Goal: Information Seeking & Learning: Learn about a topic

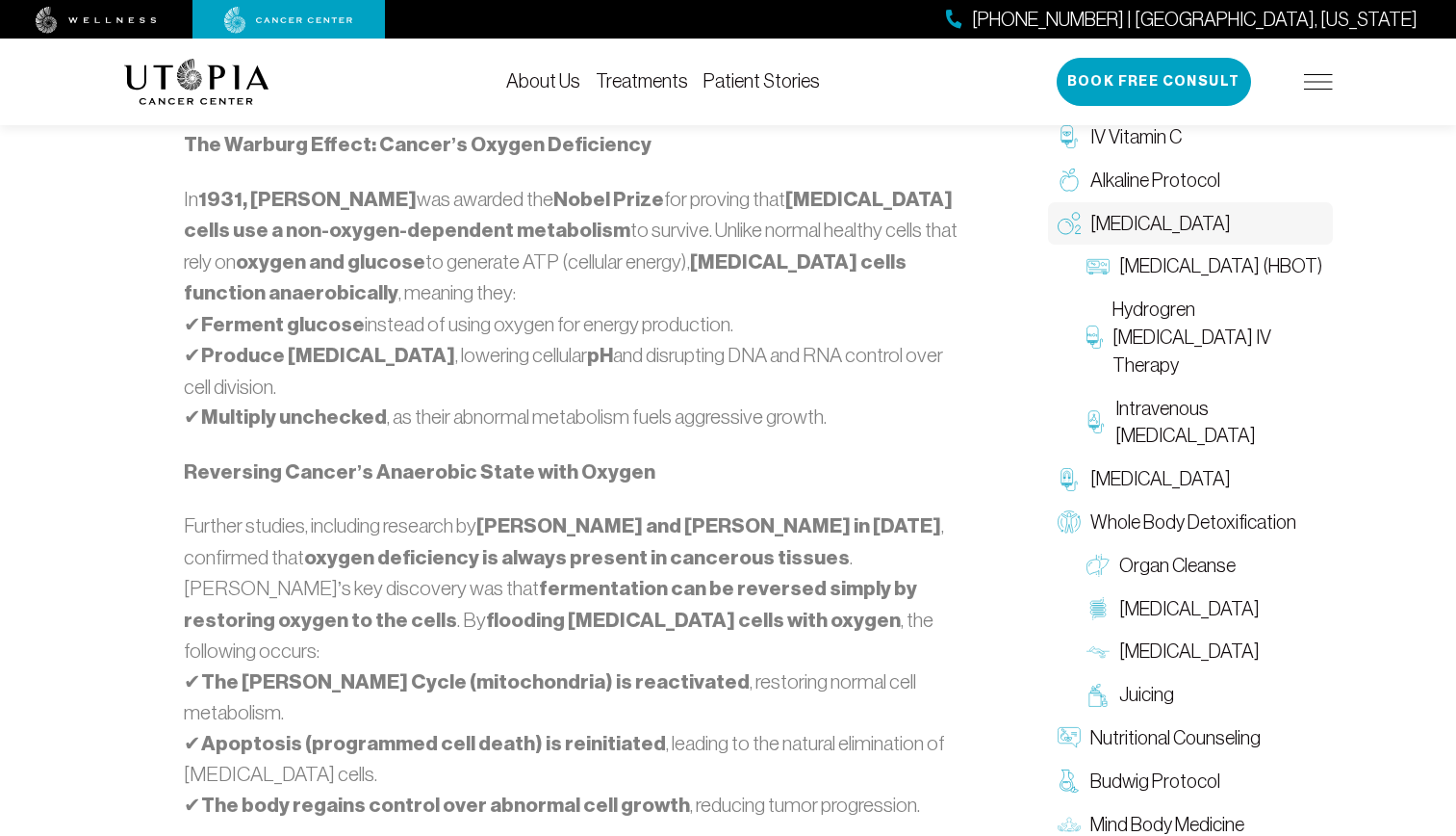
scroll to position [1252, 0]
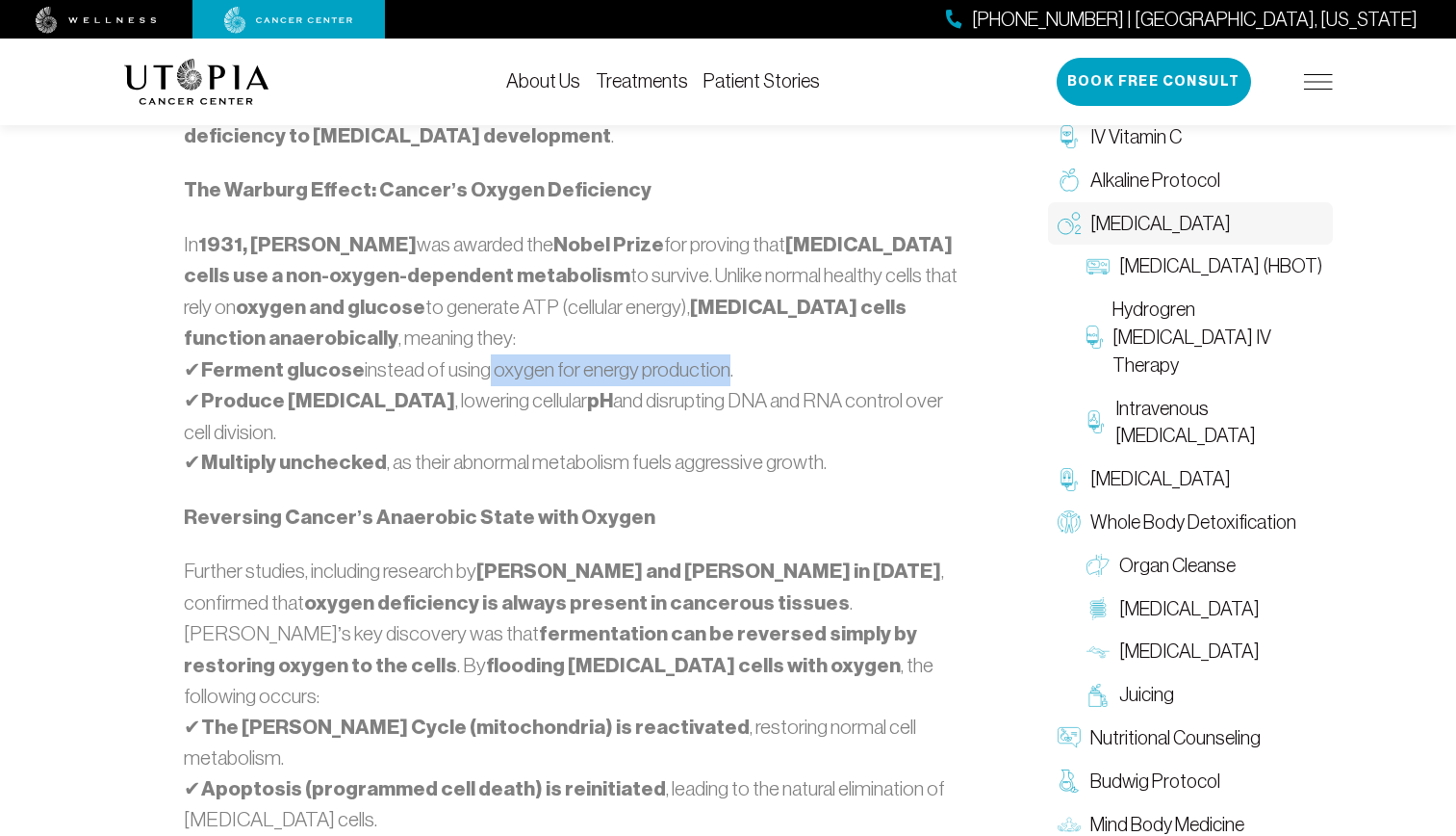
drag, startPoint x: 470, startPoint y: 347, endPoint x: 707, endPoint y: 330, distance: 237.6
click at [707, 330] on p "In [DATE], [PERSON_NAME] was awarded the Nobel Prize for proving that [MEDICAL_…" at bounding box center [574, 353] width 781 height 250
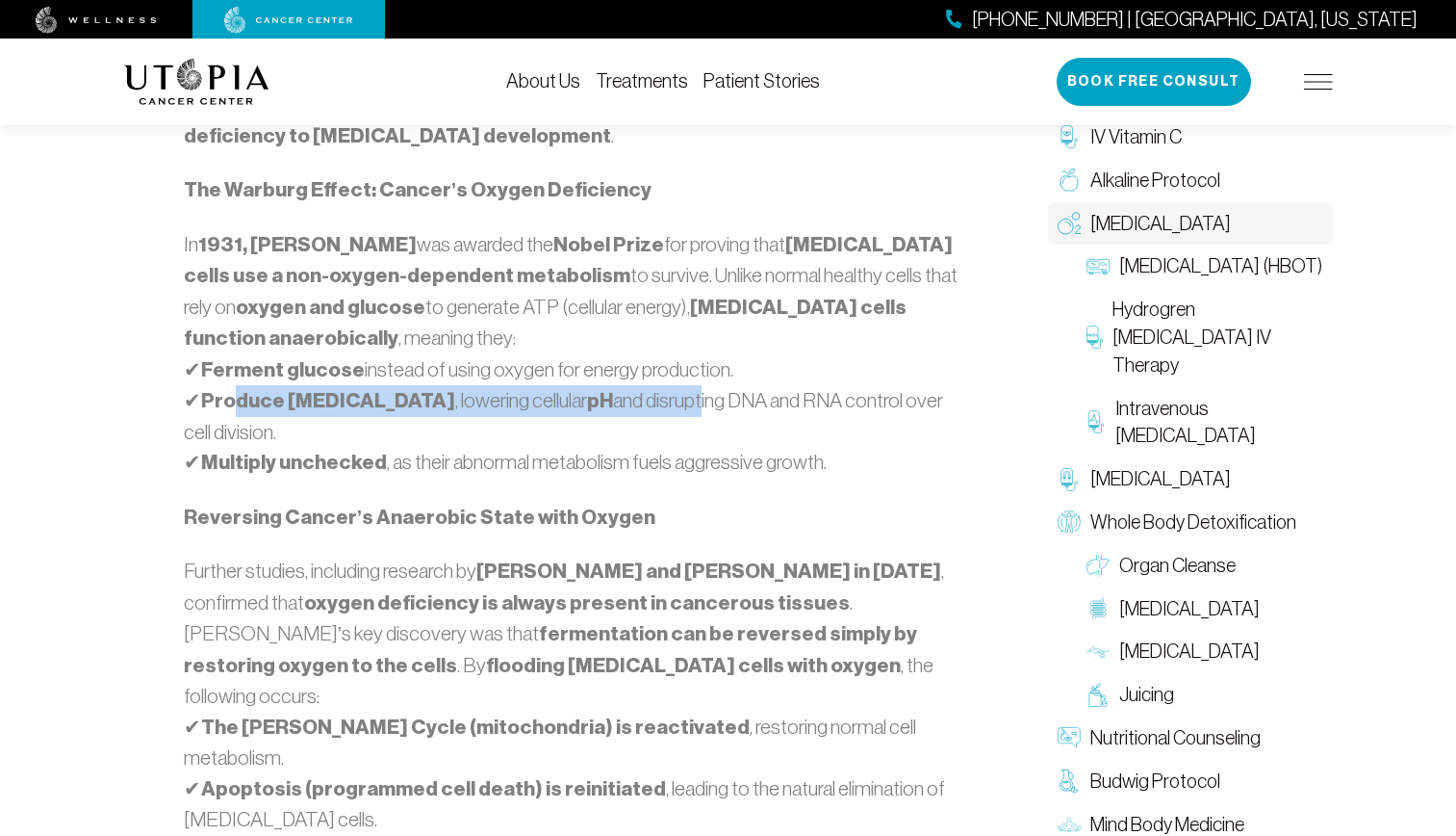
drag, startPoint x: 240, startPoint y: 365, endPoint x: 622, endPoint y: 363, distance: 382.0
click at [622, 363] on p "In [DATE], [PERSON_NAME] was awarded the Nobel Prize for proving that [MEDICAL_…" at bounding box center [574, 353] width 781 height 250
click at [623, 362] on p "In [DATE], [PERSON_NAME] was awarded the Nobel Prize for proving that [MEDICAL_…" at bounding box center [574, 353] width 781 height 250
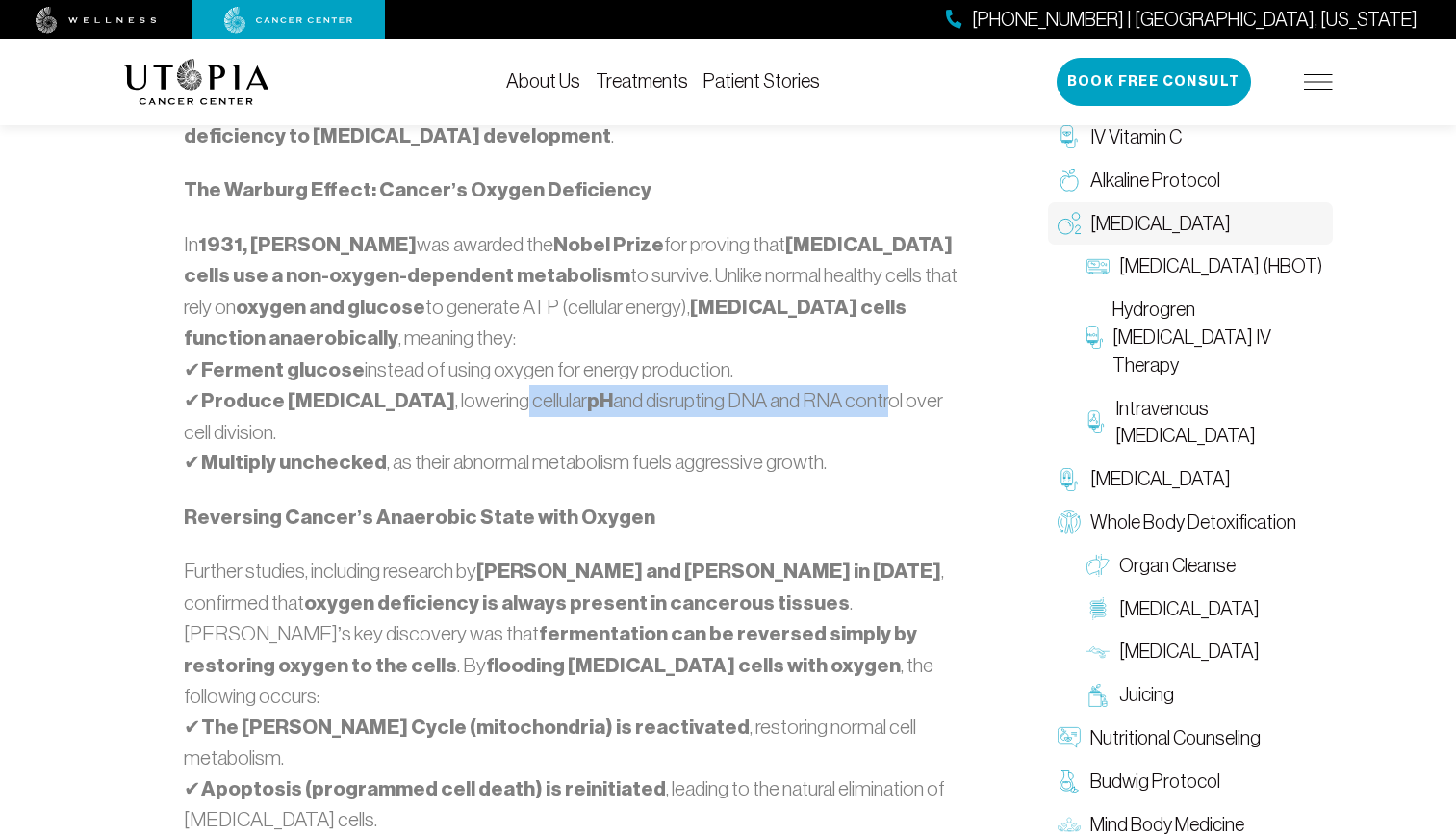
drag, startPoint x: 450, startPoint y: 369, endPoint x: 813, endPoint y: 363, distance: 363.0
click at [813, 363] on p "In [DATE], [PERSON_NAME] was awarded the Nobel Prize for proving that [MEDICAL_…" at bounding box center [574, 353] width 781 height 250
drag, startPoint x: 813, startPoint y: 363, endPoint x: 797, endPoint y: 366, distance: 16.3
click at [813, 363] on p "In [DATE], [PERSON_NAME] was awarded the Nobel Prize for proving that [MEDICAL_…" at bounding box center [574, 353] width 781 height 250
drag, startPoint x: 411, startPoint y: 368, endPoint x: 864, endPoint y: 366, distance: 453.0
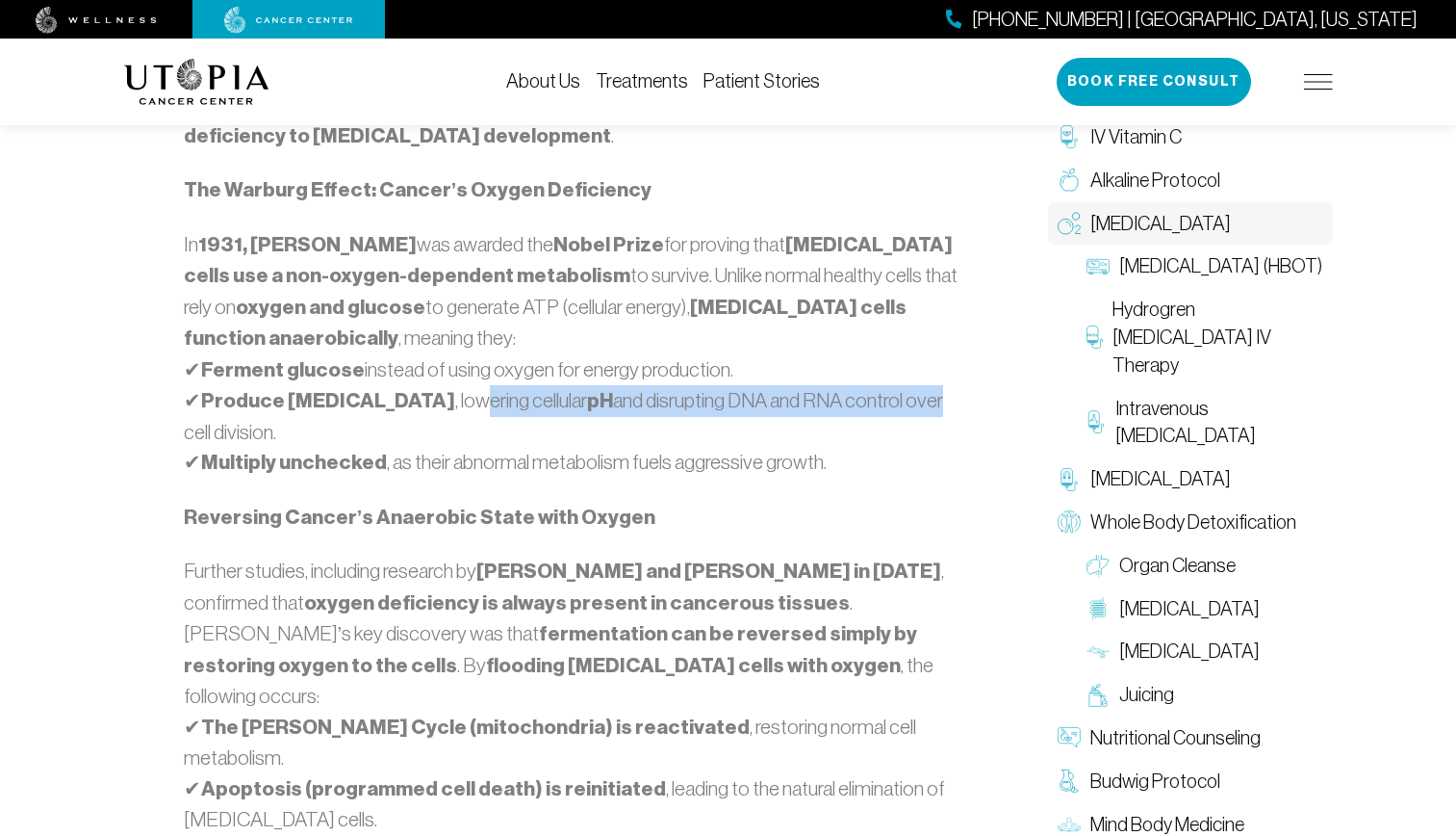
click at [864, 366] on p "In [DATE], [PERSON_NAME] was awarded the Nobel Prize for proving that [MEDICAL_…" at bounding box center [574, 353] width 781 height 250
drag, startPoint x: 394, startPoint y: 363, endPoint x: 854, endPoint y: 365, distance: 460.0
click at [854, 365] on p "In [DATE], [PERSON_NAME] was awarded the Nobel Prize for proving that [MEDICAL_…" at bounding box center [574, 353] width 781 height 250
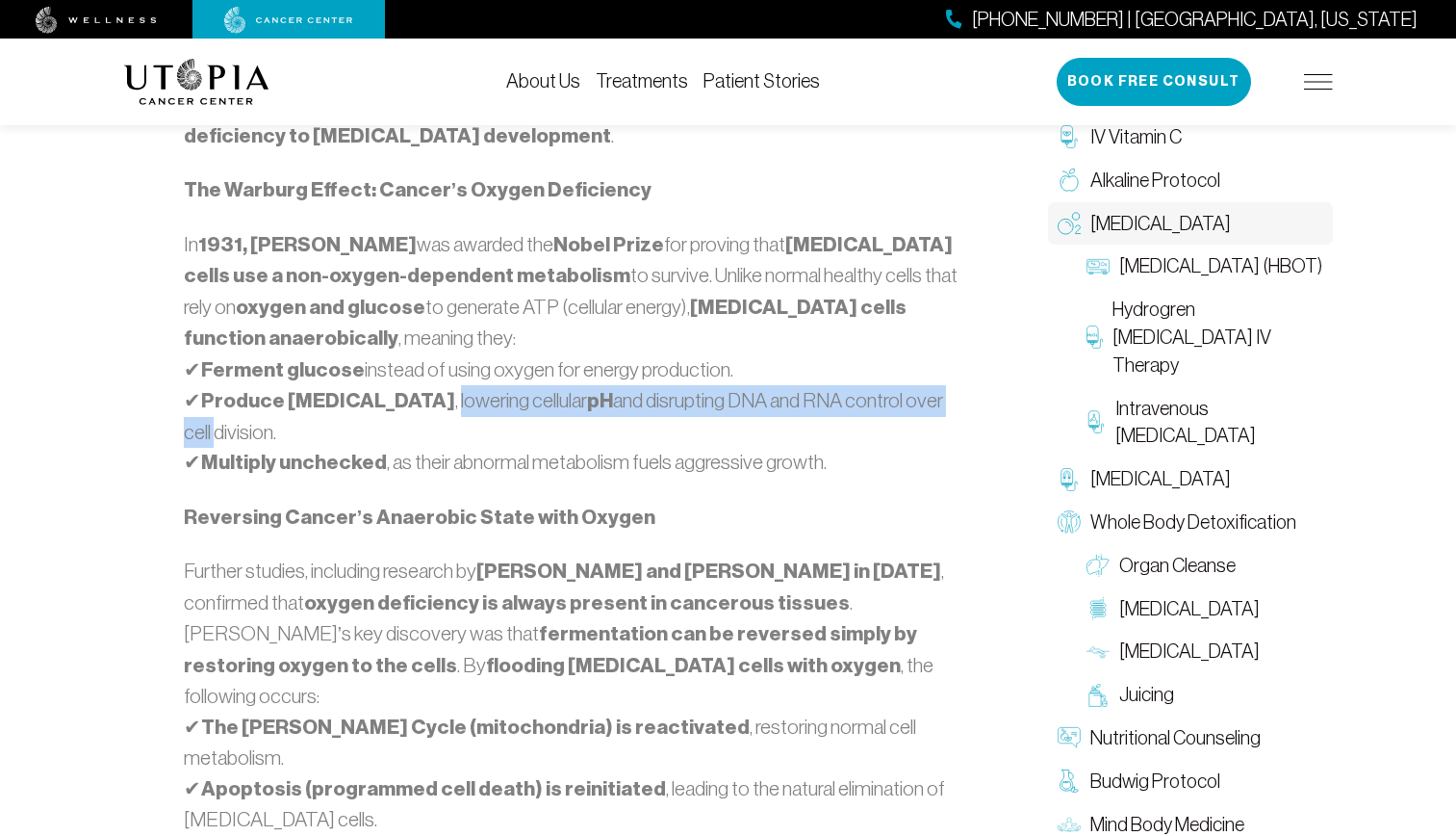
drag, startPoint x: 380, startPoint y: 367, endPoint x: 913, endPoint y: 367, distance: 533.0
click at [913, 367] on p "In [DATE], [PERSON_NAME] was awarded the Nobel Prize for proving that [MEDICAL_…" at bounding box center [574, 353] width 781 height 250
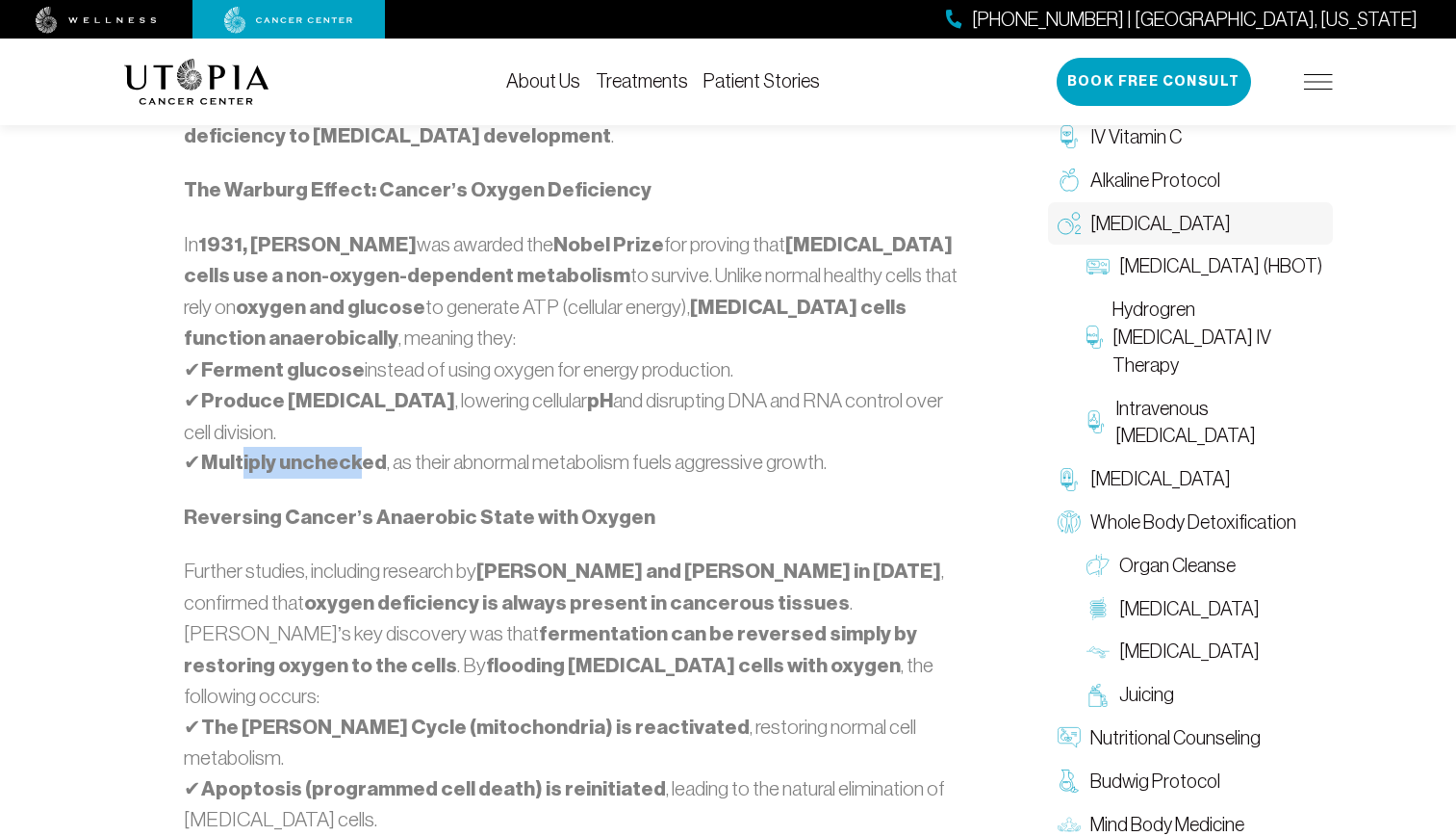
drag, startPoint x: 241, startPoint y: 429, endPoint x: 356, endPoint y: 426, distance: 115.0
click at [356, 449] on strong "Multiply unchecked" at bounding box center [294, 461] width 185 height 25
drag, startPoint x: 356, startPoint y: 426, endPoint x: 384, endPoint y: 426, distance: 28.0
click at [359, 449] on strong "Multiply unchecked" at bounding box center [294, 461] width 185 height 25
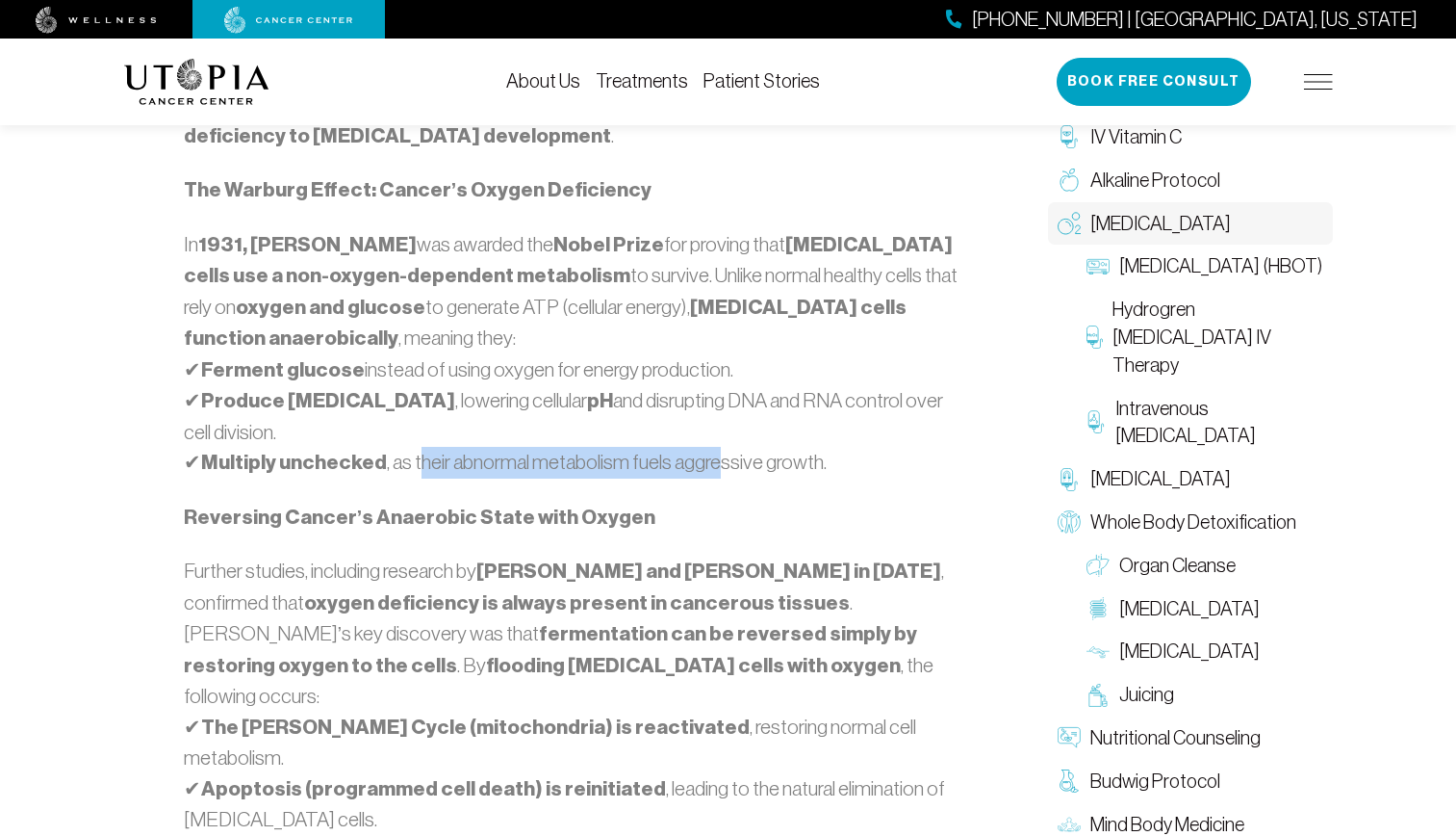
drag, startPoint x: 418, startPoint y: 432, endPoint x: 715, endPoint y: 428, distance: 297.0
click at [715, 428] on p "In [DATE], [PERSON_NAME] was awarded the Nobel Prize for proving that [MEDICAL_…" at bounding box center [574, 353] width 781 height 250
drag, startPoint x: 715, startPoint y: 428, endPoint x: 701, endPoint y: 427, distance: 14.0
click at [716, 428] on p "In [DATE], [PERSON_NAME] was awarded the Nobel Prize for proving that [MEDICAL_…" at bounding box center [574, 353] width 781 height 250
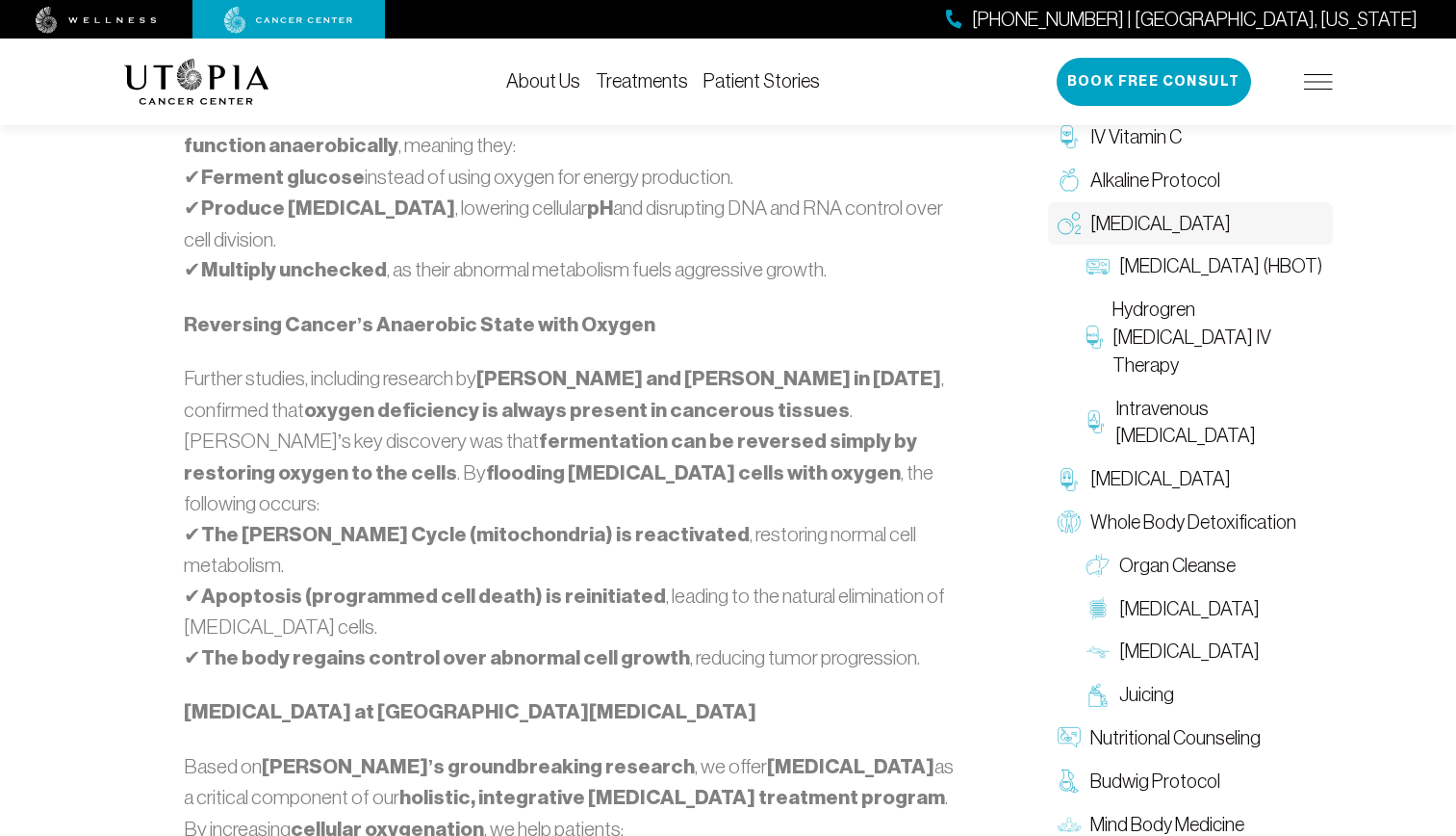
scroll to position [1540, 0]
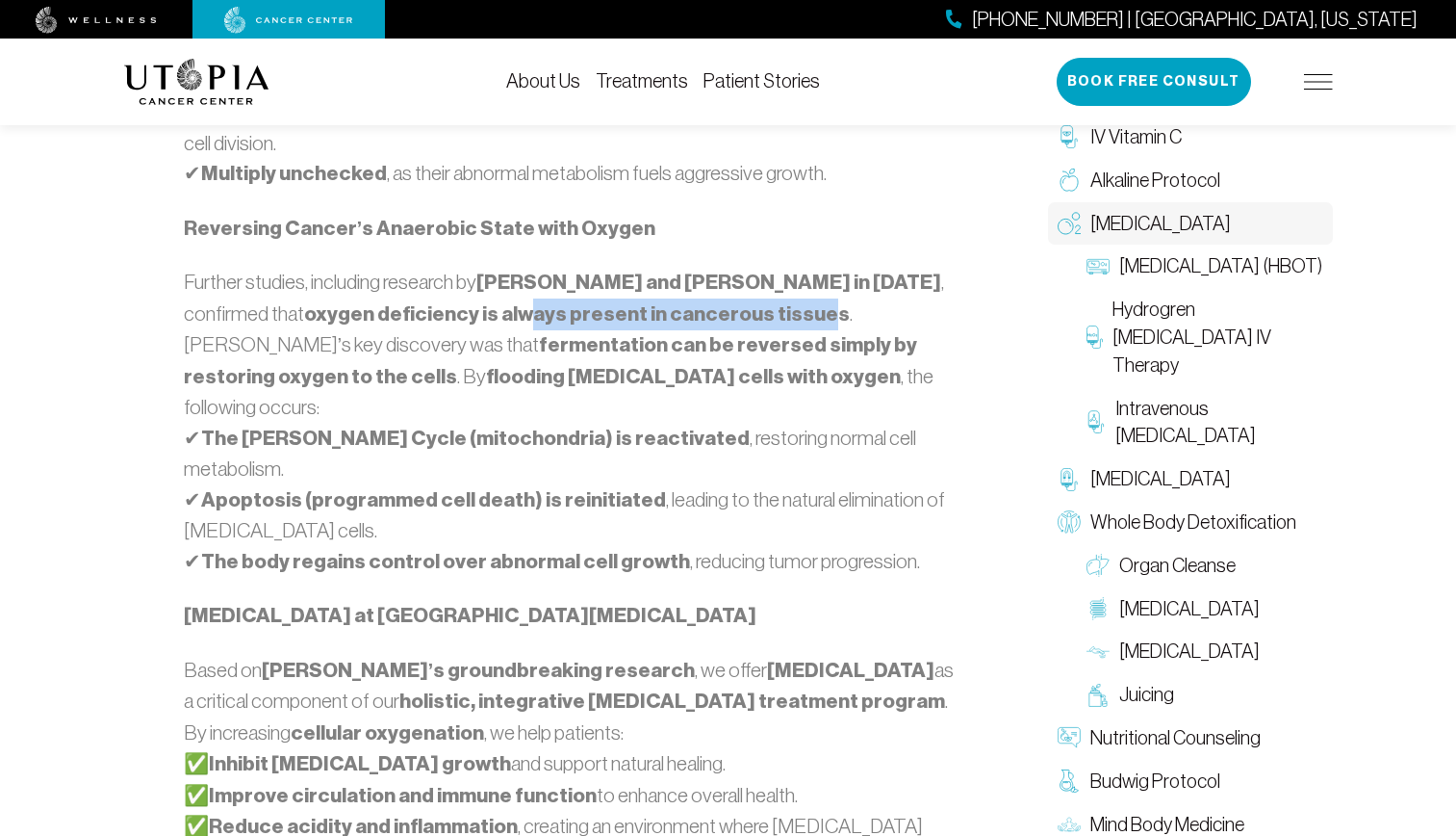
drag, startPoint x: 429, startPoint y: 279, endPoint x: 718, endPoint y: 289, distance: 289.2
click at [718, 301] on strong "oxygen deficiency is always present in cancerous tissues" at bounding box center [576, 313] width 546 height 25
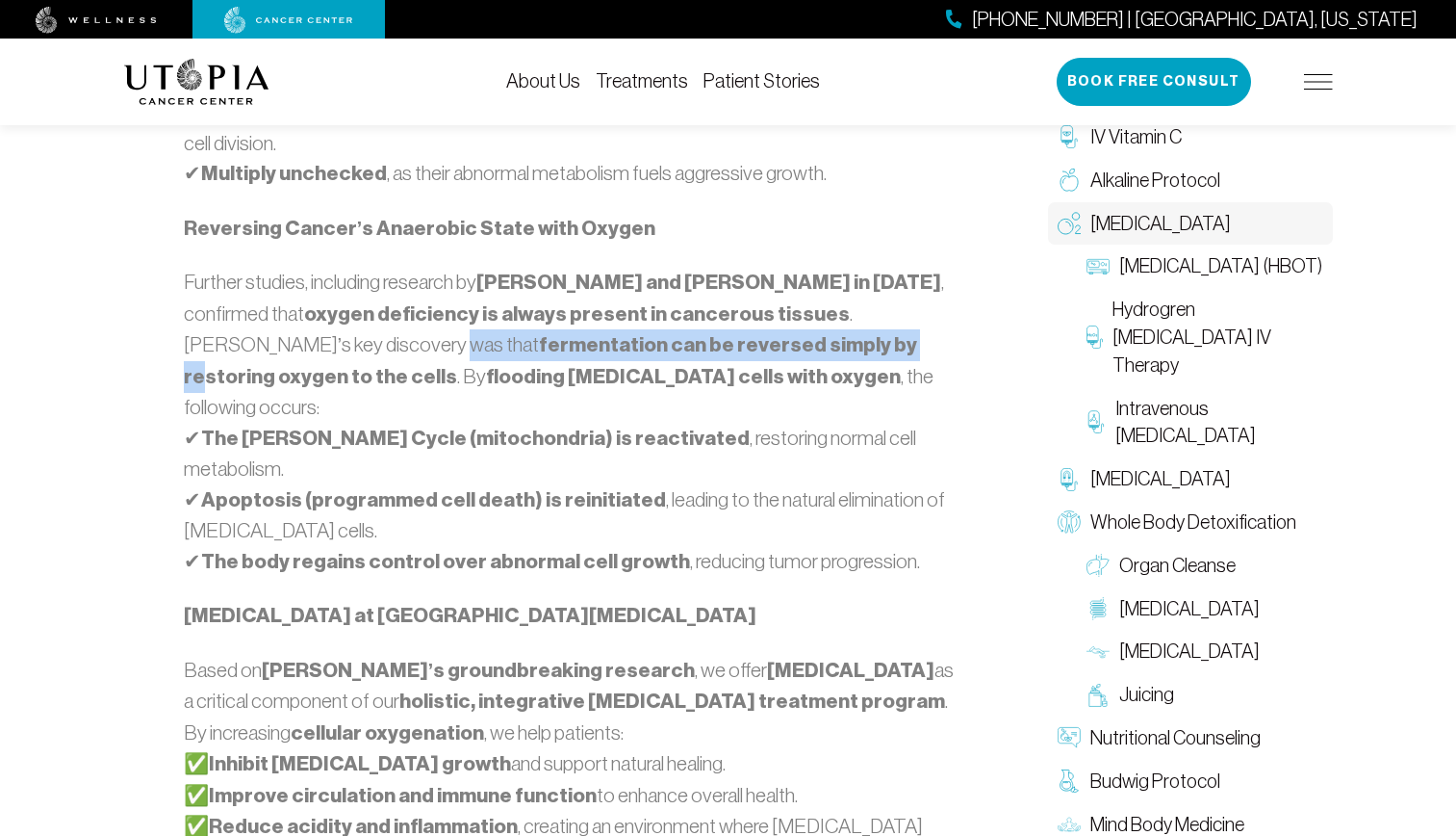
drag, startPoint x: 234, startPoint y: 315, endPoint x: 625, endPoint y: 323, distance: 391.1
click at [625, 323] on p "Further studies, including research by [PERSON_NAME] and [PERSON_NAME] in [DATE…" at bounding box center [574, 421] width 781 height 310
drag, startPoint x: 625, startPoint y: 323, endPoint x: 611, endPoint y: 322, distance: 14.0
click at [625, 332] on strong "fermentation can be reversed simply by restoring oxygen to the cells" at bounding box center [550, 360] width 734 height 57
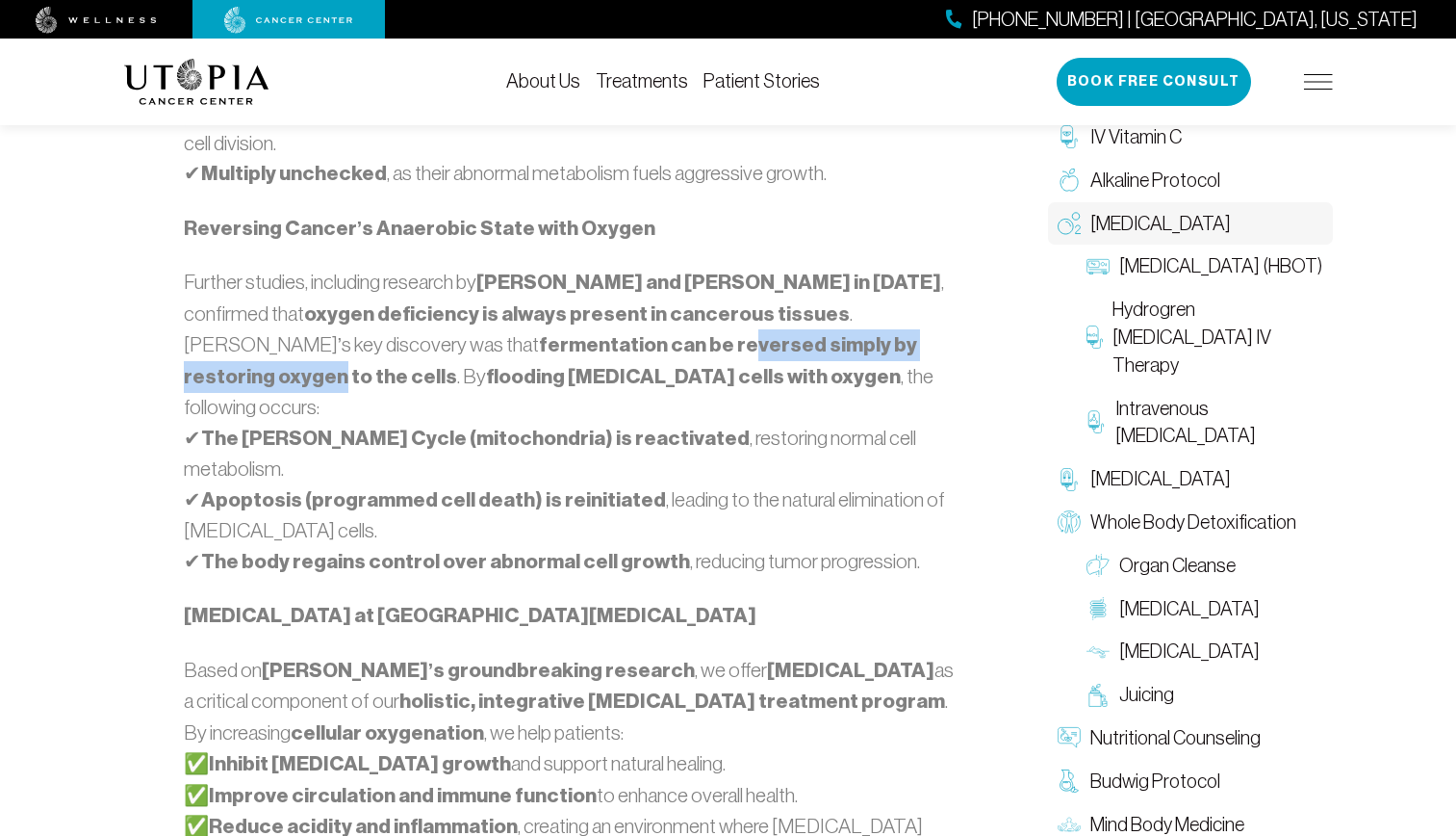
drag, startPoint x: 453, startPoint y: 321, endPoint x: 763, endPoint y: 312, distance: 310.1
click at [763, 332] on strong "fermentation can be reversed simply by restoring oxygen to the cells" at bounding box center [550, 360] width 734 height 57
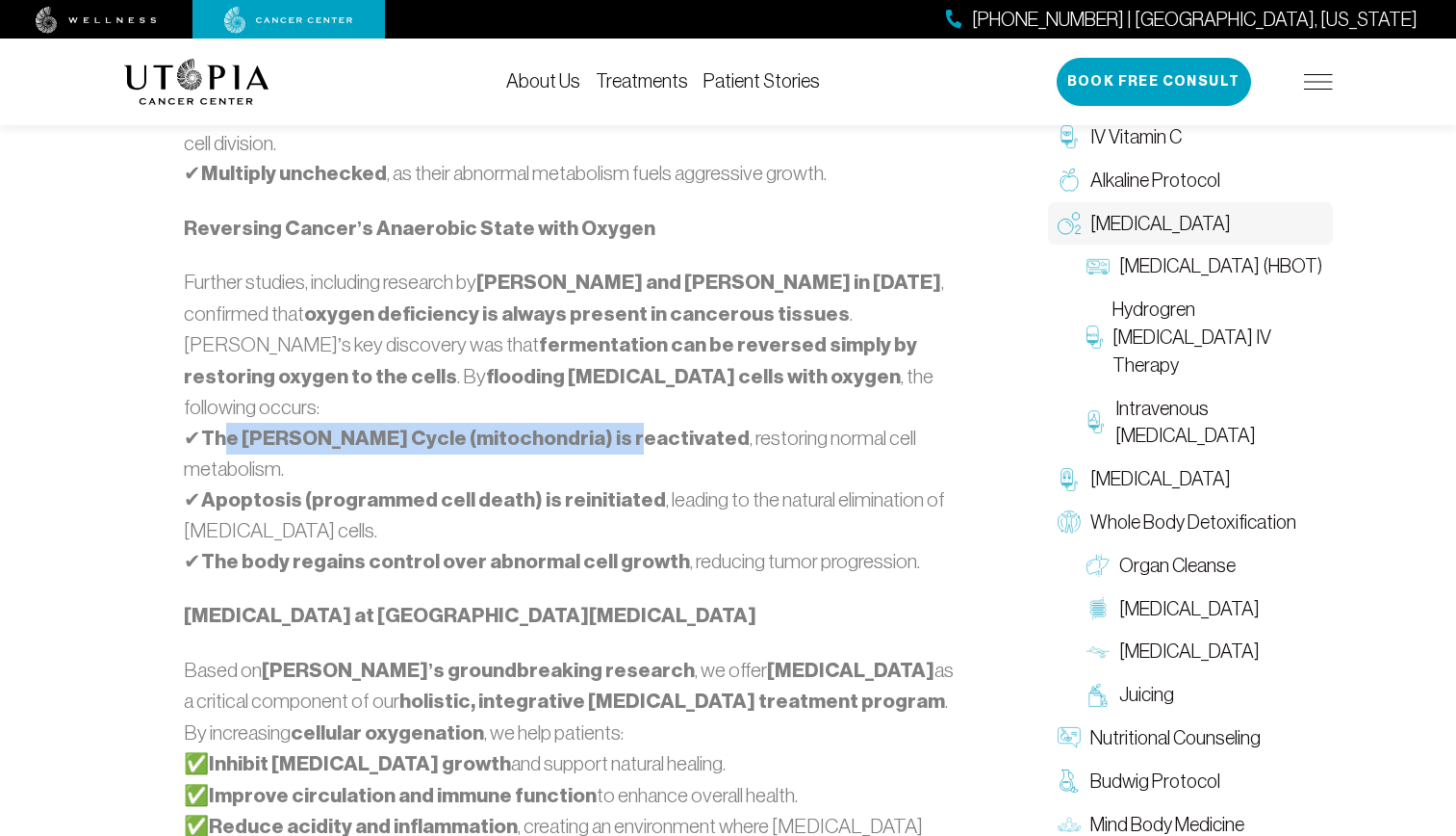
drag, startPoint x: 228, startPoint y: 378, endPoint x: 591, endPoint y: 374, distance: 363.0
click at [591, 425] on strong "The [PERSON_NAME] Cycle (mitochondria) is reactivated" at bounding box center [475, 437] width 548 height 25
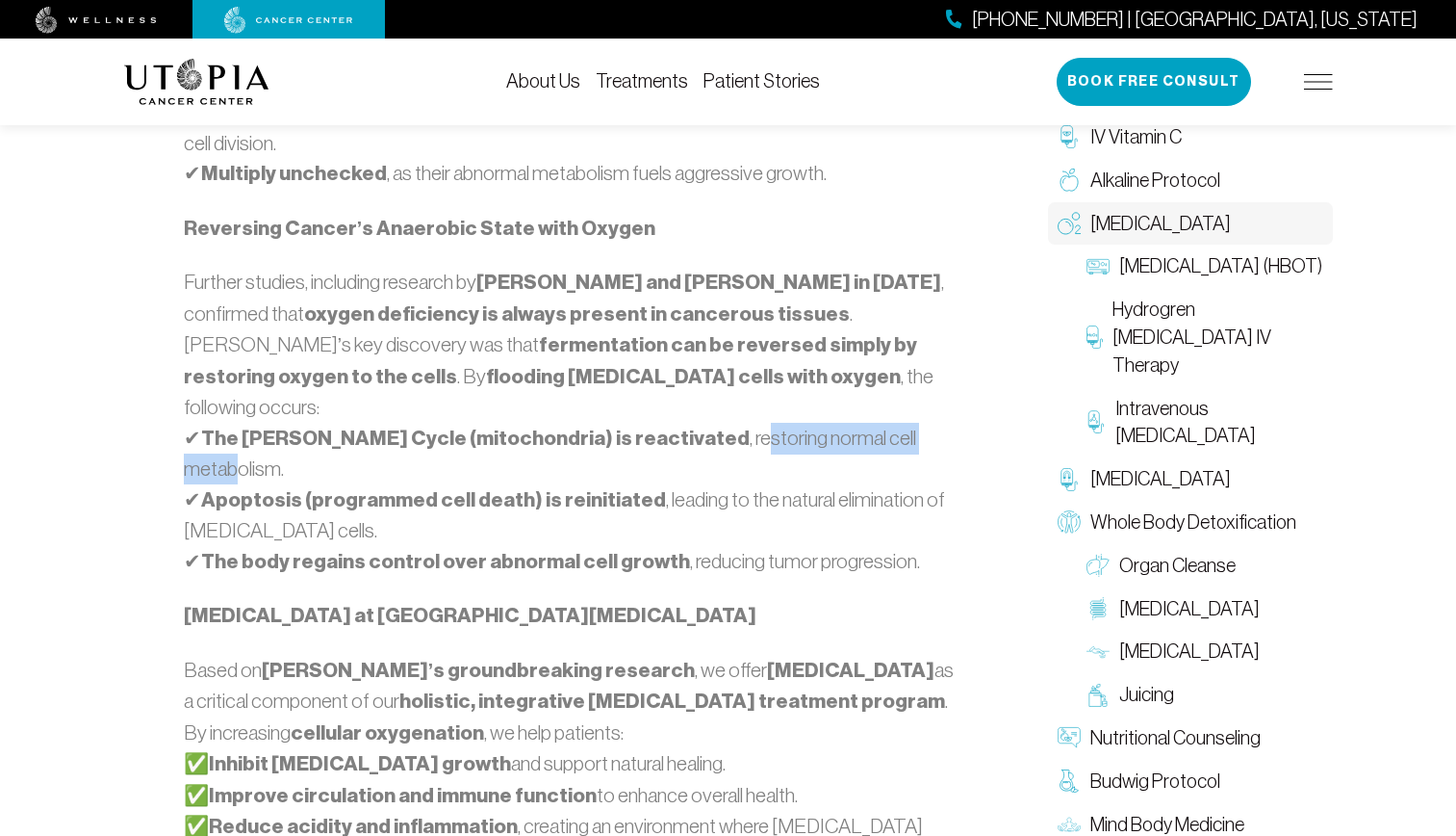
drag, startPoint x: 638, startPoint y: 374, endPoint x: 833, endPoint y: 373, distance: 195.0
click at [833, 373] on p "Further studies, including research by [PERSON_NAME] and [PERSON_NAME] in [DATE…" at bounding box center [574, 421] width 781 height 310
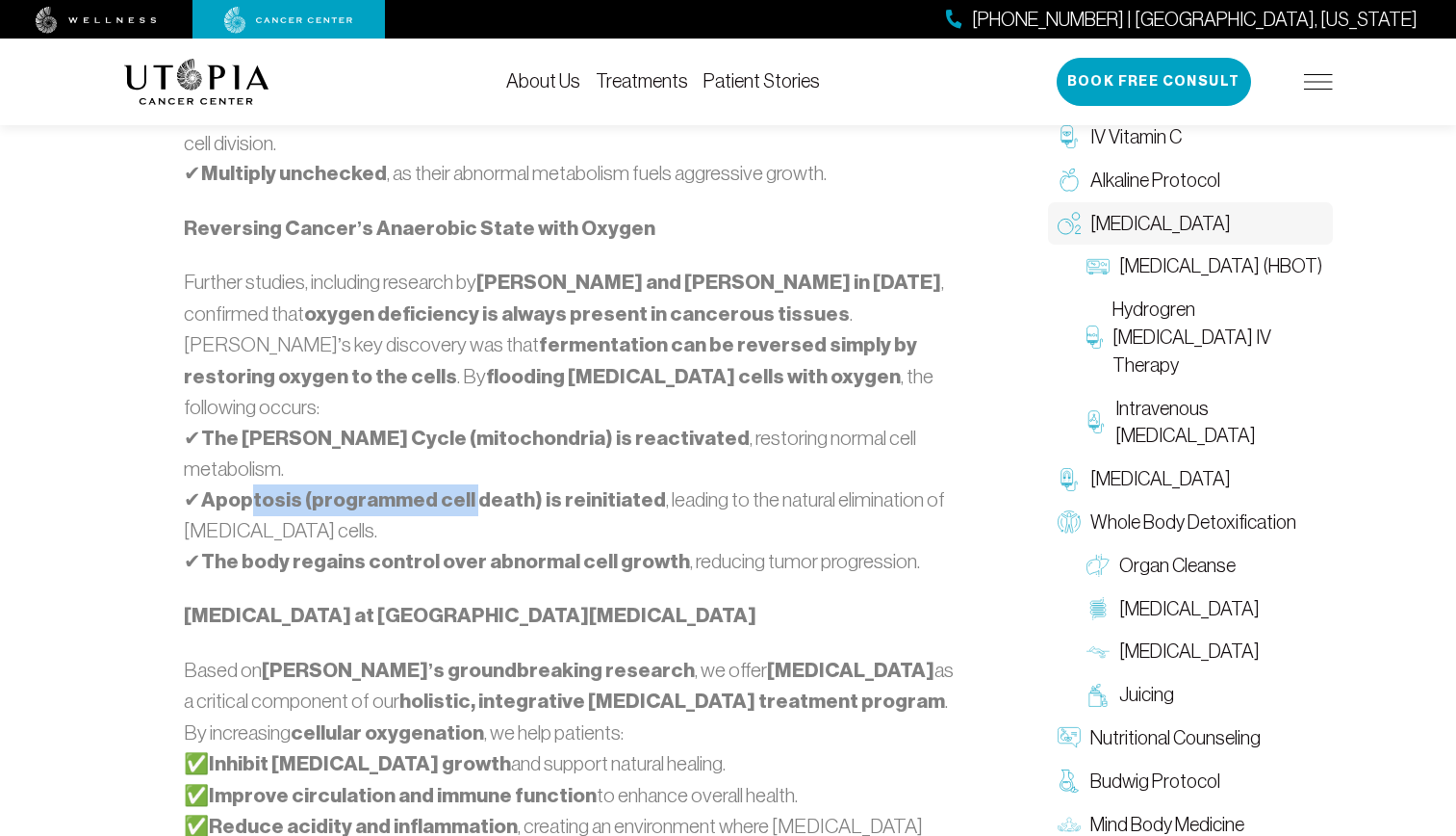
drag, startPoint x: 255, startPoint y: 410, endPoint x: 470, endPoint y: 405, distance: 215.1
click at [470, 487] on strong "Apoptosis (programmed cell death) is reinitiated" at bounding box center [433, 498] width 465 height 25
drag, startPoint x: 470, startPoint y: 405, endPoint x: 518, endPoint y: 405, distance: 48.0
click at [493, 487] on strong "Apoptosis (programmed cell death) is reinitiated" at bounding box center [433, 498] width 465 height 25
drag, startPoint x: 554, startPoint y: 406, endPoint x: 570, endPoint y: 406, distance: 16.0
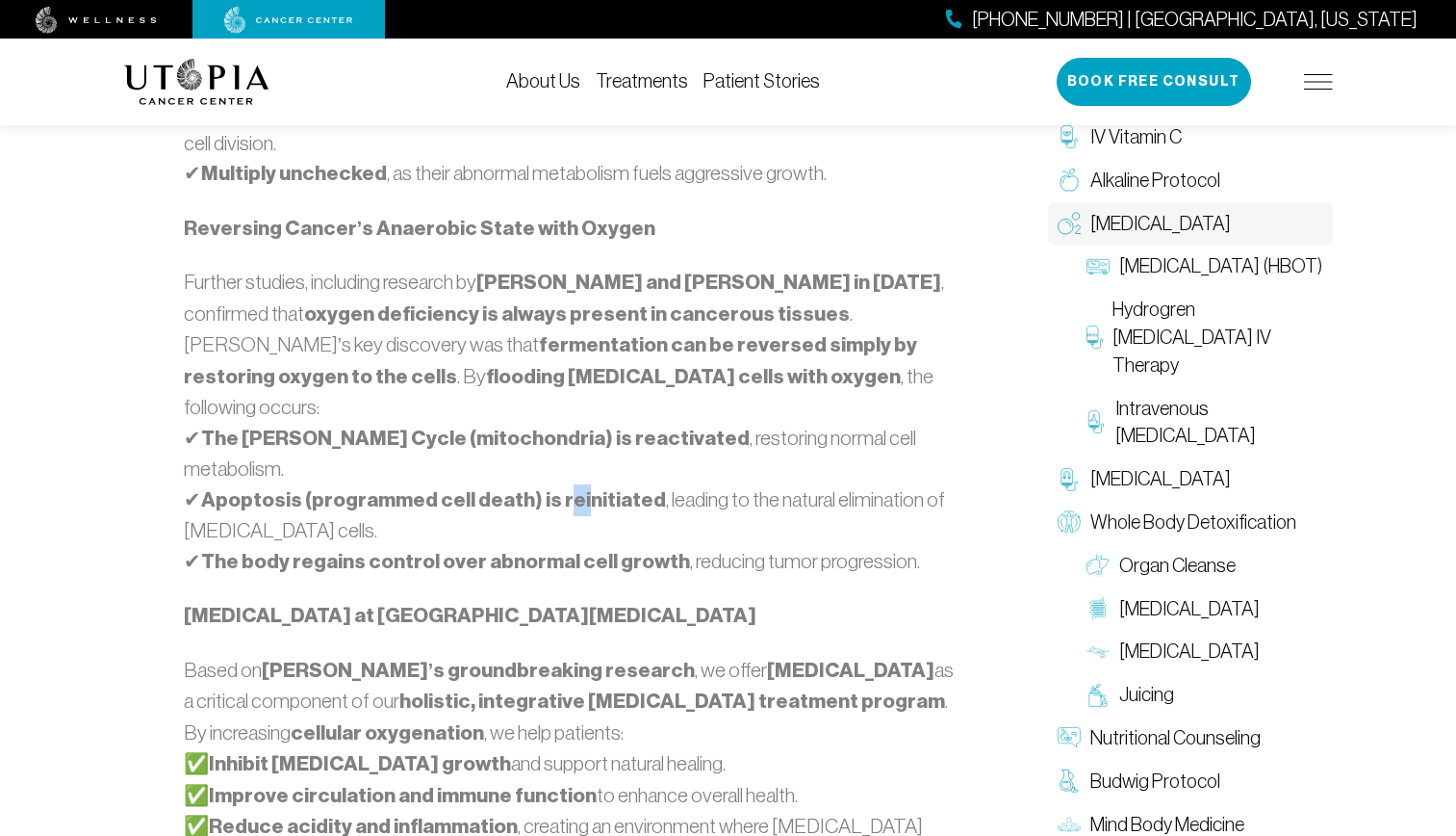
click at [570, 487] on strong "Apoptosis (programmed cell death) is reinitiated" at bounding box center [433, 498] width 465 height 25
drag, startPoint x: 220, startPoint y: 407, endPoint x: 455, endPoint y: 415, distance: 235.1
click at [455, 487] on strong "Apoptosis (programmed cell death) is reinitiated" at bounding box center [433, 498] width 465 height 25
click at [459, 487] on strong "Apoptosis (programmed cell death) is reinitiated" at bounding box center [433, 498] width 465 height 25
drag, startPoint x: 365, startPoint y: 417, endPoint x: 618, endPoint y: 412, distance: 253.0
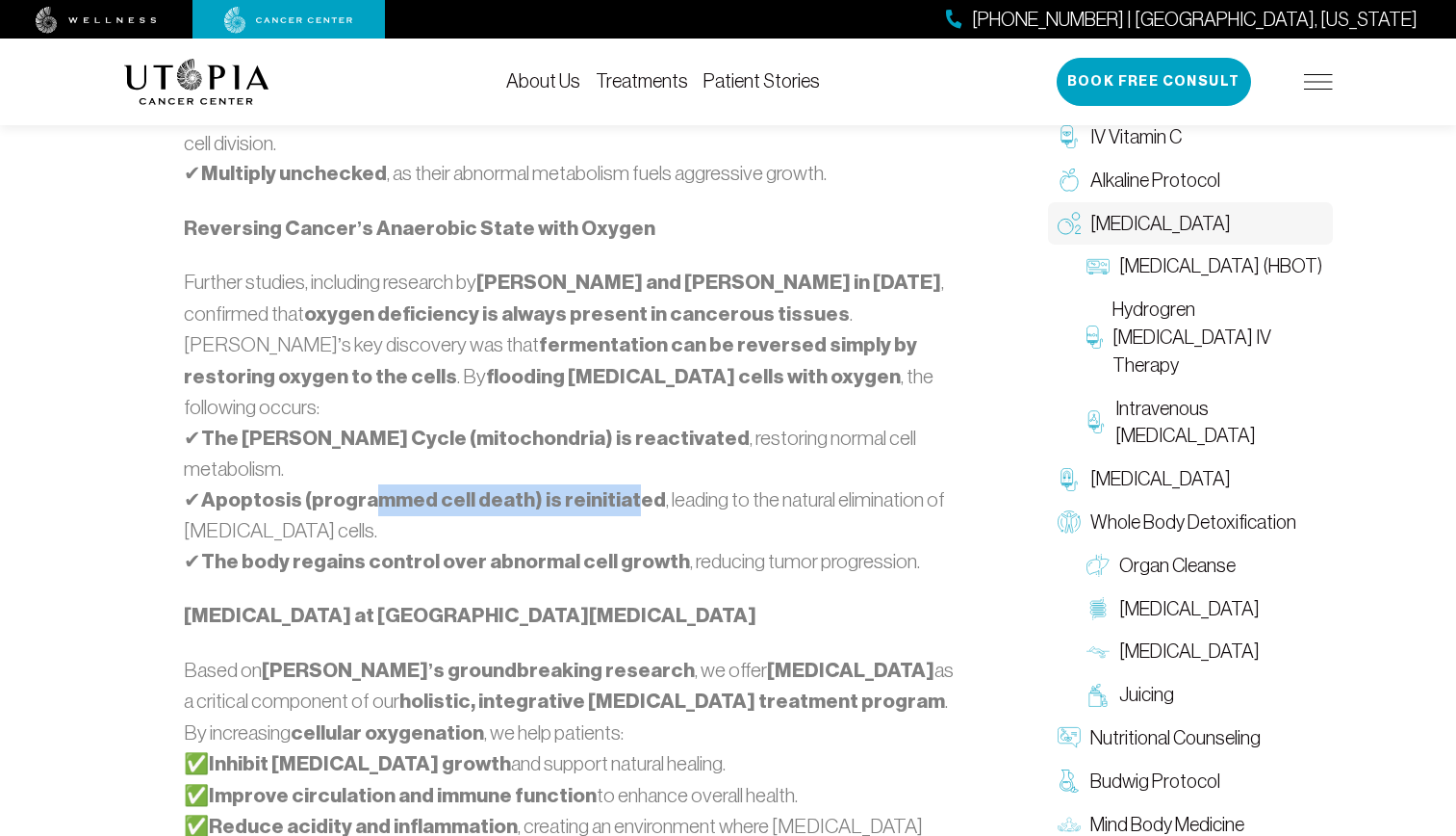
click at [618, 487] on strong "Apoptosis (programmed cell death) is reinitiated" at bounding box center [433, 498] width 465 height 25
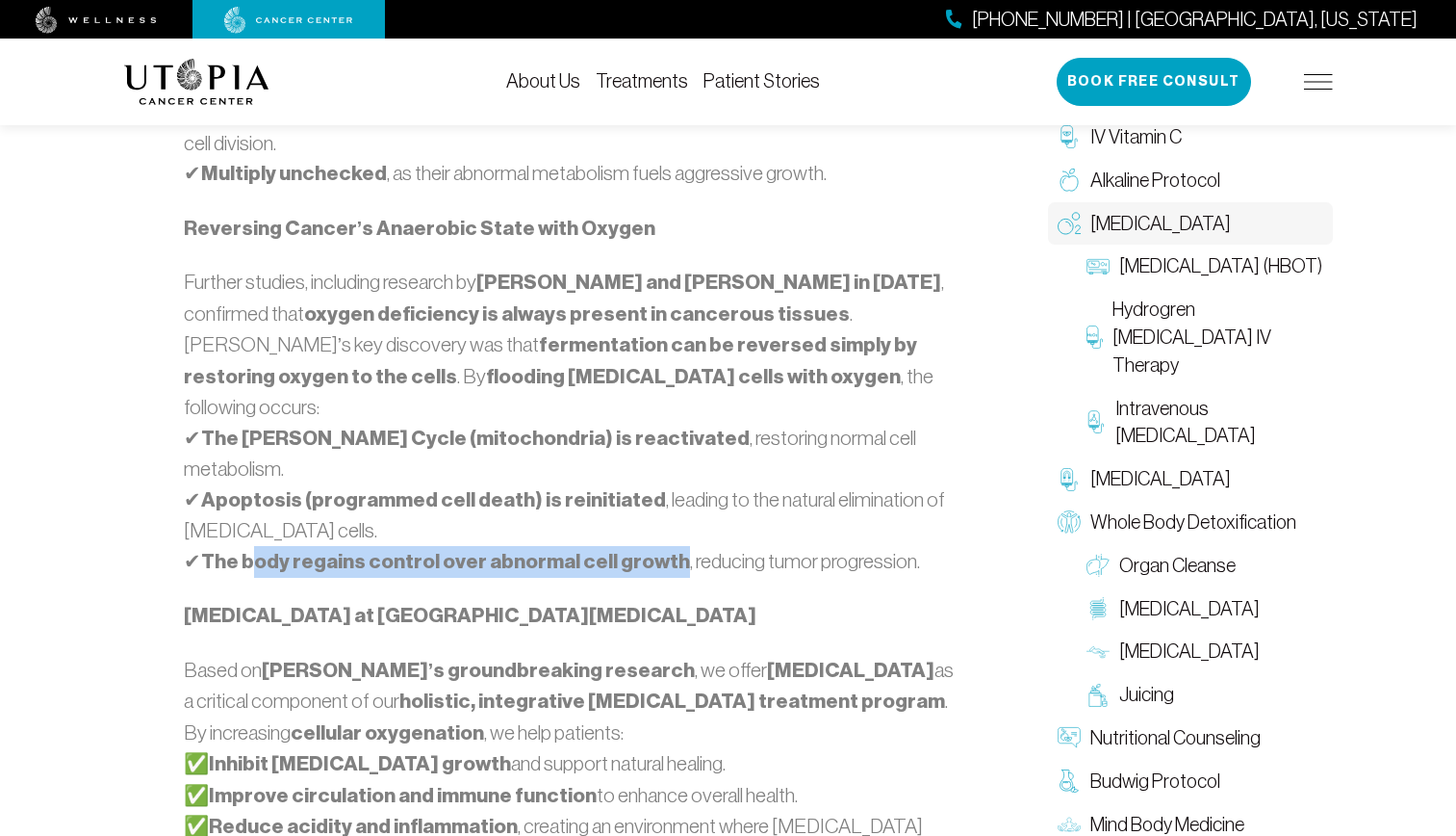
drag, startPoint x: 252, startPoint y: 468, endPoint x: 665, endPoint y: 461, distance: 413.1
click at [665, 461] on p "Further studies, including research by [PERSON_NAME] and [PERSON_NAME] in [DATE…" at bounding box center [574, 421] width 781 height 310
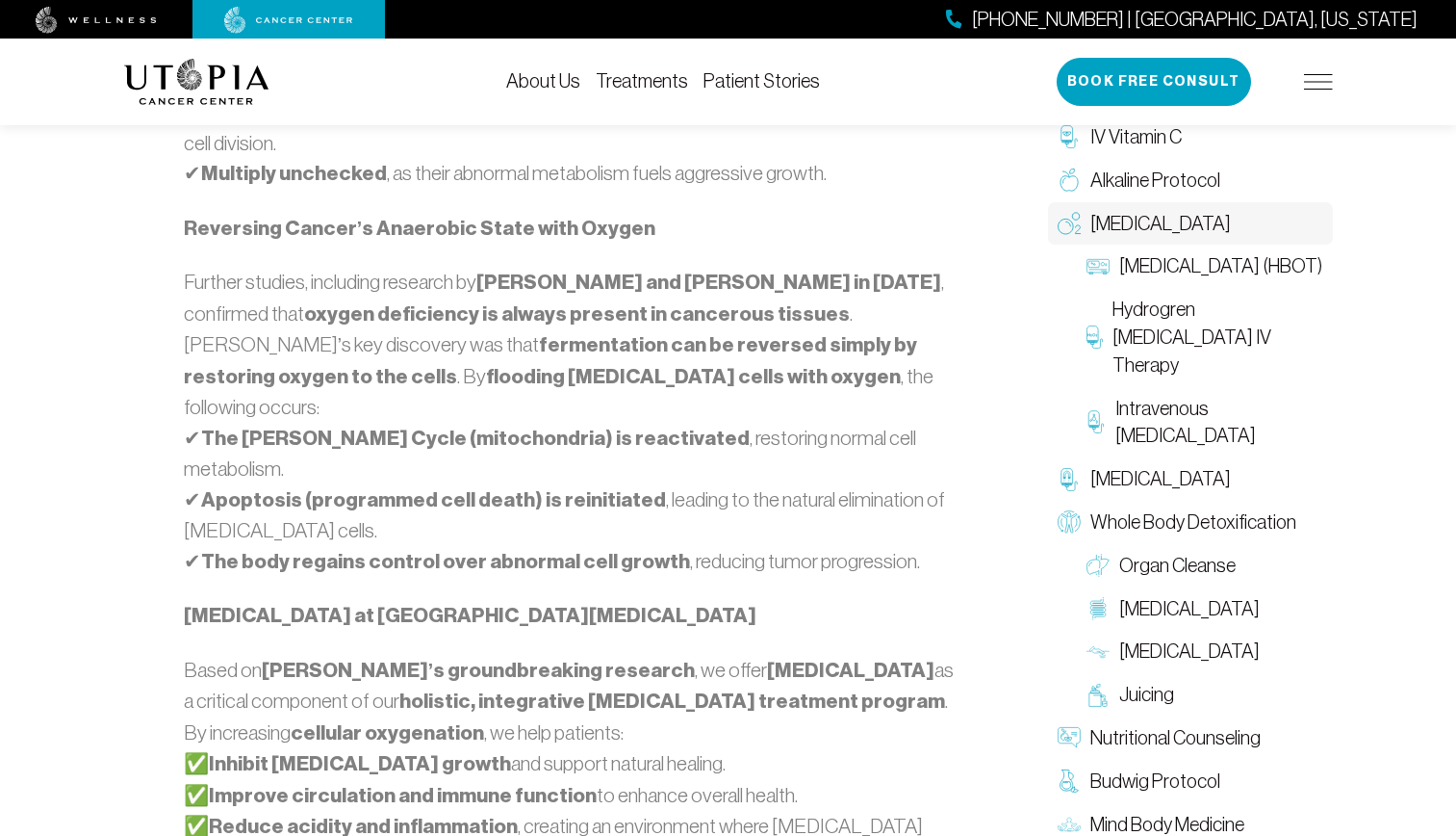
click at [666, 461] on p "Further studies, including research by [PERSON_NAME] and [PERSON_NAME] in [DATE…" at bounding box center [574, 421] width 781 height 310
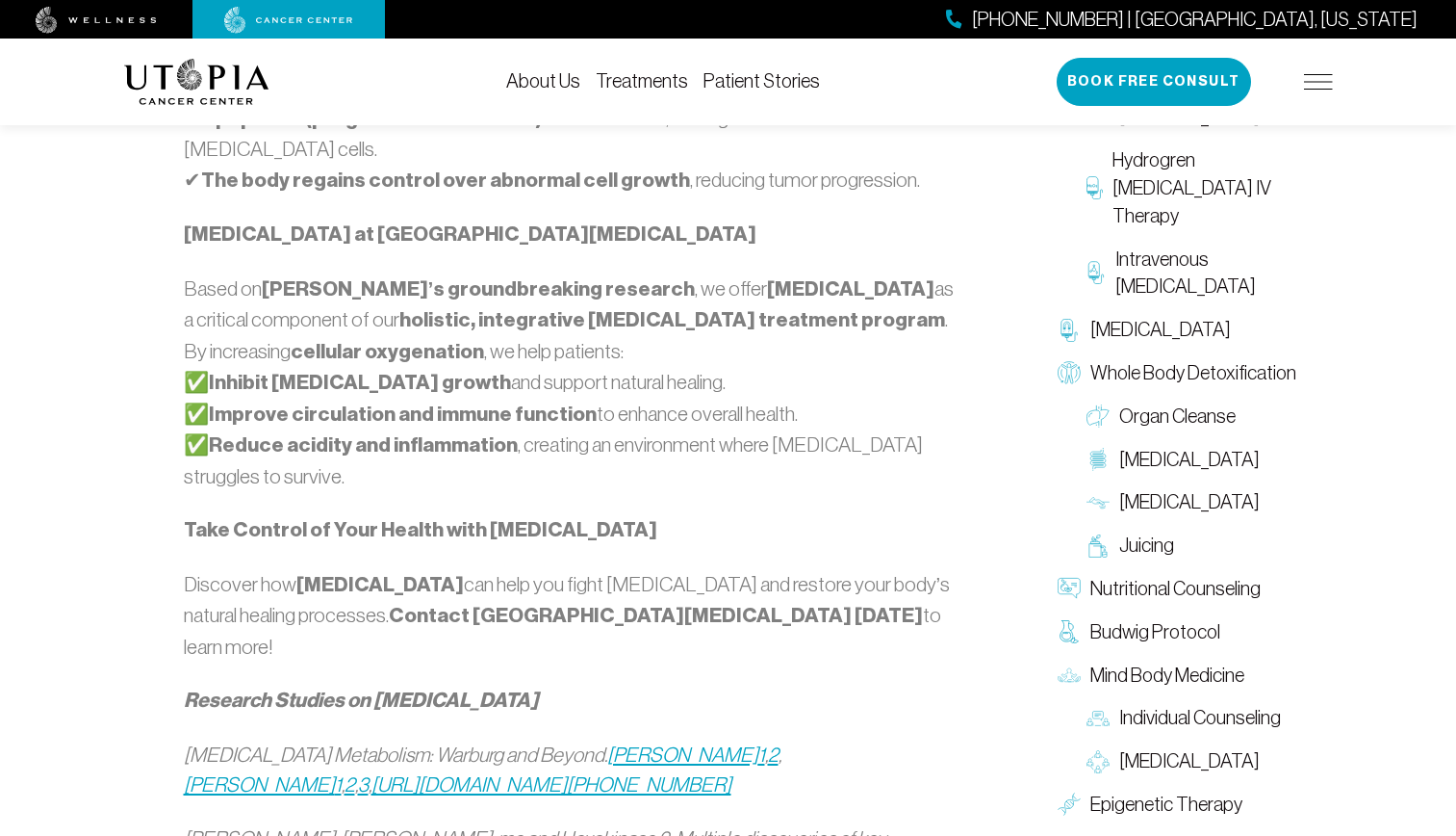
scroll to position [1926, 0]
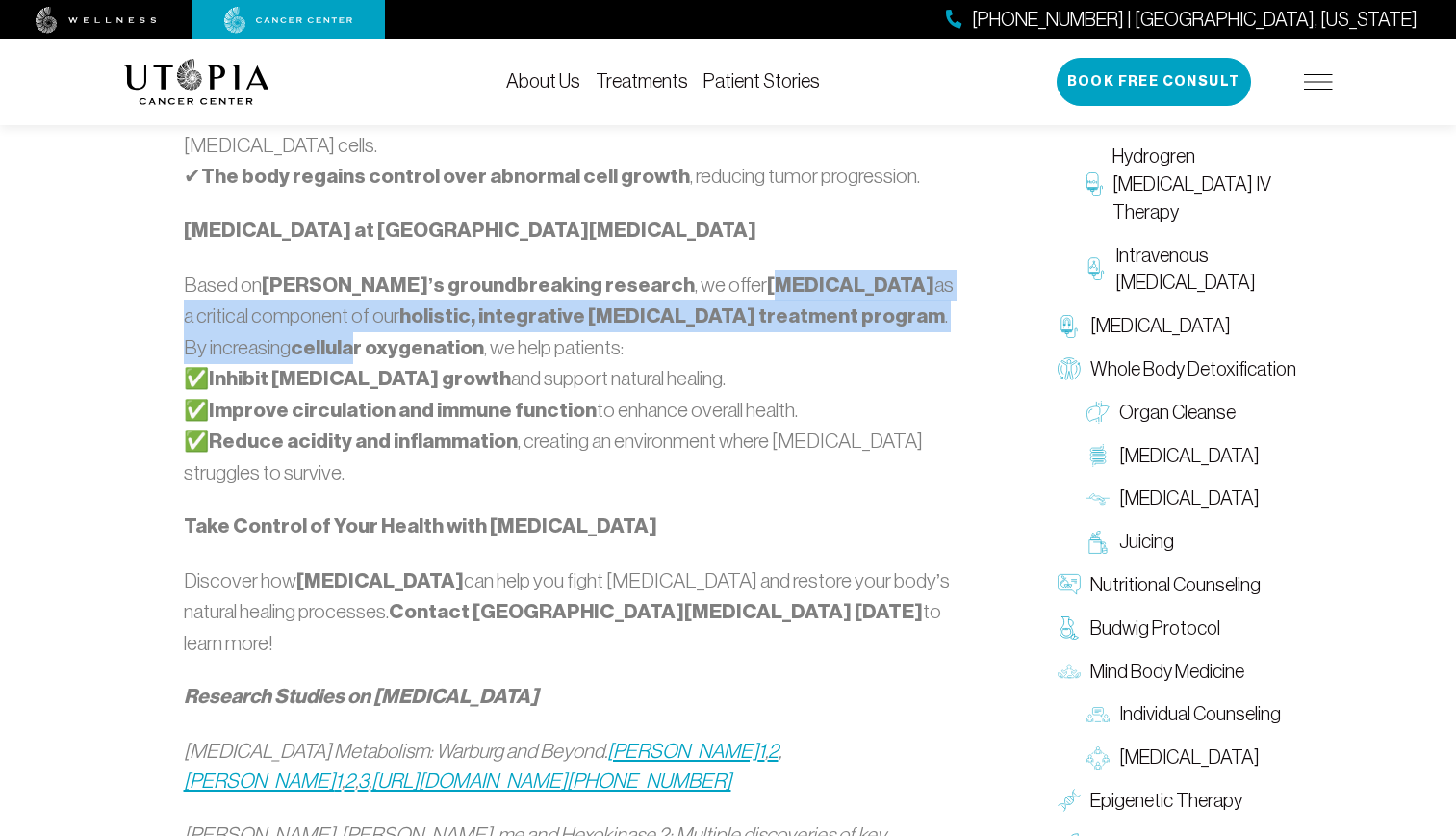
drag, startPoint x: 675, startPoint y: 189, endPoint x: 922, endPoint y: 211, distance: 248.0
click at [922, 269] on p "Based on [PERSON_NAME]’s groundbreaking research , we offer [MEDICAL_DATA] as a…" at bounding box center [574, 378] width 781 height 218
click at [484, 335] on strong "cellular oxygenation" at bounding box center [388, 346] width 193 height 25
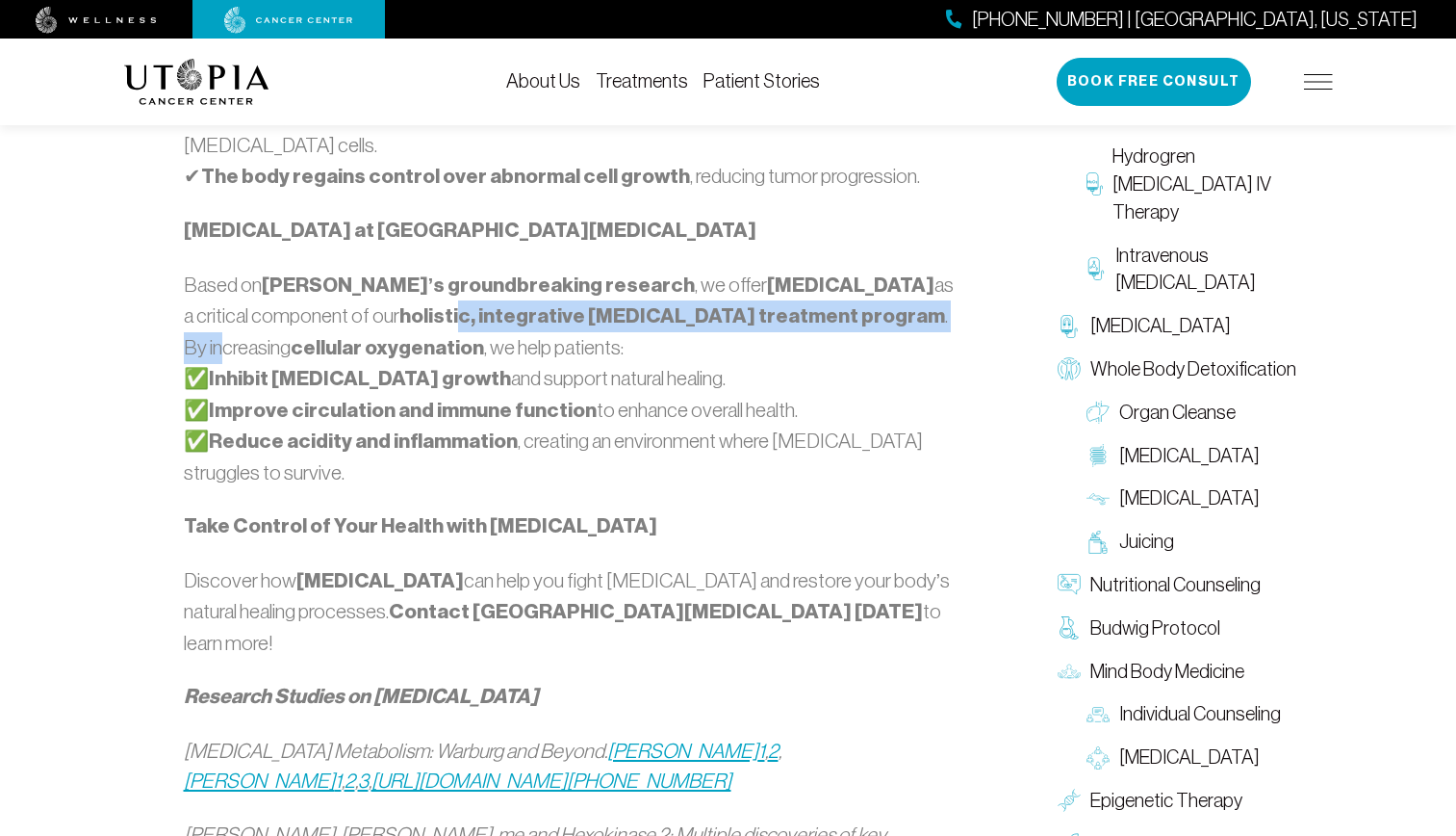
drag, startPoint x: 413, startPoint y: 223, endPoint x: 783, endPoint y: 224, distance: 370.0
click at [783, 269] on p "Based on [PERSON_NAME]’s groundbreaking research , we offer [MEDICAL_DATA] as a…" at bounding box center [574, 378] width 781 height 218
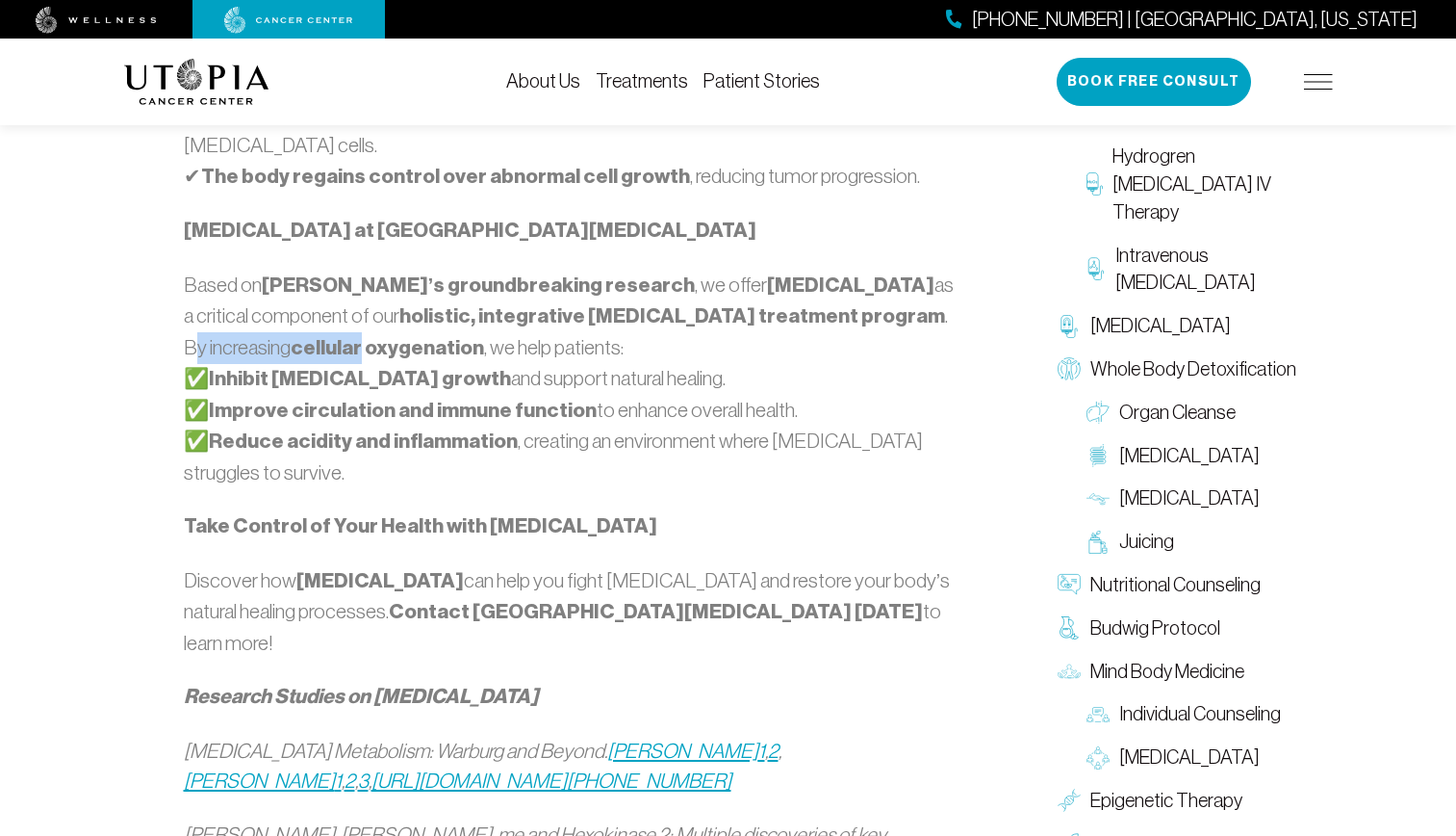
drag, startPoint x: 761, startPoint y: 221, endPoint x: 924, endPoint y: 228, distance: 163.2
click at [924, 269] on p "Based on [PERSON_NAME]’s groundbreaking research , we offer [MEDICAL_DATA] as a…" at bounding box center [574, 378] width 781 height 218
click at [484, 335] on strong "cellular oxygenation" at bounding box center [388, 346] width 193 height 25
drag, startPoint x: 223, startPoint y: 252, endPoint x: 433, endPoint y: 254, distance: 210.0
click at [433, 269] on p "Based on [PERSON_NAME]’s groundbreaking research , we offer [MEDICAL_DATA] as a…" at bounding box center [574, 378] width 781 height 218
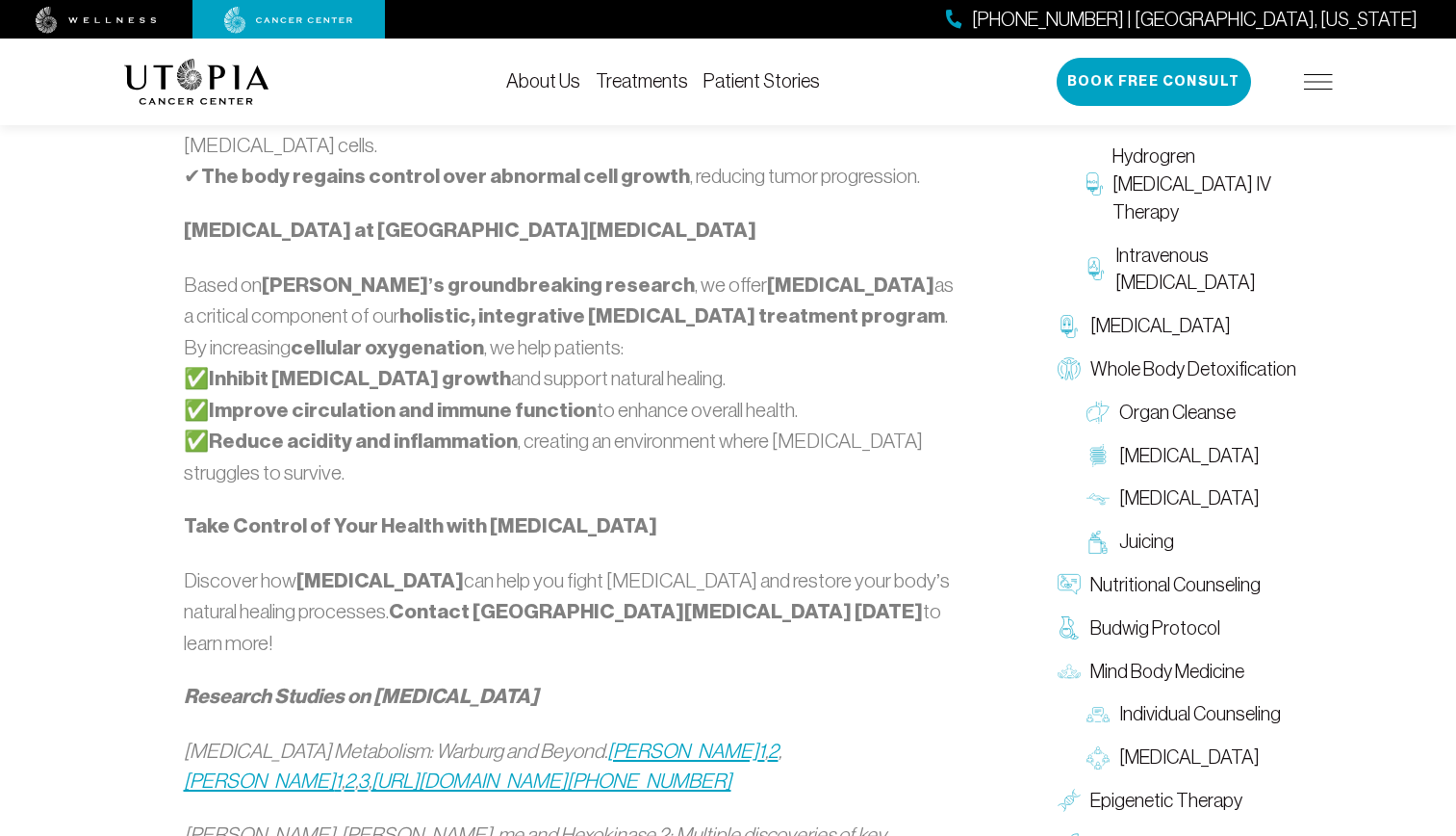
click at [435, 269] on p "Based on [PERSON_NAME]’s groundbreaking research , we offer [MEDICAL_DATA] as a…" at bounding box center [574, 378] width 781 height 218
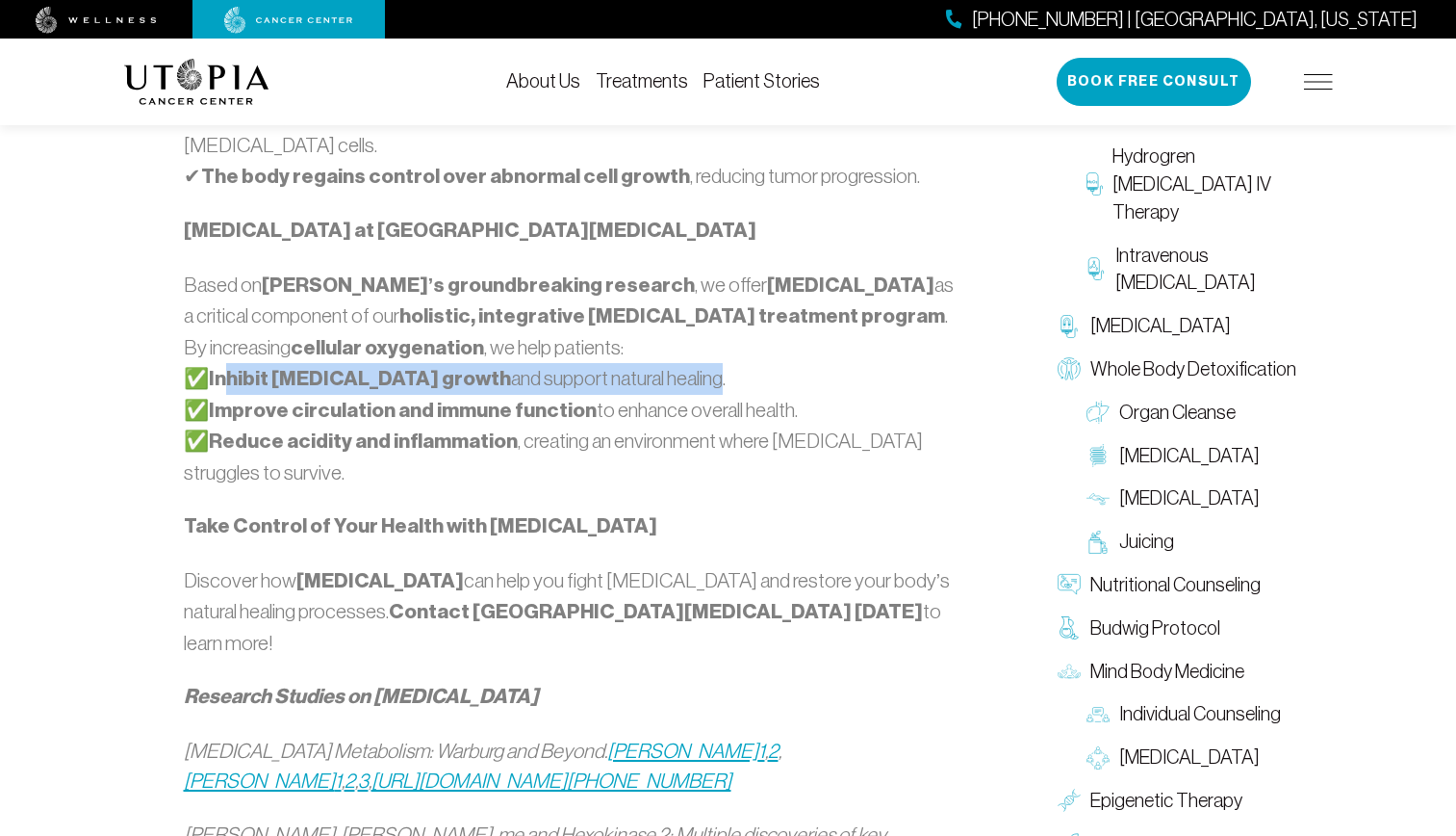
drag, startPoint x: 231, startPoint y: 292, endPoint x: 652, endPoint y: 271, distance: 421.5
click at [652, 271] on p "Based on [PERSON_NAME]’s groundbreaking research , we offer [MEDICAL_DATA] as a…" at bounding box center [574, 378] width 781 height 218
click at [653, 271] on p "Based on [PERSON_NAME]’s groundbreaking research , we offer [MEDICAL_DATA] as a…" at bounding box center [574, 378] width 781 height 218
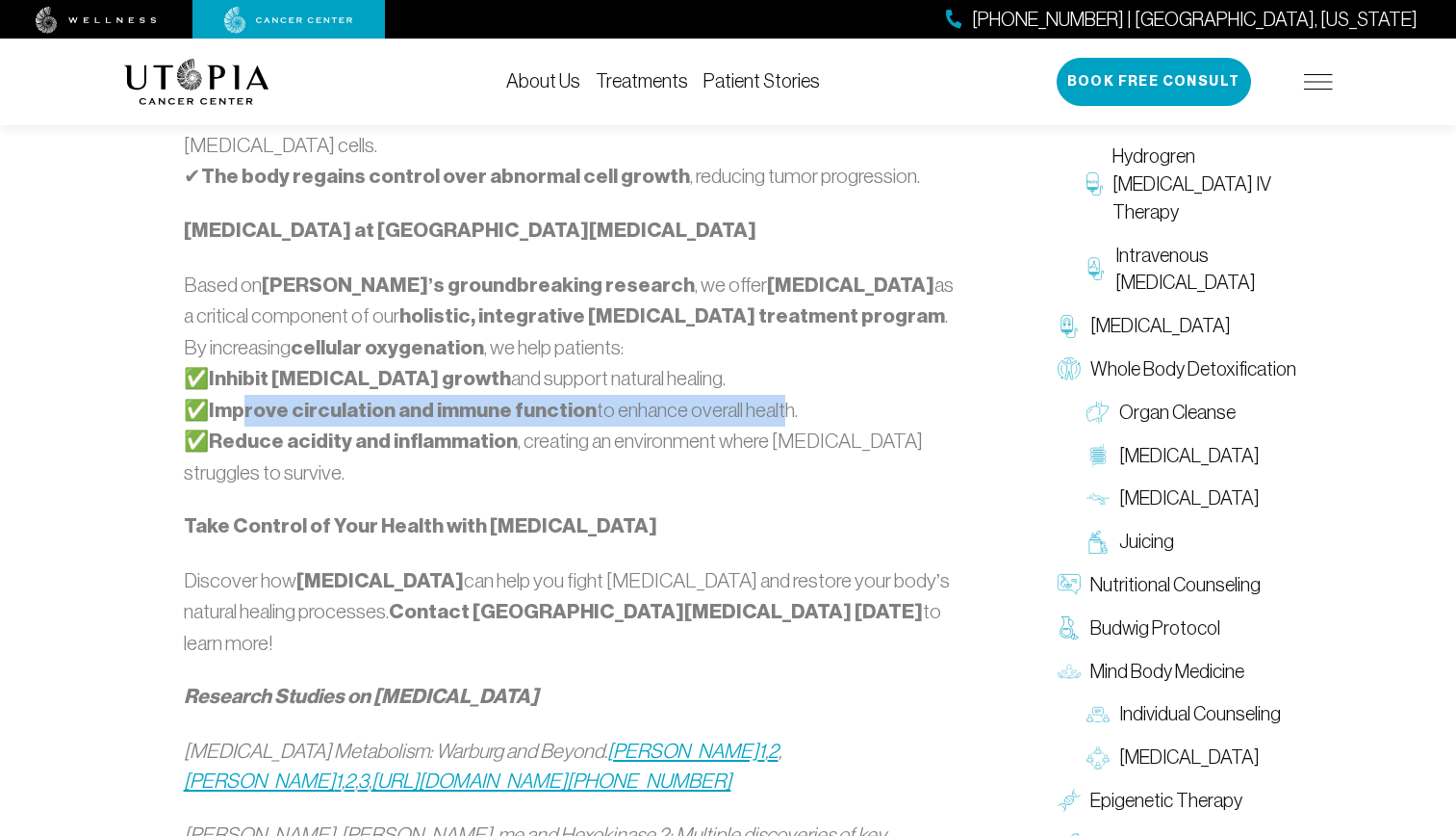
drag, startPoint x: 245, startPoint y: 314, endPoint x: 768, endPoint y: 319, distance: 523.0
click at [768, 319] on p "Based on [PERSON_NAME]’s groundbreaking research , we offer [MEDICAL_DATA] as a…" at bounding box center [574, 378] width 781 height 218
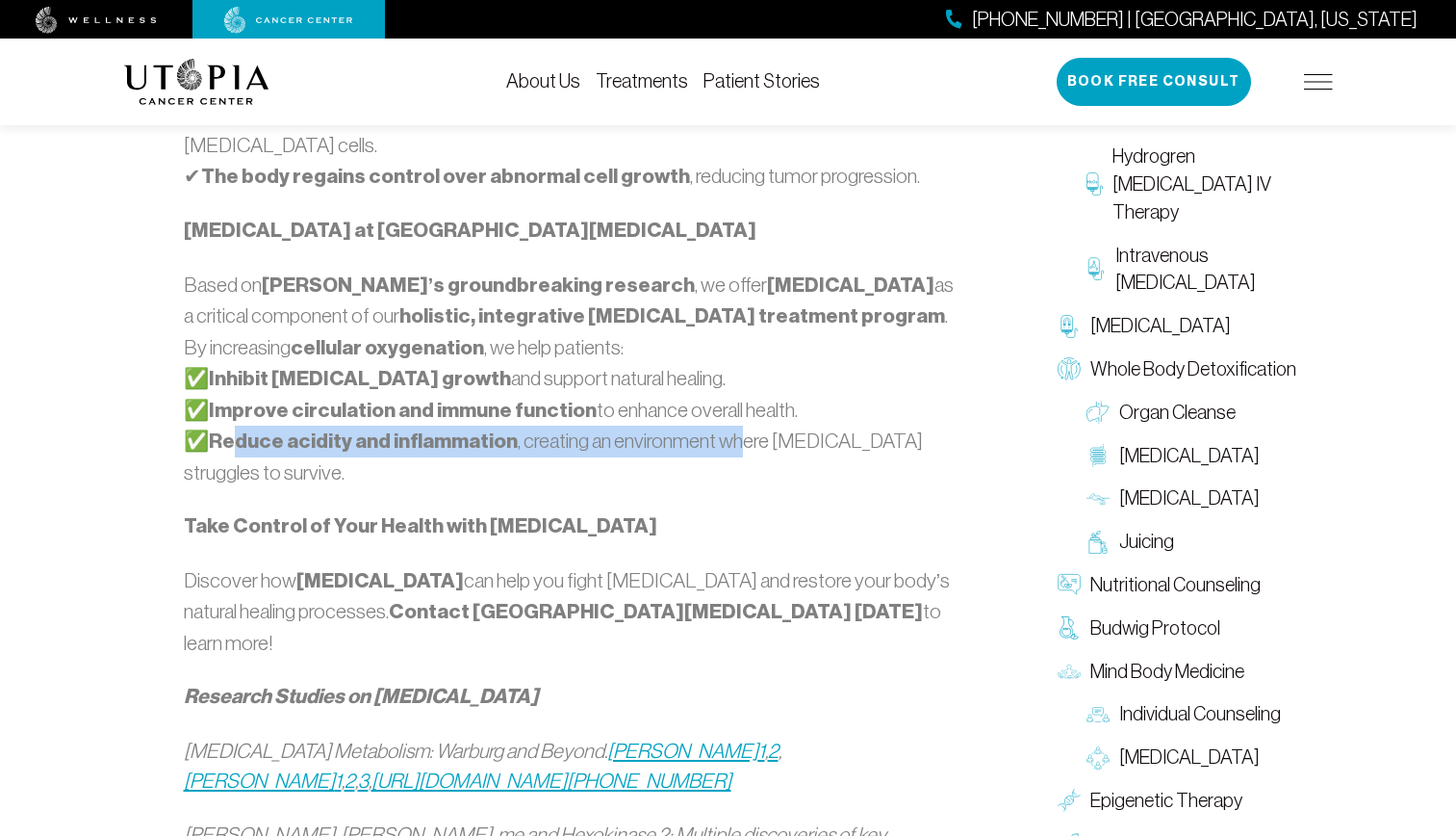
drag, startPoint x: 236, startPoint y: 348, endPoint x: 740, endPoint y: 344, distance: 504.0
click at [740, 344] on p "Based on [PERSON_NAME]’s groundbreaking research , we offer [MEDICAL_DATA] as a…" at bounding box center [574, 378] width 781 height 218
click at [741, 344] on p "Based on [PERSON_NAME]’s groundbreaking research , we offer [MEDICAL_DATA] as a…" at bounding box center [574, 378] width 781 height 218
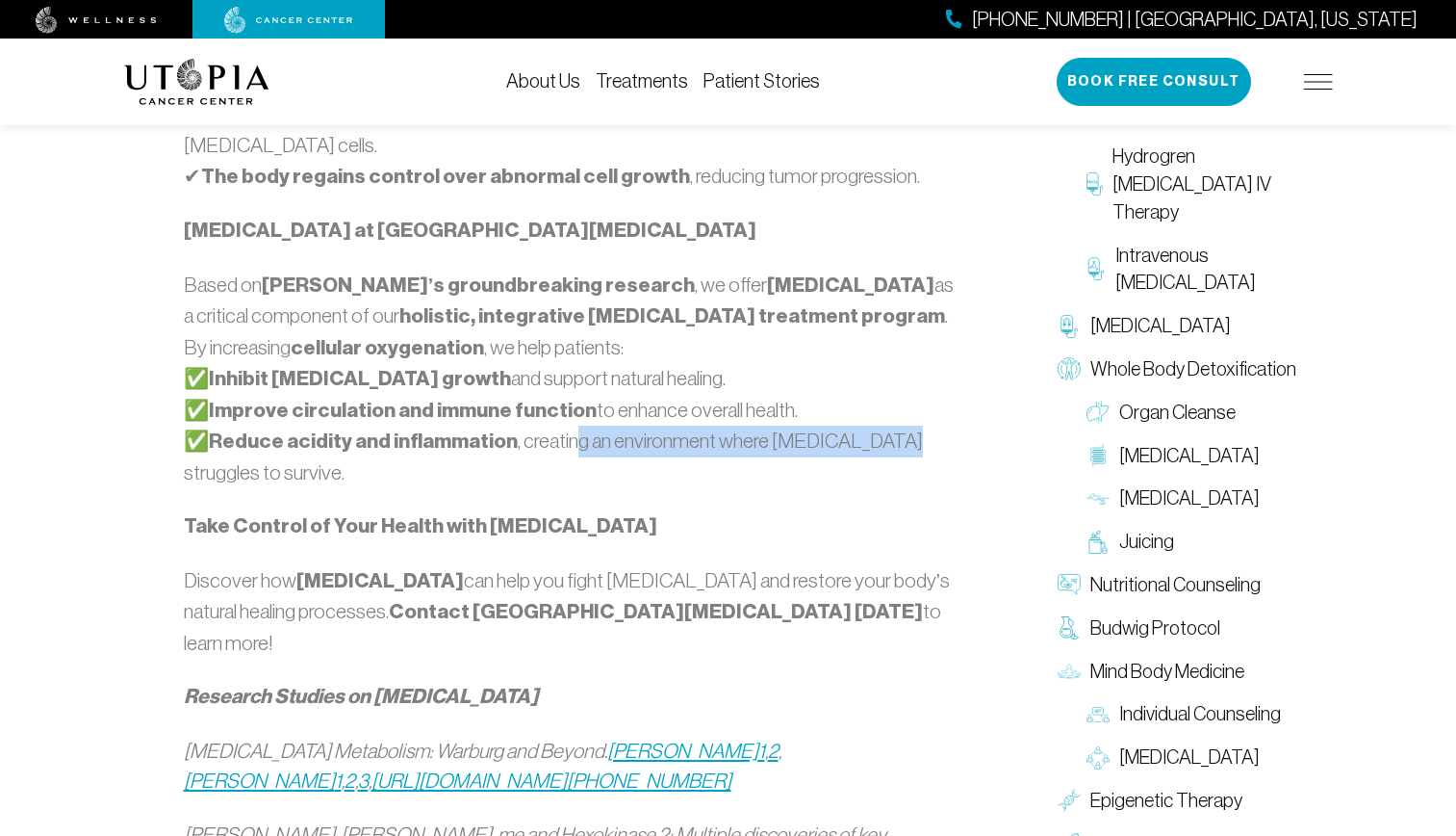
drag
click at [883, 348] on p "Based on [PERSON_NAME]’s groundbreaking research , we offer [MEDICAL_DATA] as a…" at bounding box center [574, 378] width 781 height 218
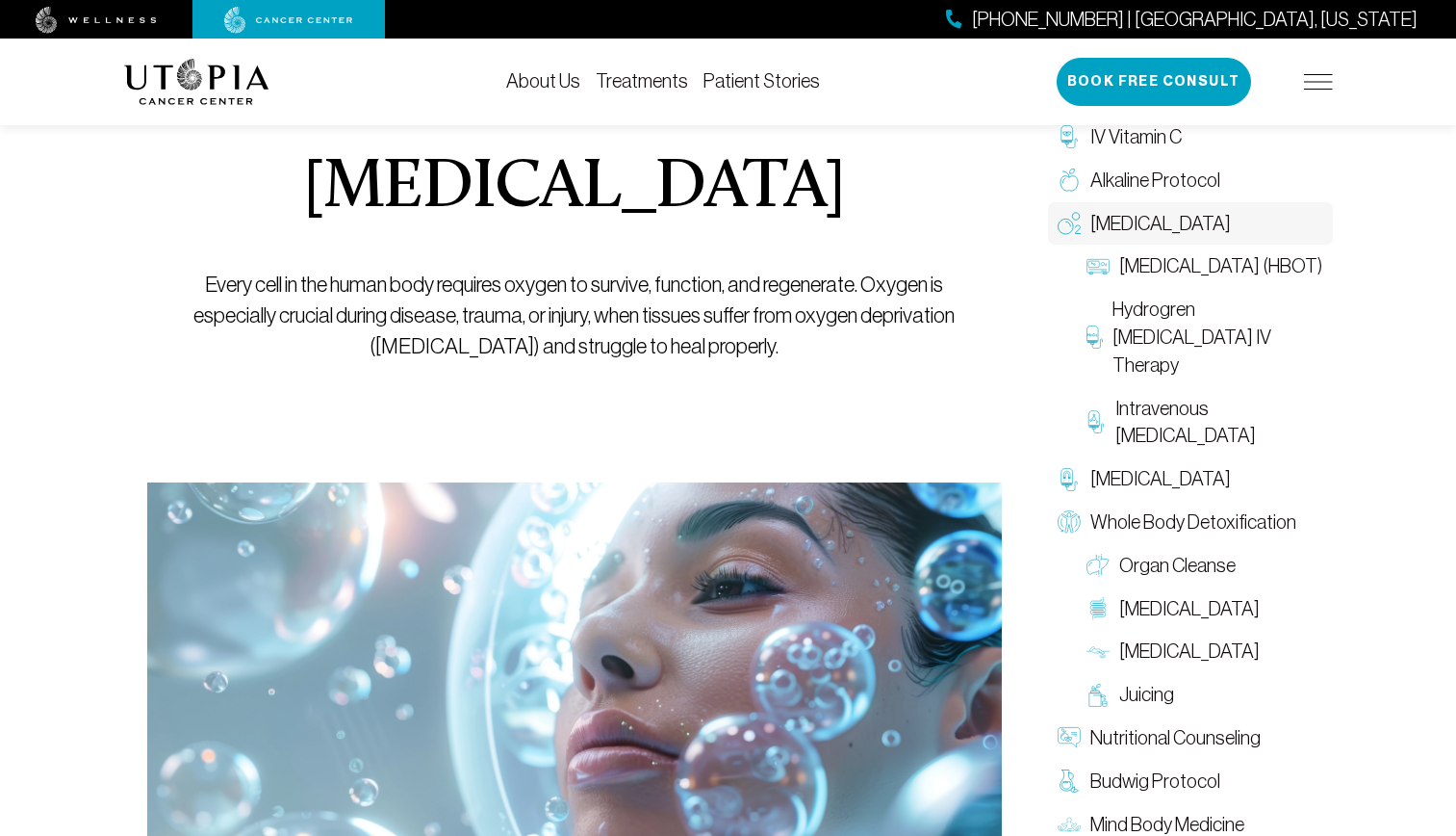
scroll to position [0, 0]
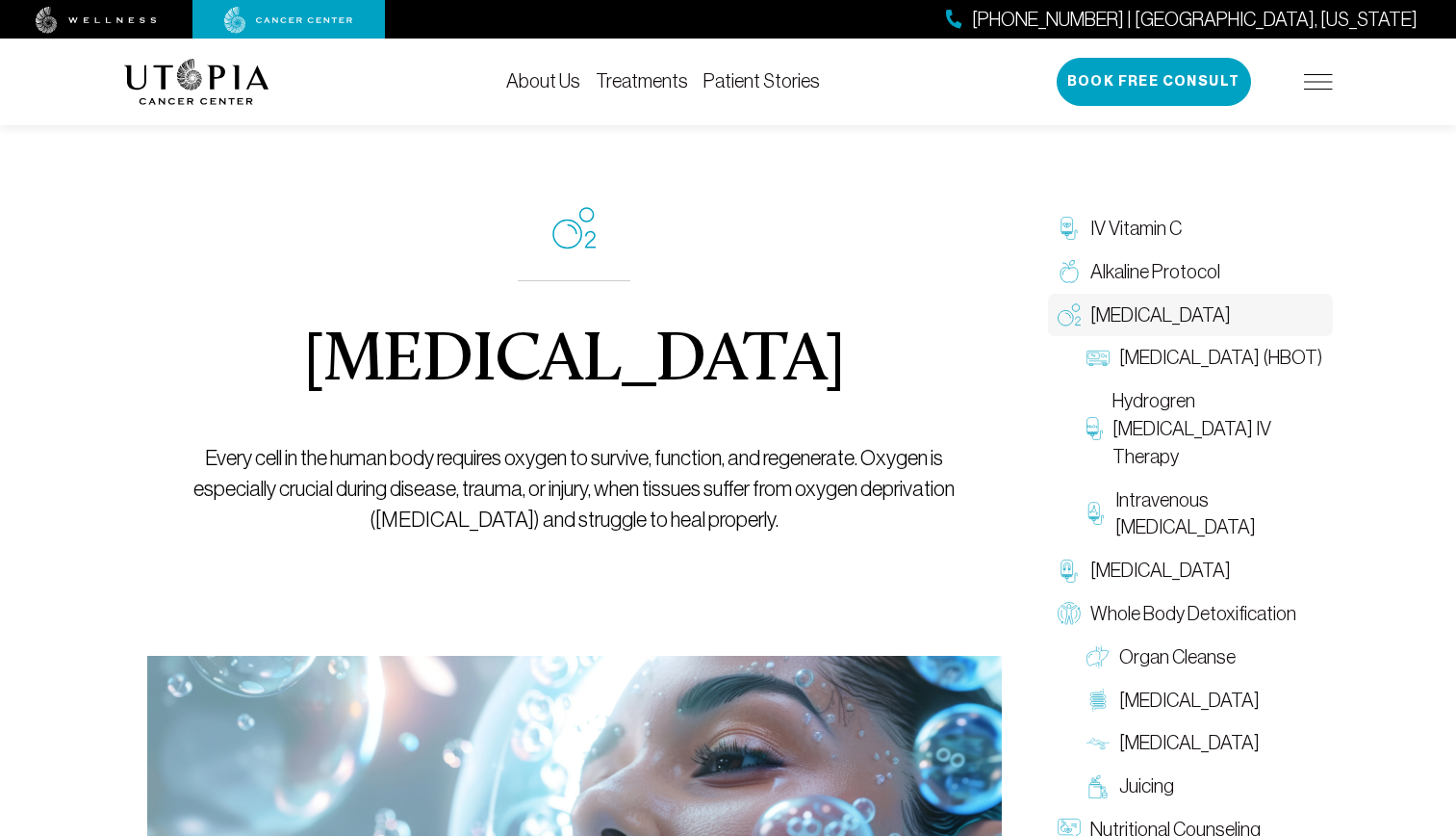
click at [779, 76] on link "Patient Stories" at bounding box center [762, 80] width 116 height 21
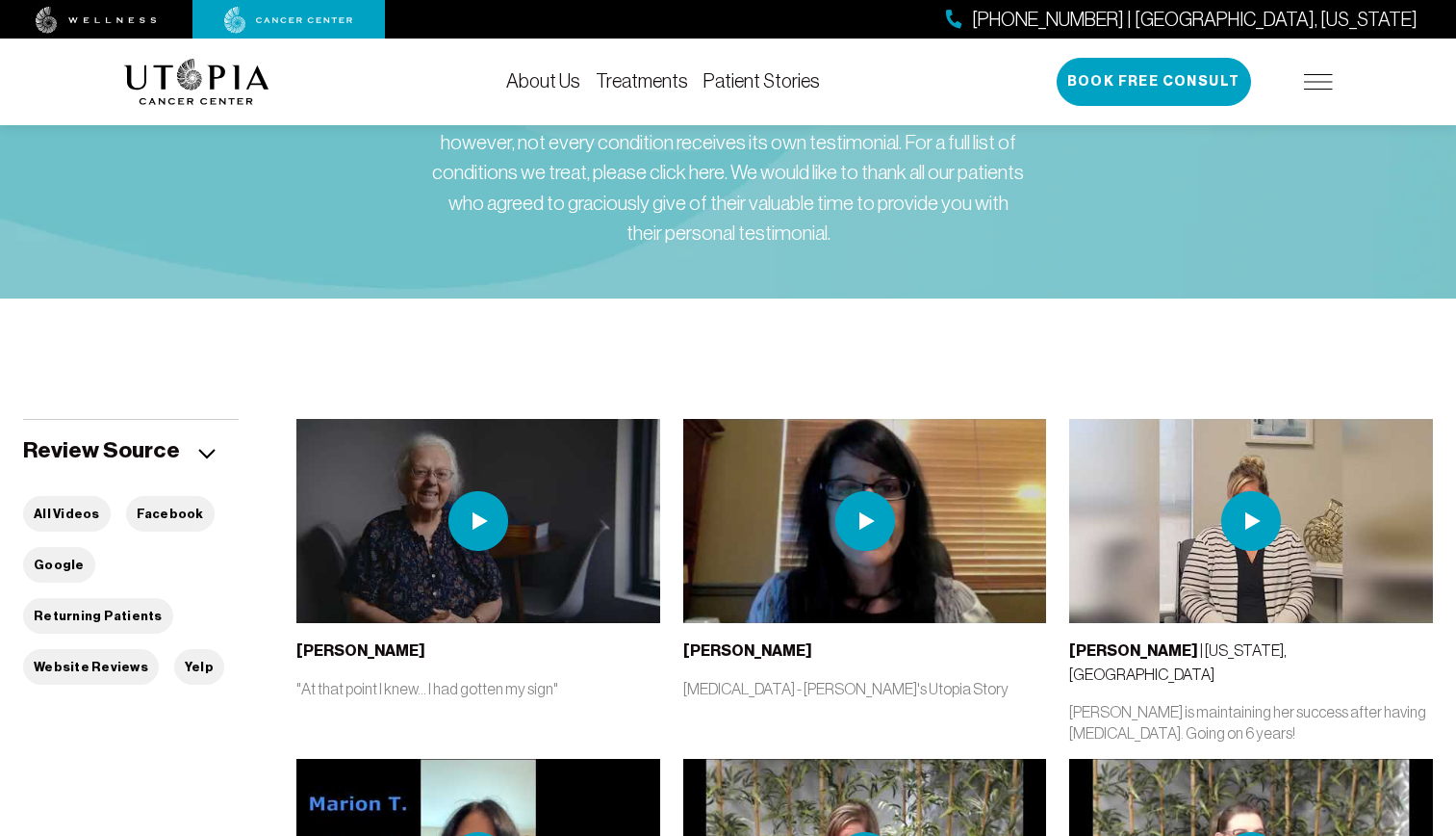
scroll to position [577, 0]
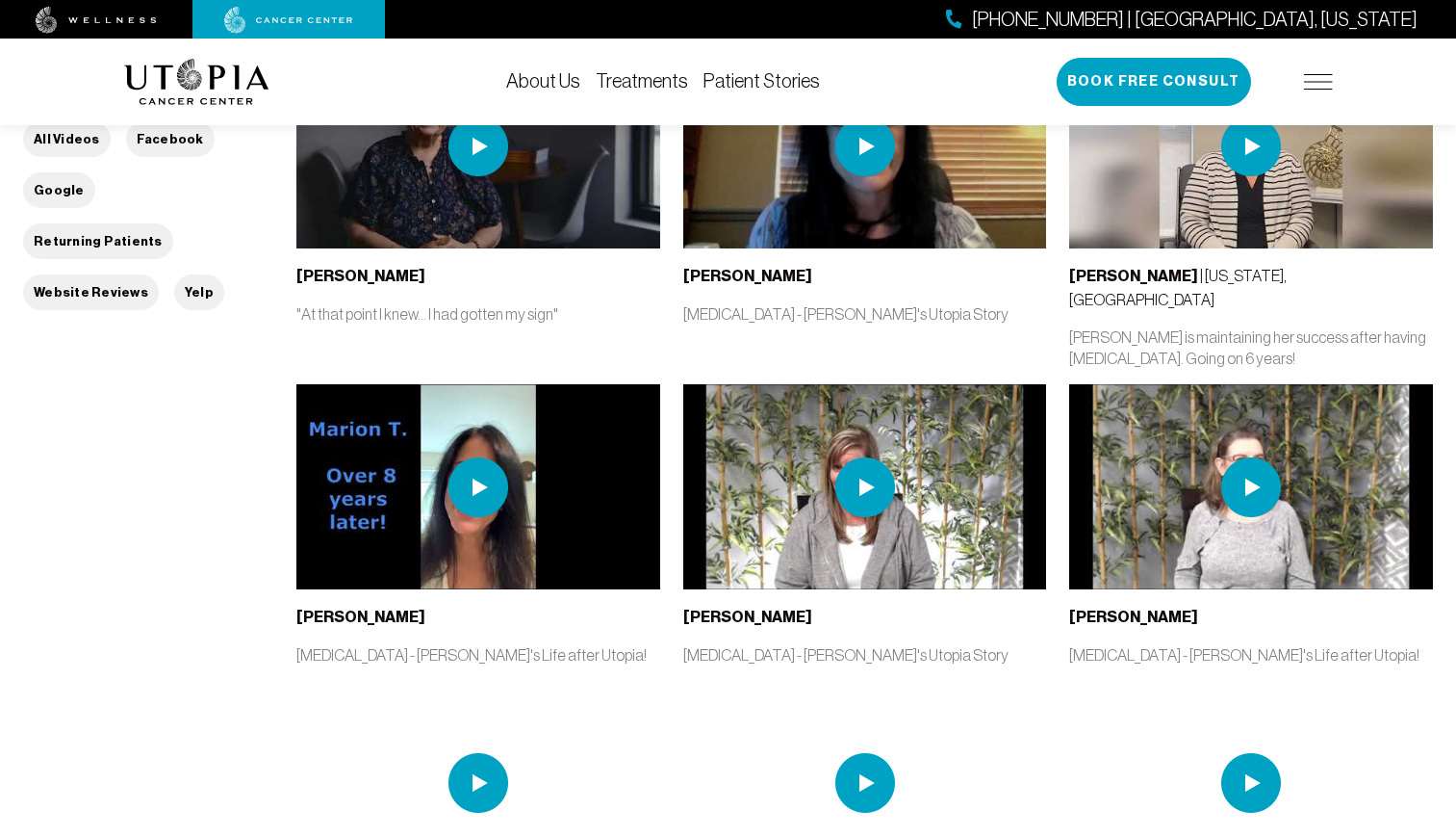
click at [541, 198] on img at bounding box center [477, 146] width 364 height 204
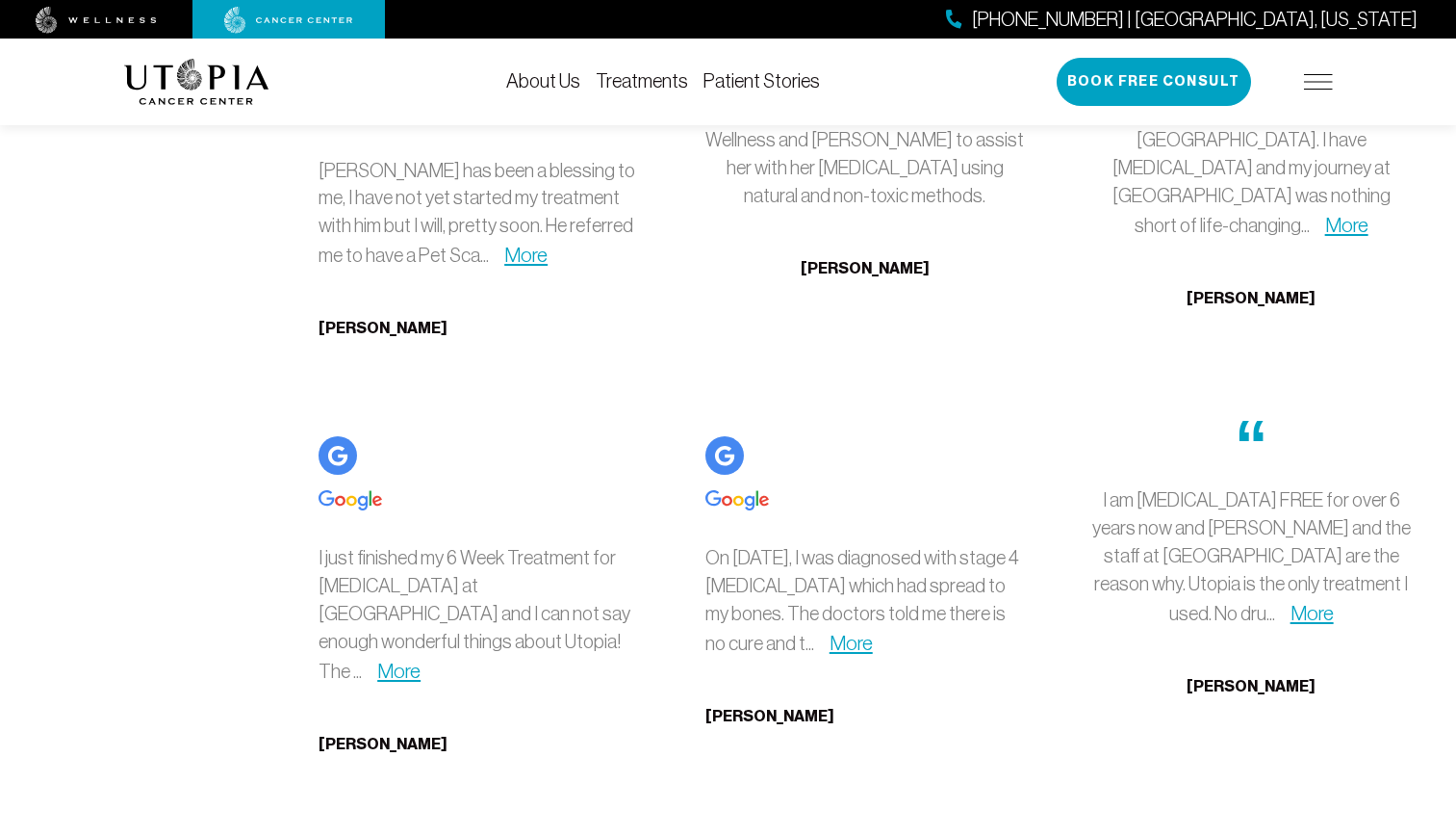
scroll to position [4909, 0]
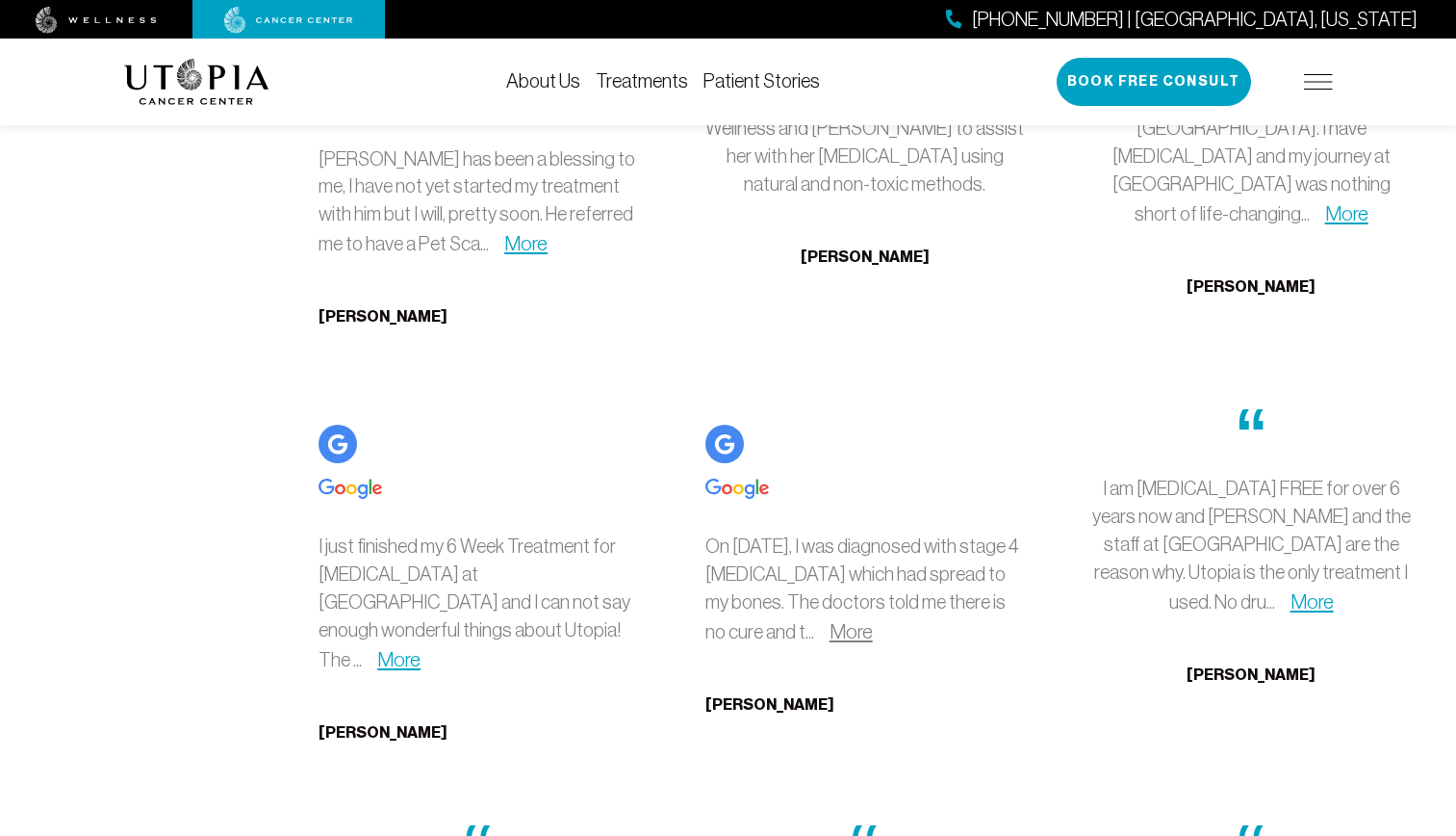
click at [873, 620] on link "More" at bounding box center [851, 631] width 43 height 22
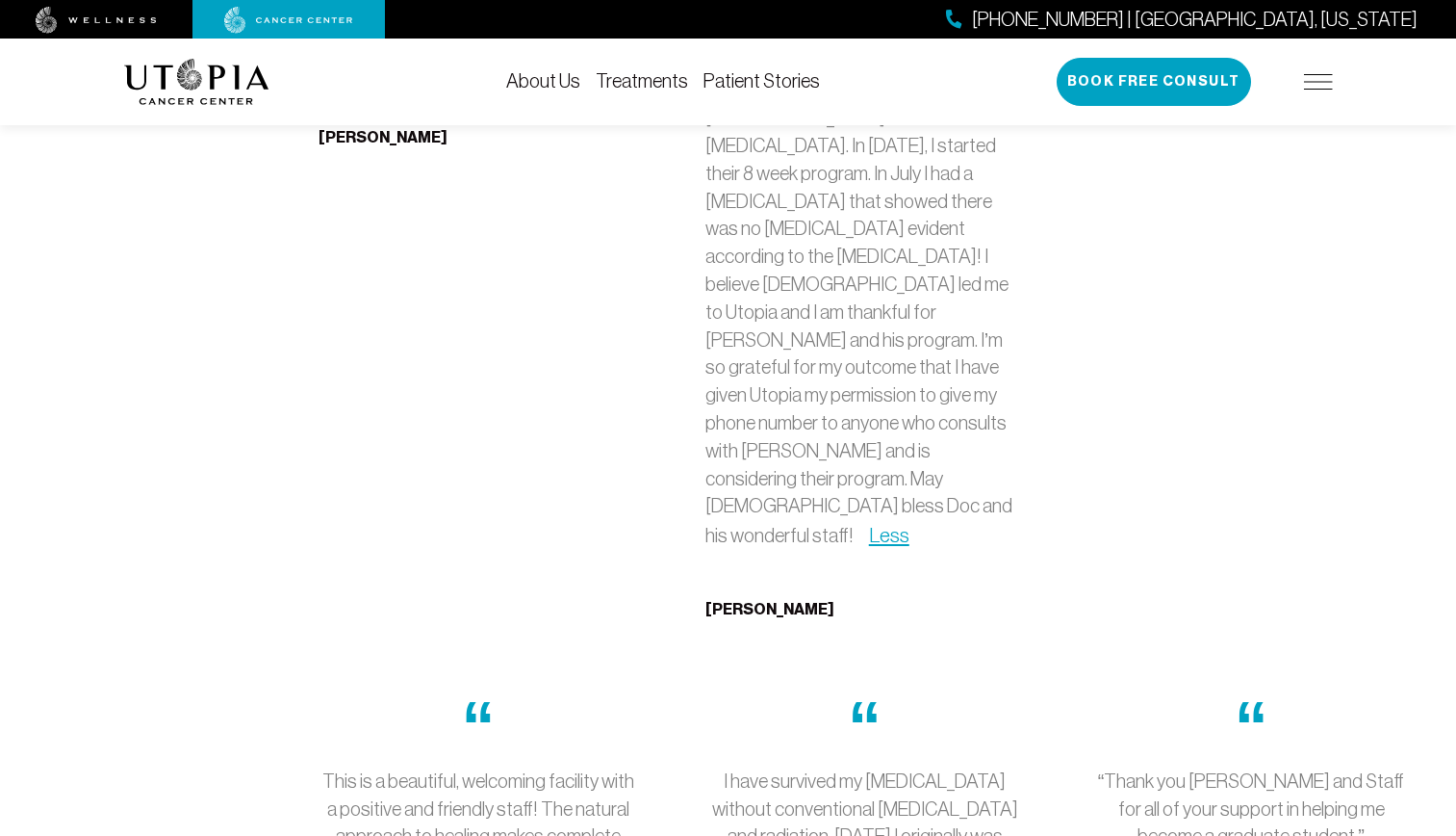
scroll to position [5776, 0]
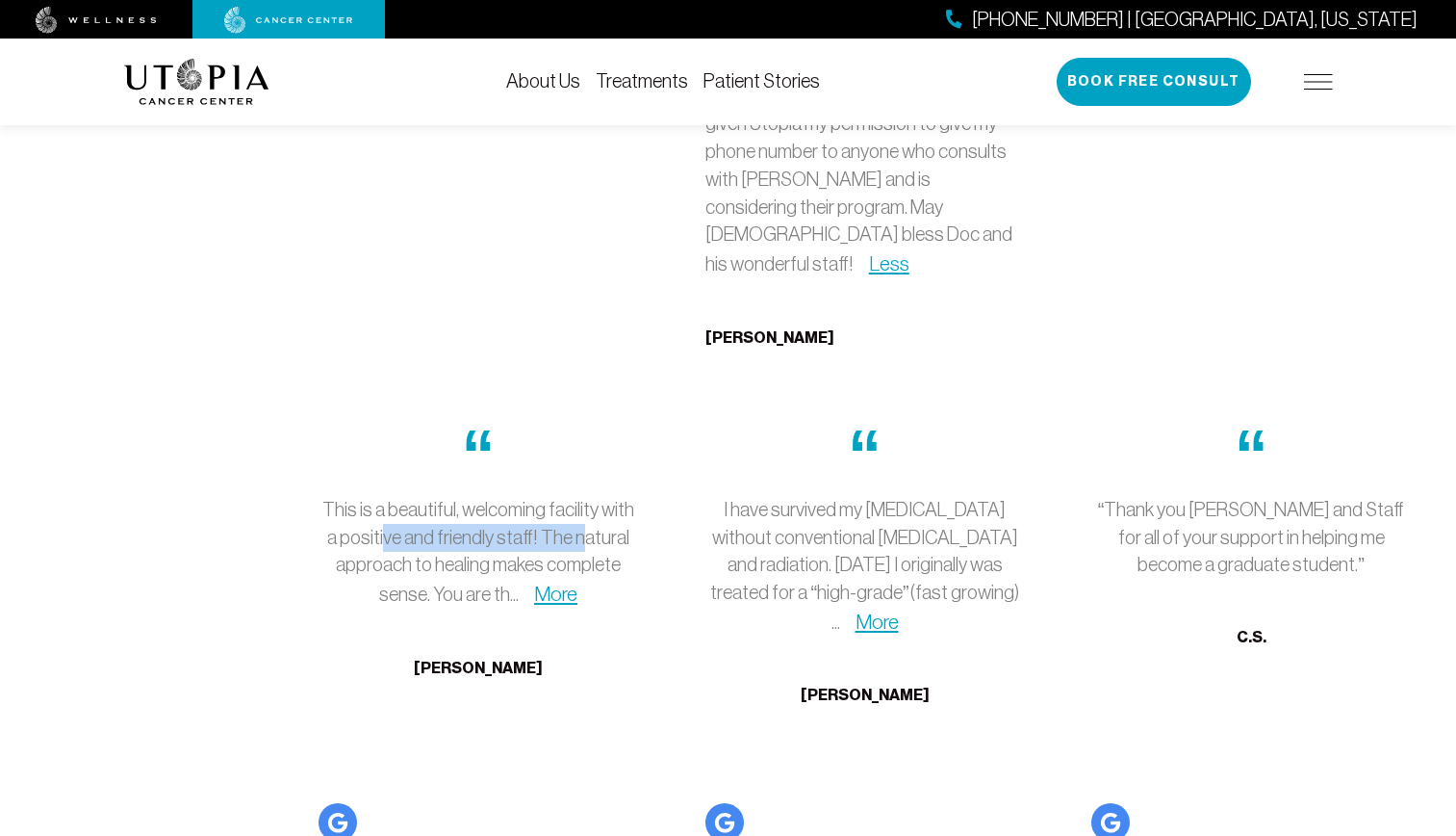
drag, startPoint x: 383, startPoint y: 290, endPoint x: 575, endPoint y: 293, distance: 192.0
click at [575, 495] on p "This is a beautiful, welcoming facility with a positive and friendly staff! The…" at bounding box center [478, 552] width 320 height 114
click at [576, 495] on p "This is a beautiful, welcoming facility with a positive and friendly staff! The…" at bounding box center [478, 552] width 320 height 114
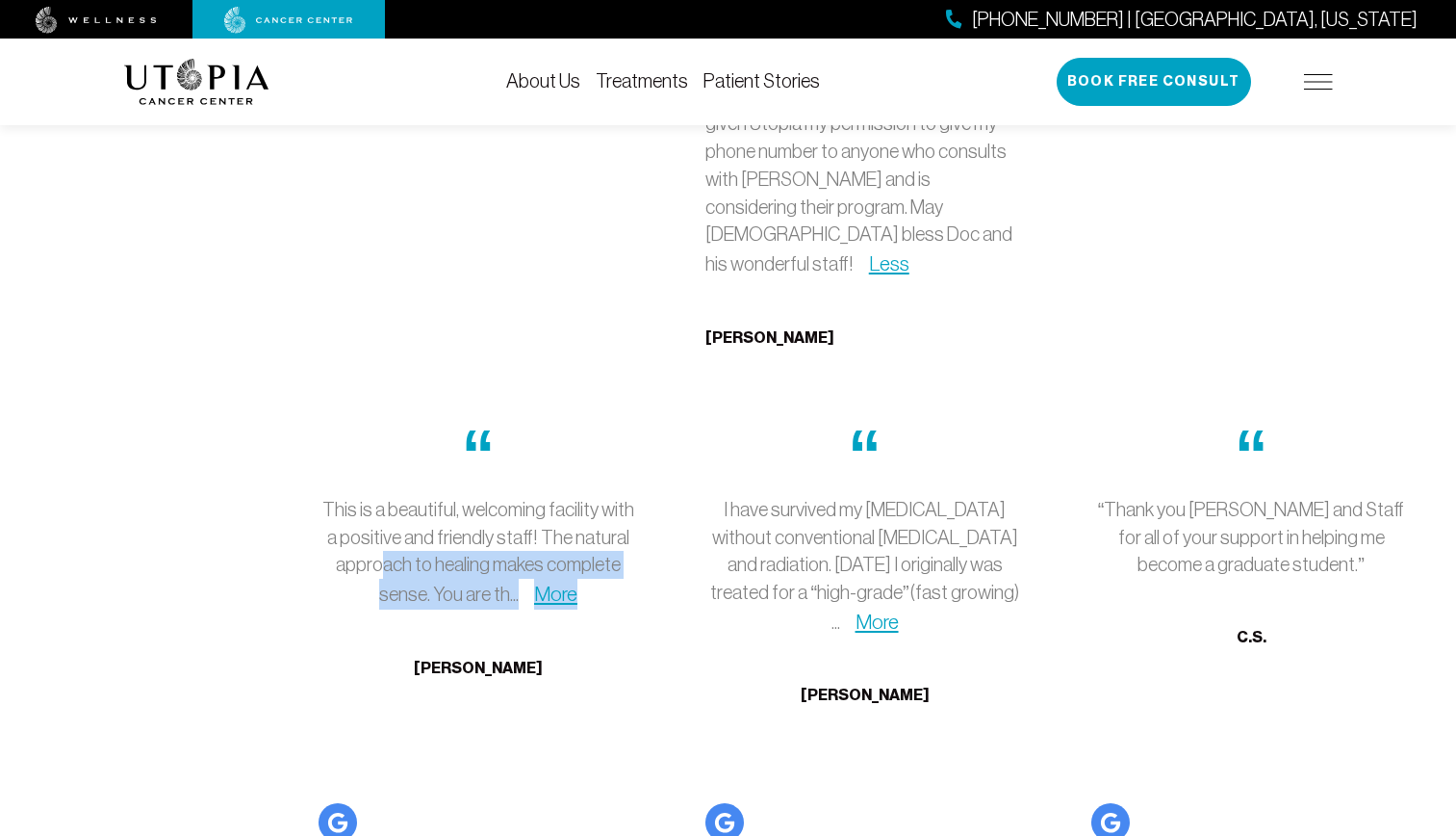
drag, startPoint x: 381, startPoint y: 320, endPoint x: 609, endPoint y: 329, distance: 228.2
click at [609, 495] on p "This is a beautiful, welcoming facility with a positive and friendly staff! The…" at bounding box center [478, 552] width 320 height 114
drag, startPoint x: 609, startPoint y: 329, endPoint x: 586, endPoint y: 299, distance: 37.8
click at [586, 495] on p "This is a beautiful, welcoming facility with a positive and friendly staff! The…" at bounding box center [478, 552] width 320 height 114
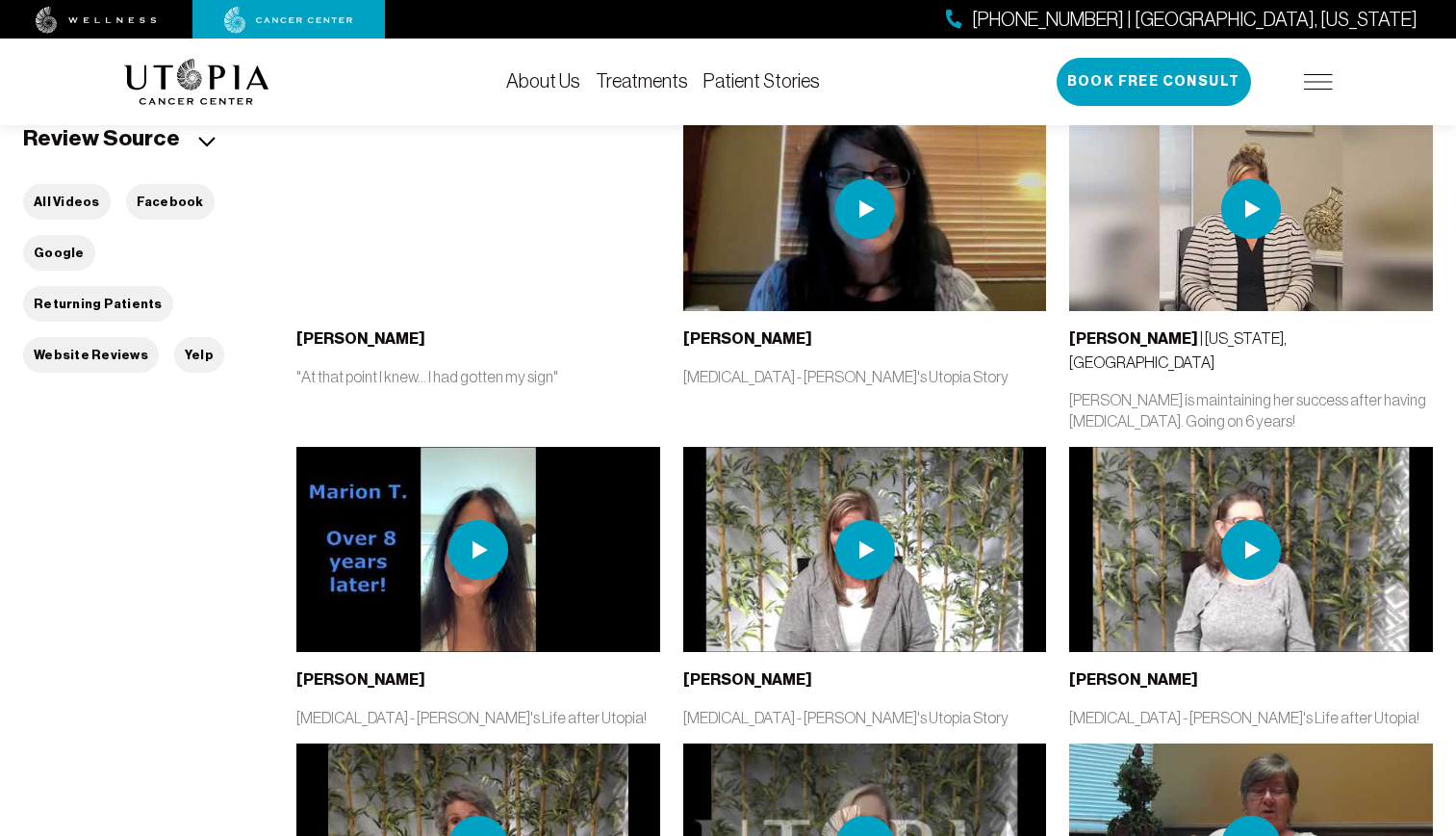
scroll to position [674, 0]
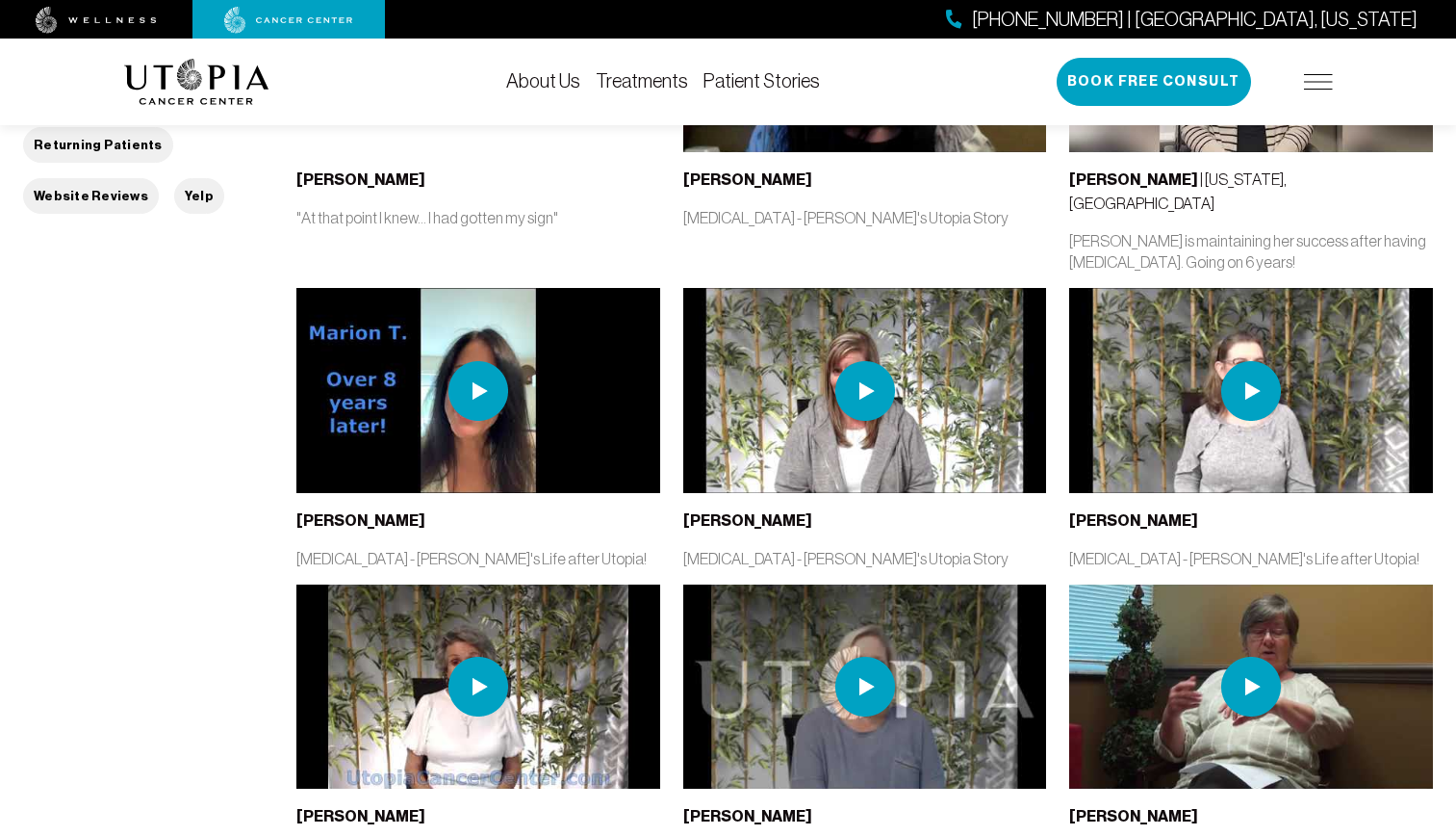
click at [569, 79] on link "About Us" at bounding box center [543, 80] width 74 height 21
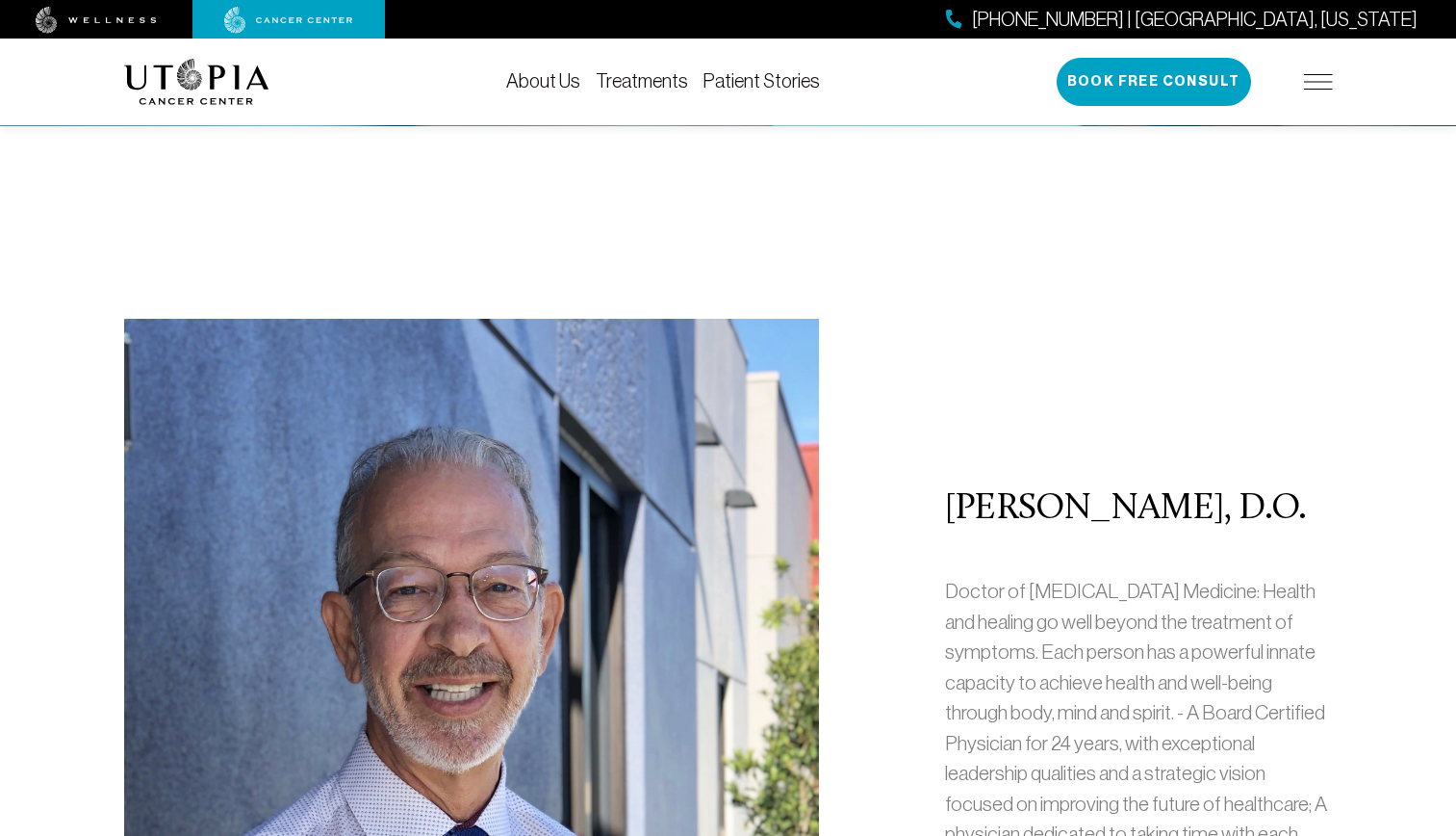
scroll to position [577, 0]
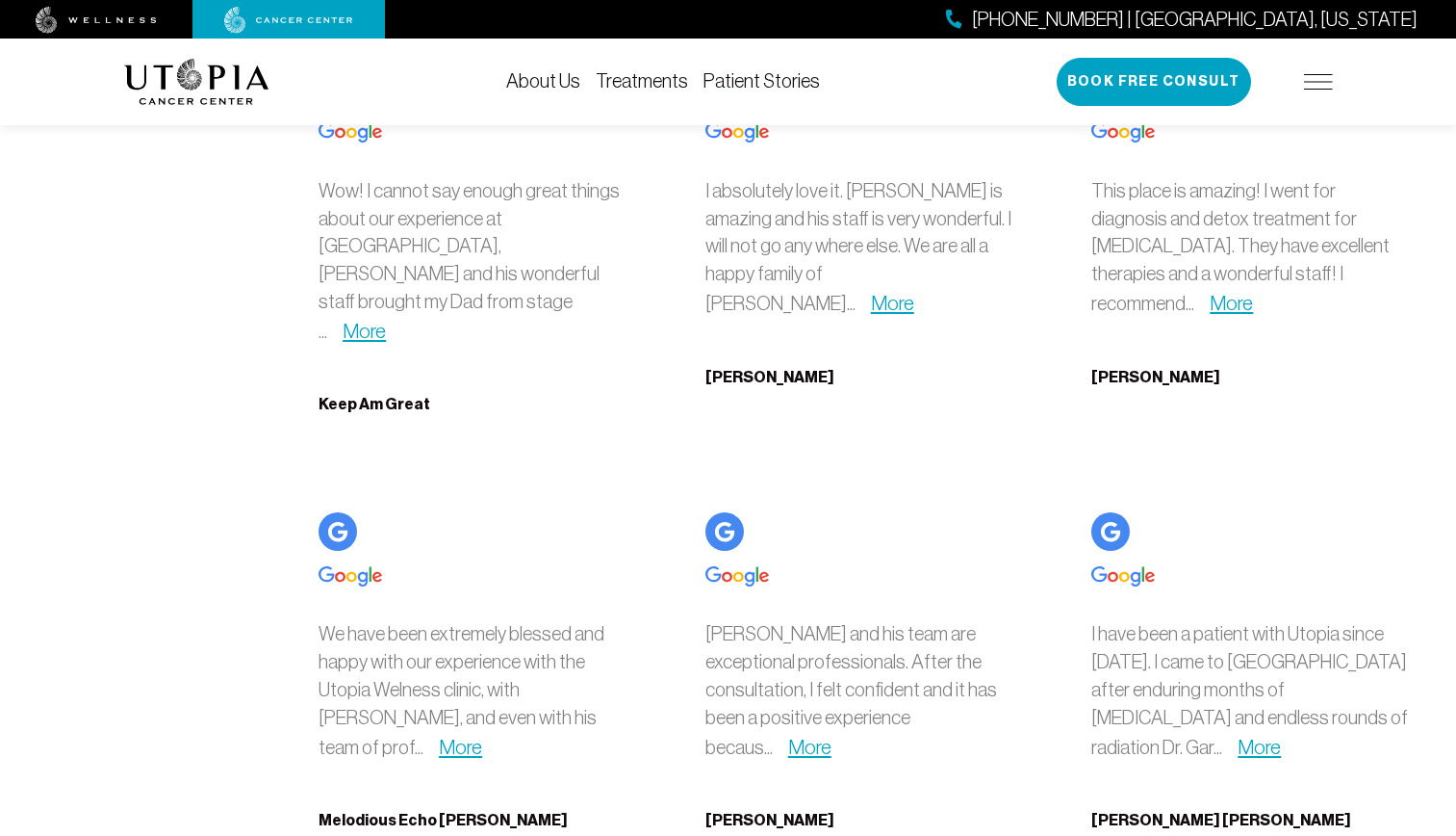
scroll to position [6353, 0]
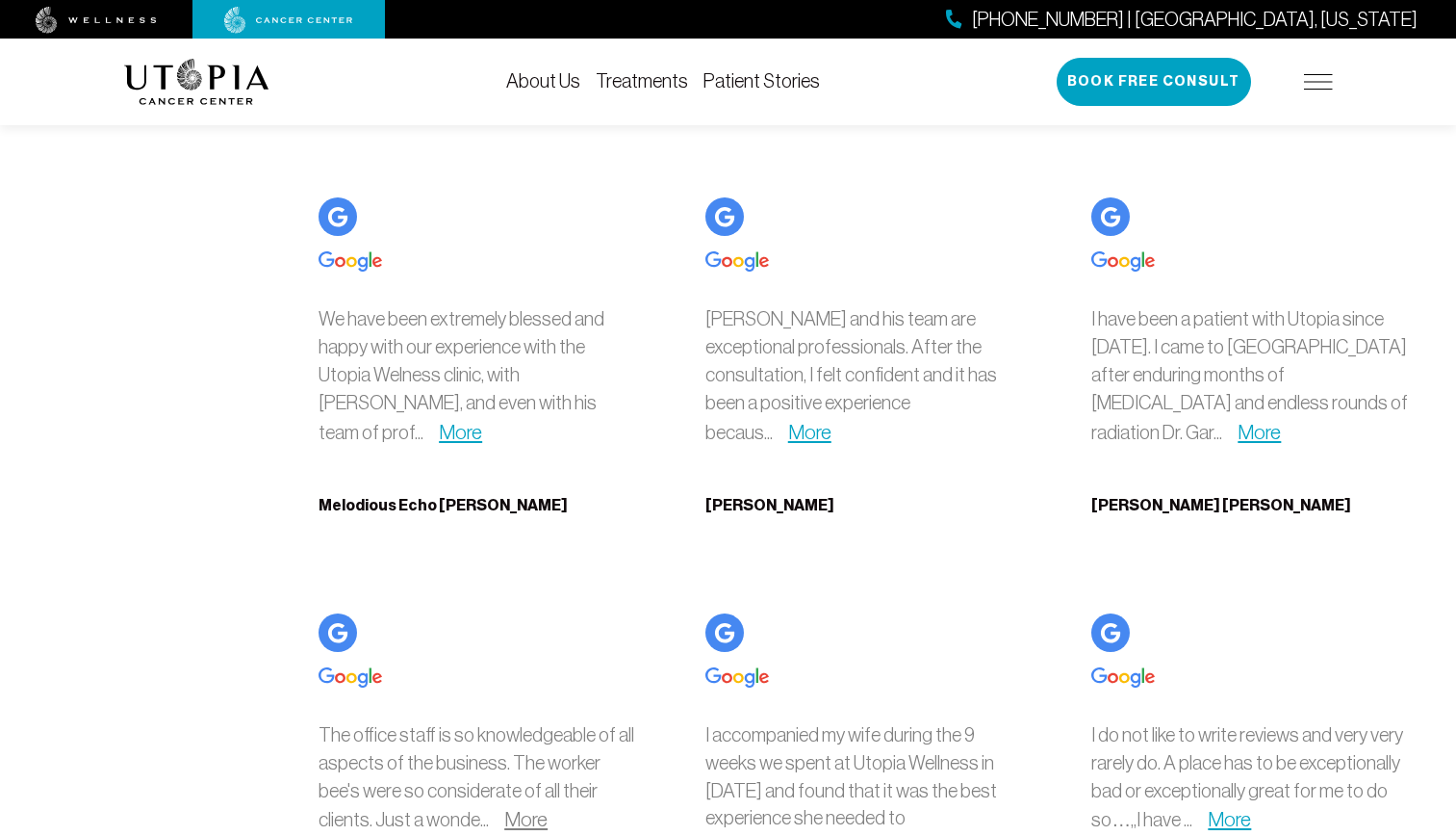
click at [504, 807] on link "More" at bounding box center [526, 818] width 43 height 22
click at [815, 835] on link "More" at bounding box center [815, 847] width 43 height 22
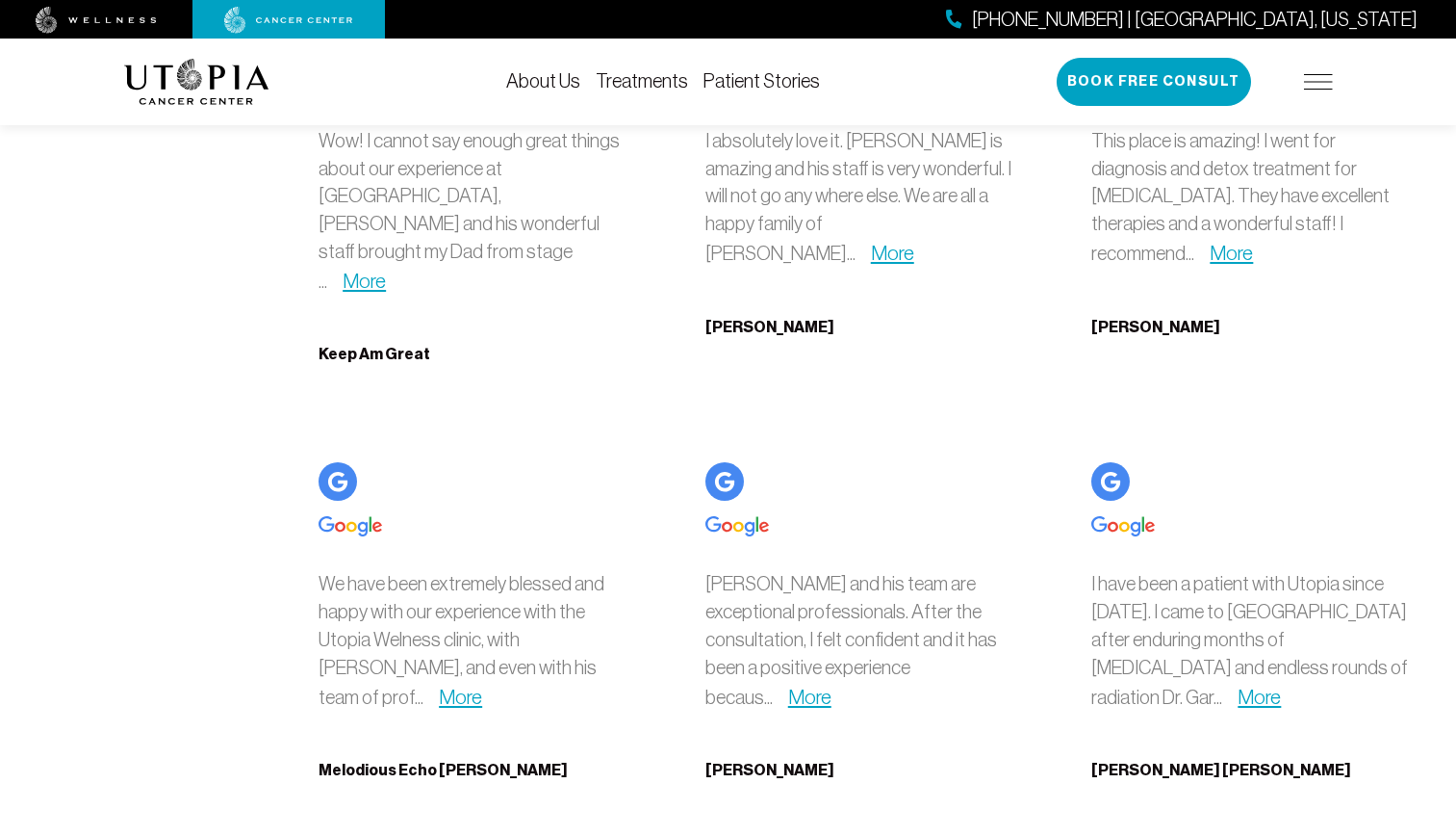
scroll to position [6064, 0]
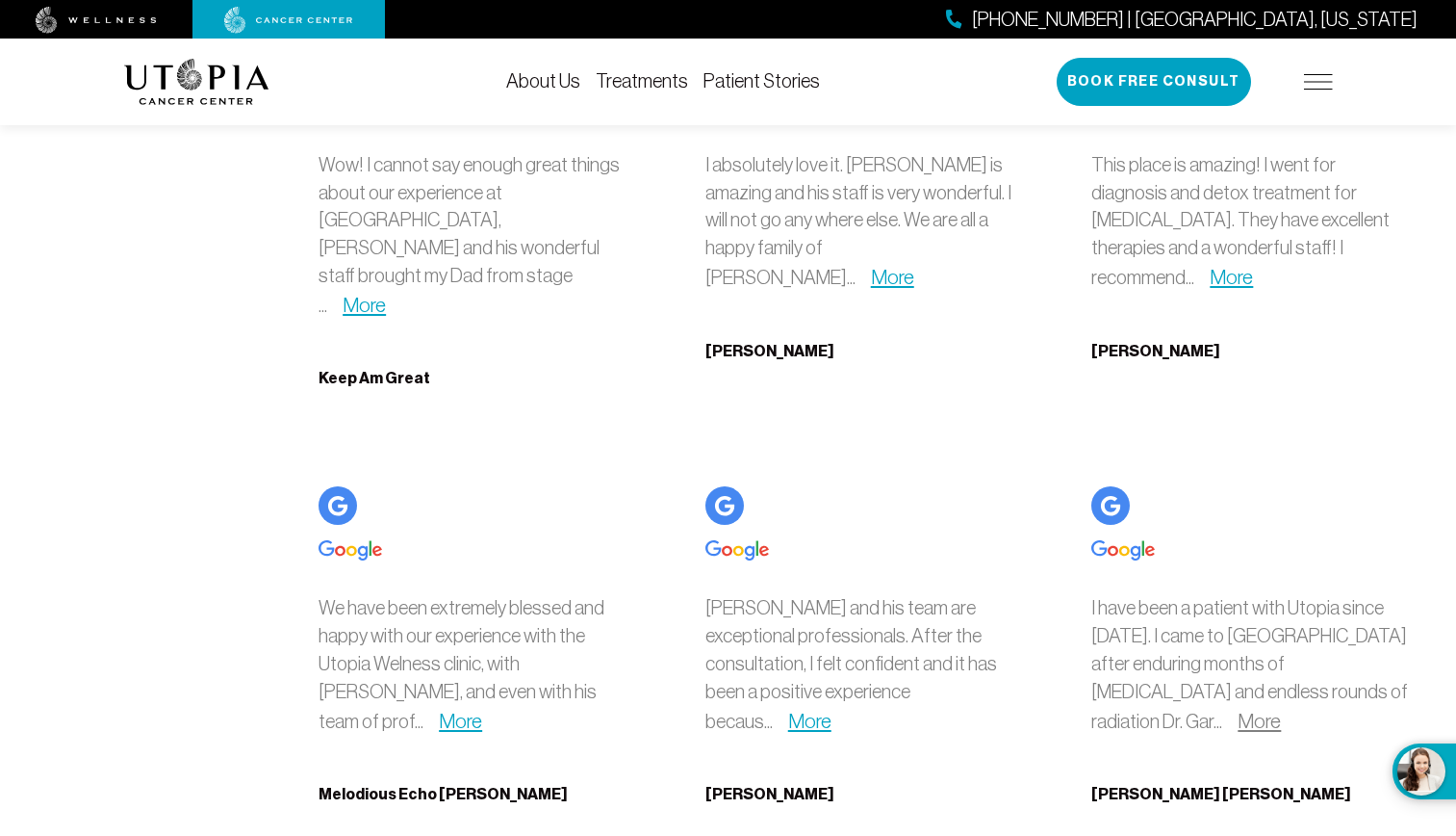
click at [1280, 710] on link "More" at bounding box center [1259, 721] width 43 height 22
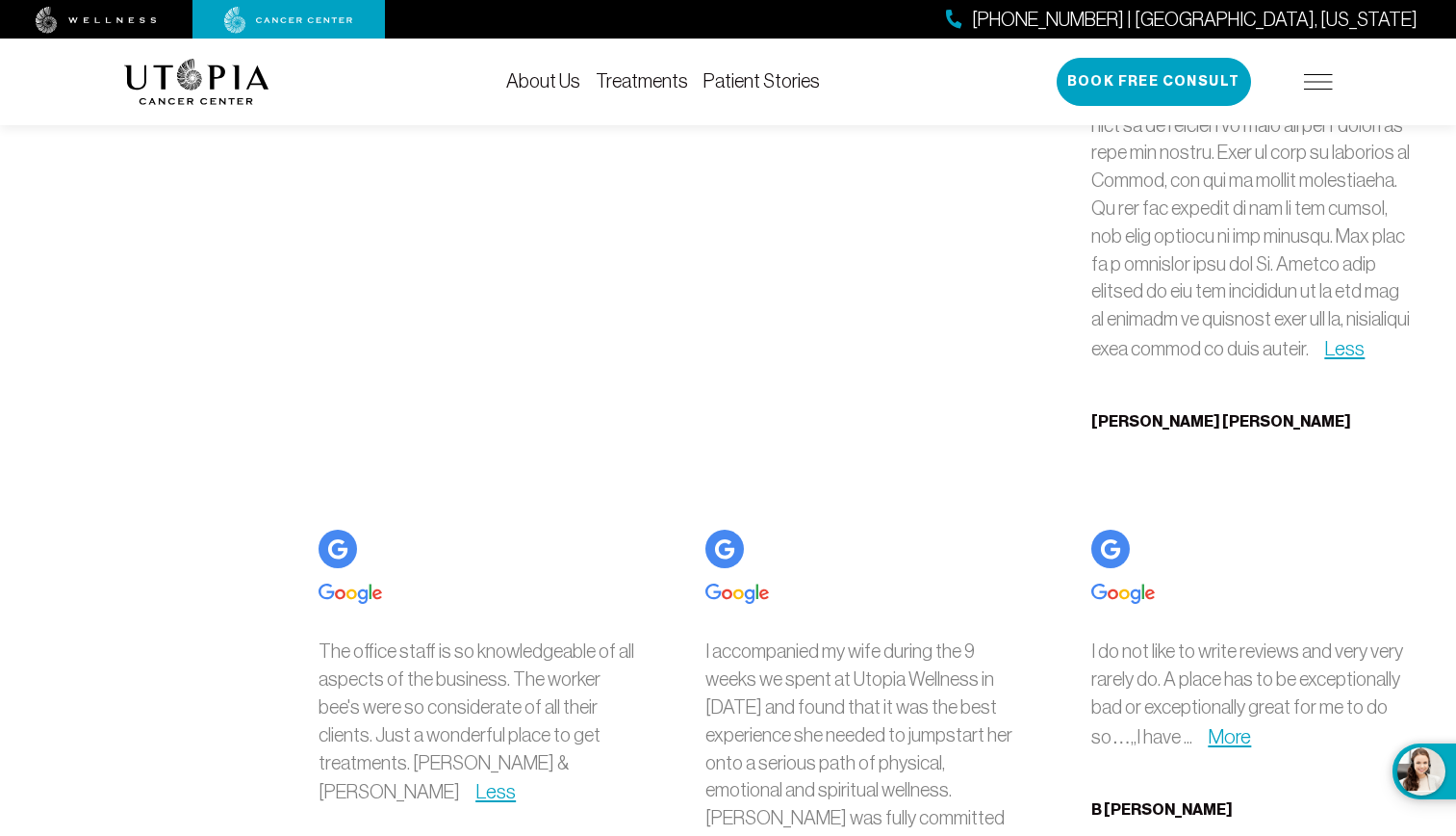
scroll to position [8278, 0]
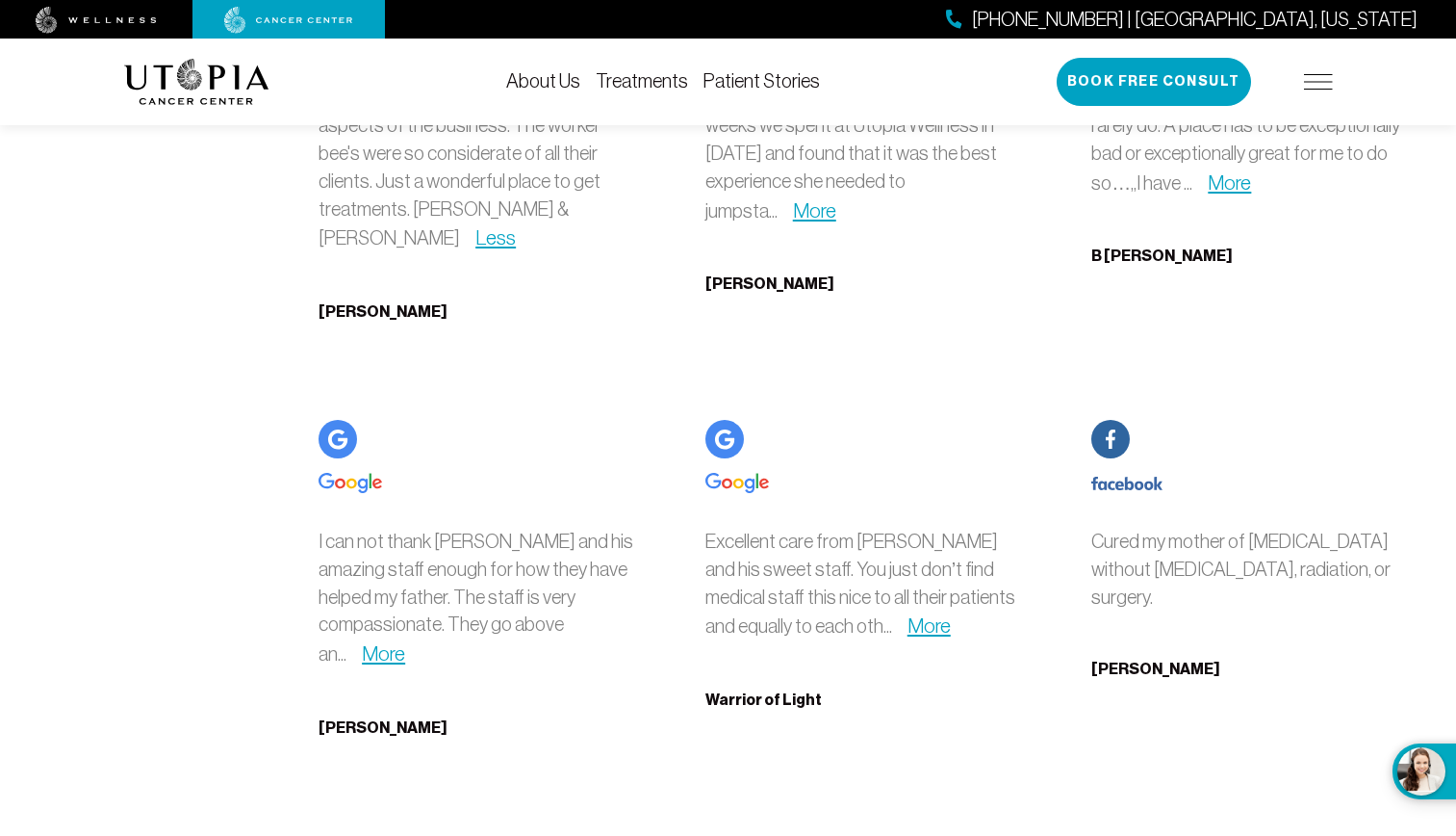
scroll to position [8760, 0]
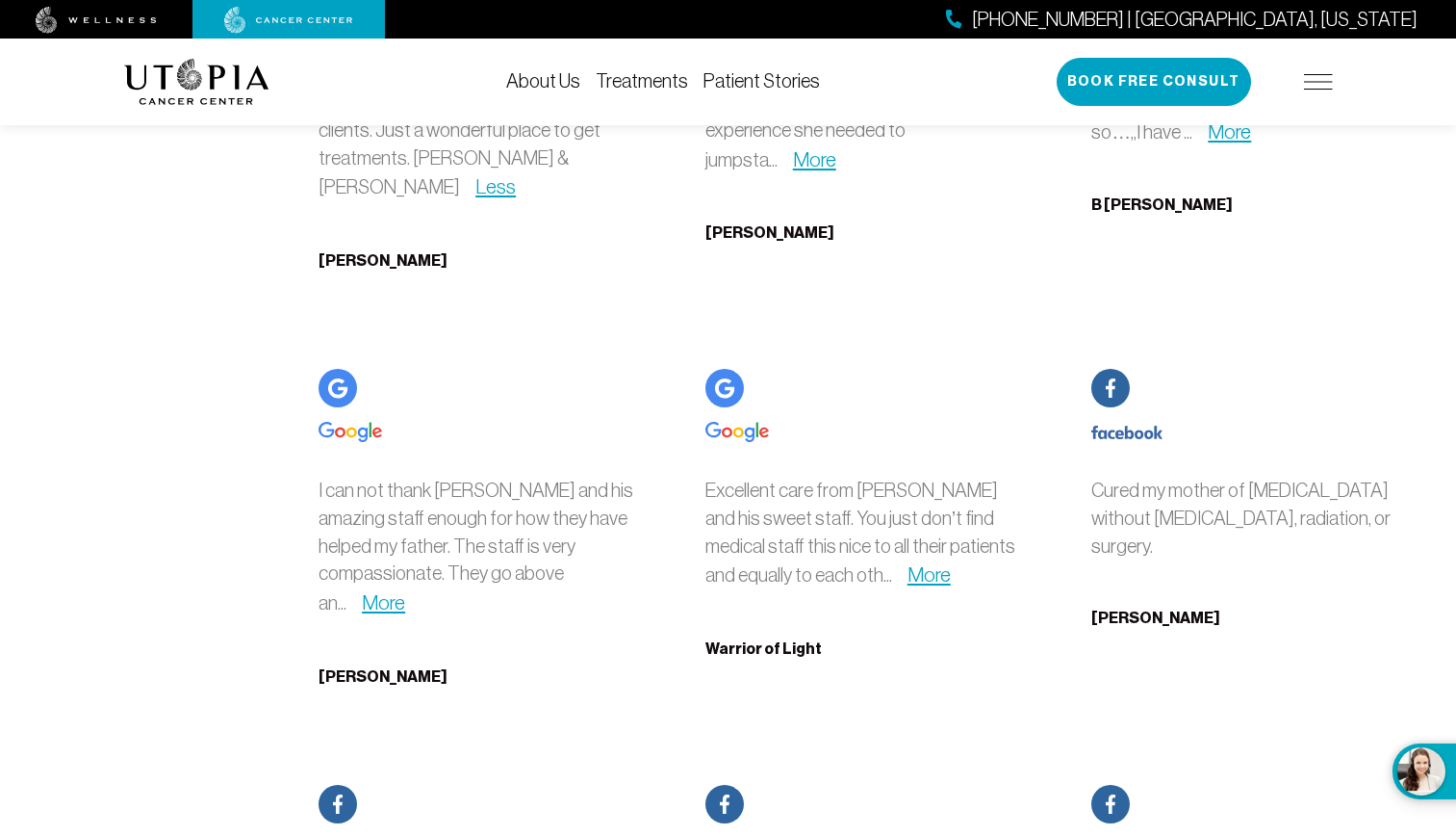
drag, startPoint x: 385, startPoint y: 684, endPoint x: 584, endPoint y: 686, distance: 199.0
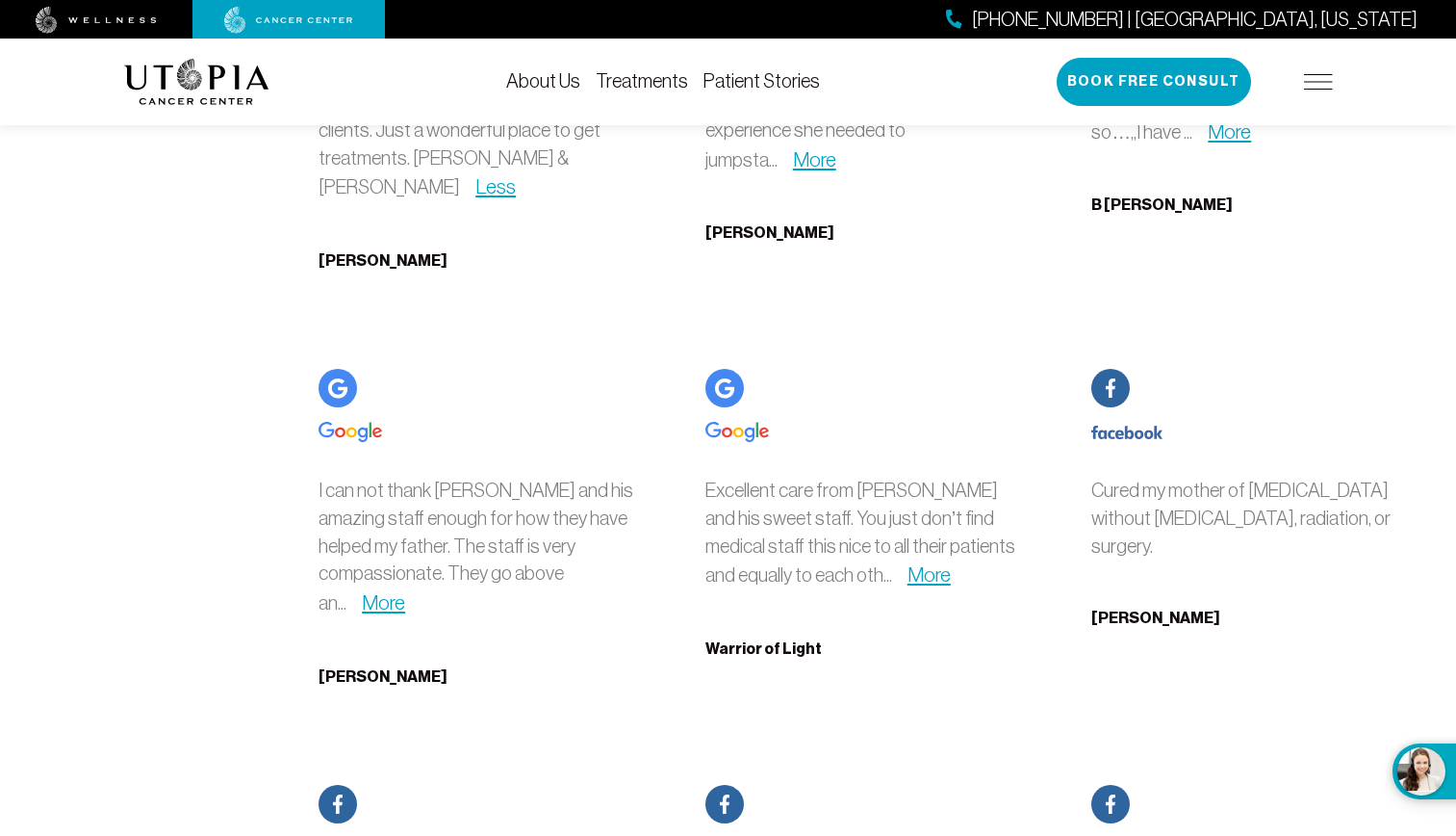
drag, startPoint x: 354, startPoint y: 706, endPoint x: 573, endPoint y: 721, distance: 219.5
drag, startPoint x: 352, startPoint y: 734, endPoint x: 527, endPoint y: 737, distance: 175.0
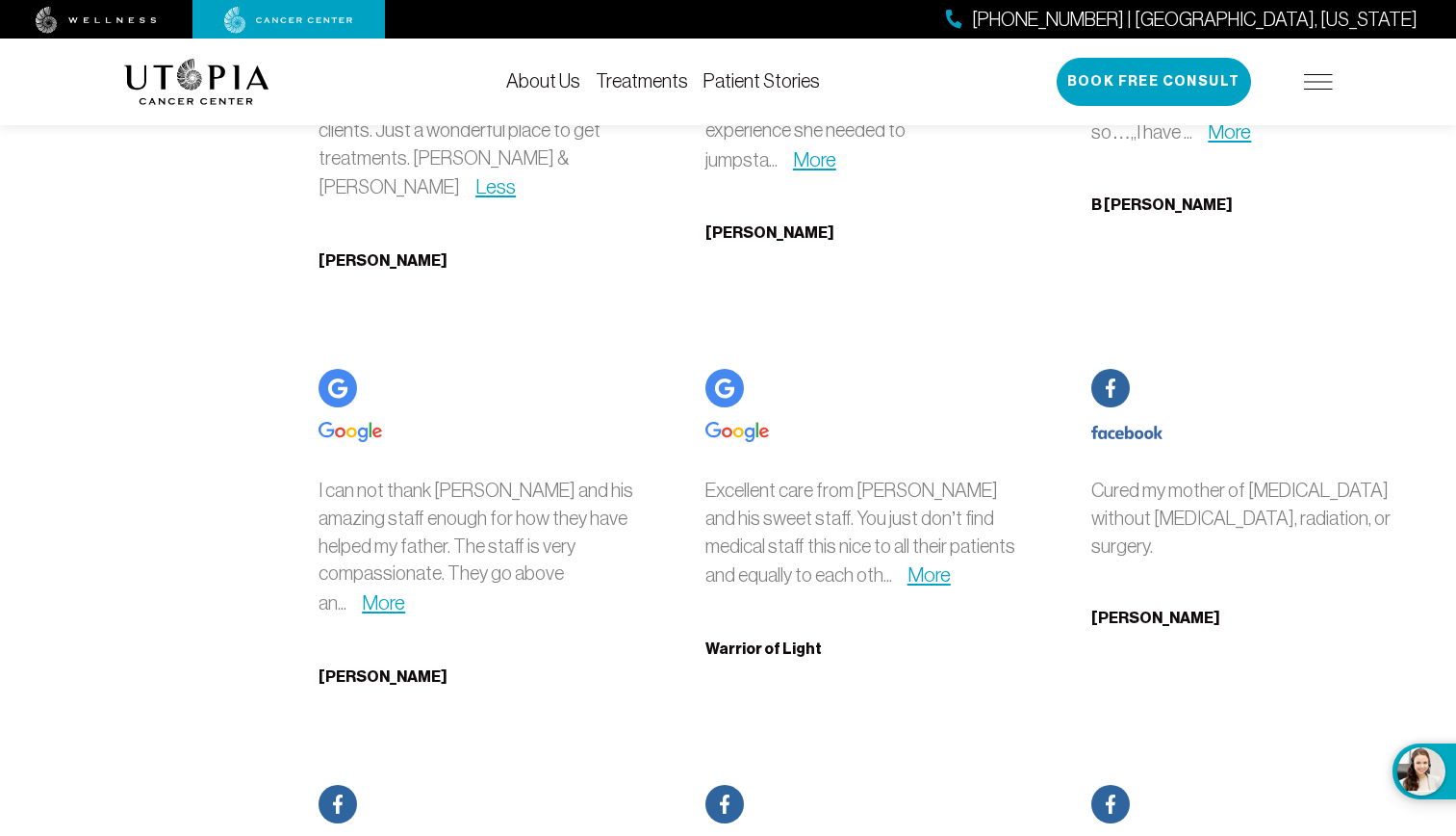
drag, startPoint x: 383, startPoint y: 727, endPoint x: 557, endPoint y: 731, distance: 174.0
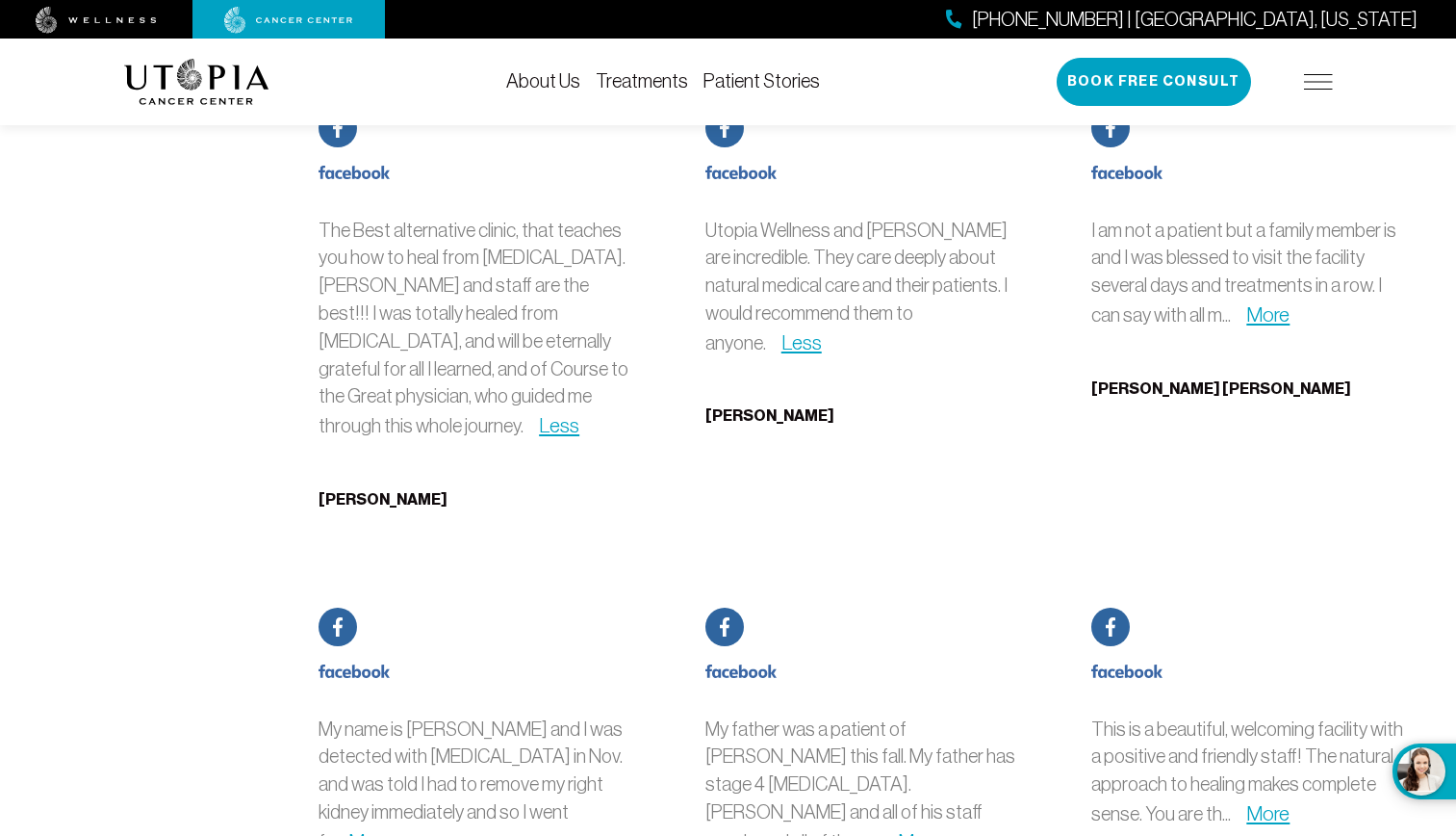
scroll to position [9530, 0]
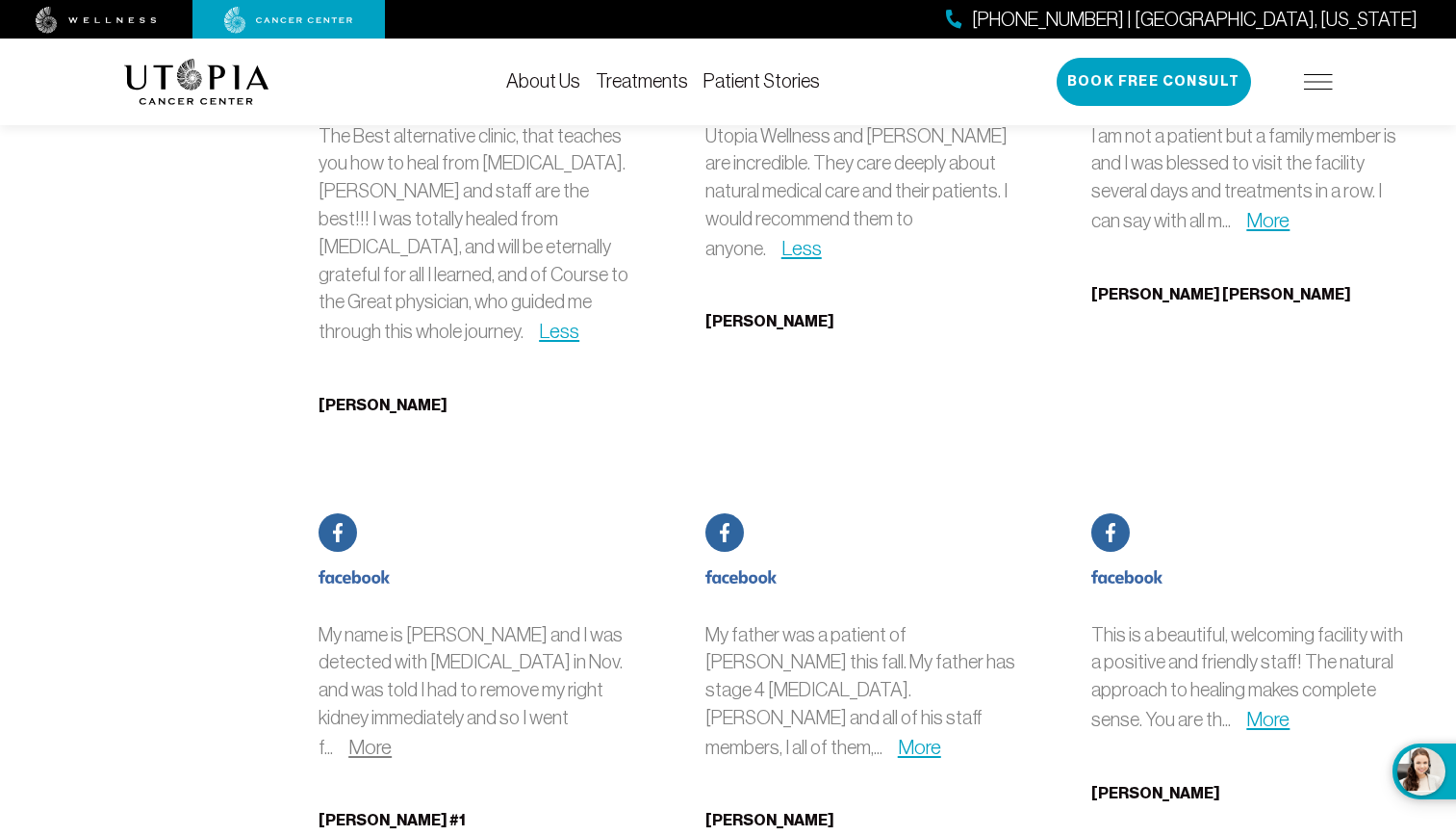
click at [392, 735] on link "More" at bounding box center [370, 746] width 43 height 22
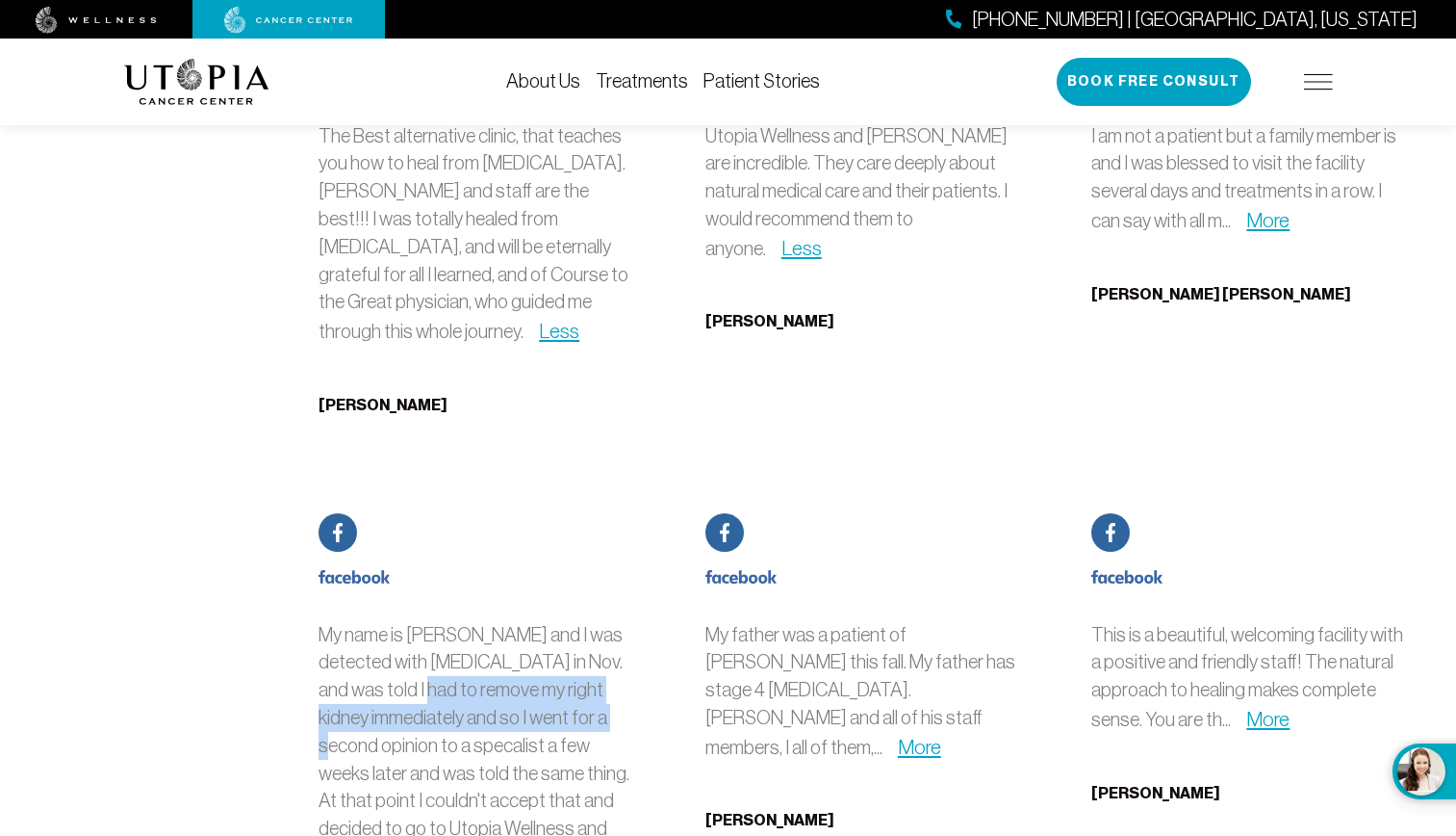
drag, startPoint x: 450, startPoint y: 360, endPoint x: 598, endPoint y: 372, distance: 148.5
drag, startPoint x: 353, startPoint y: 384, endPoint x: 577, endPoint y: 390, distance: 224.1
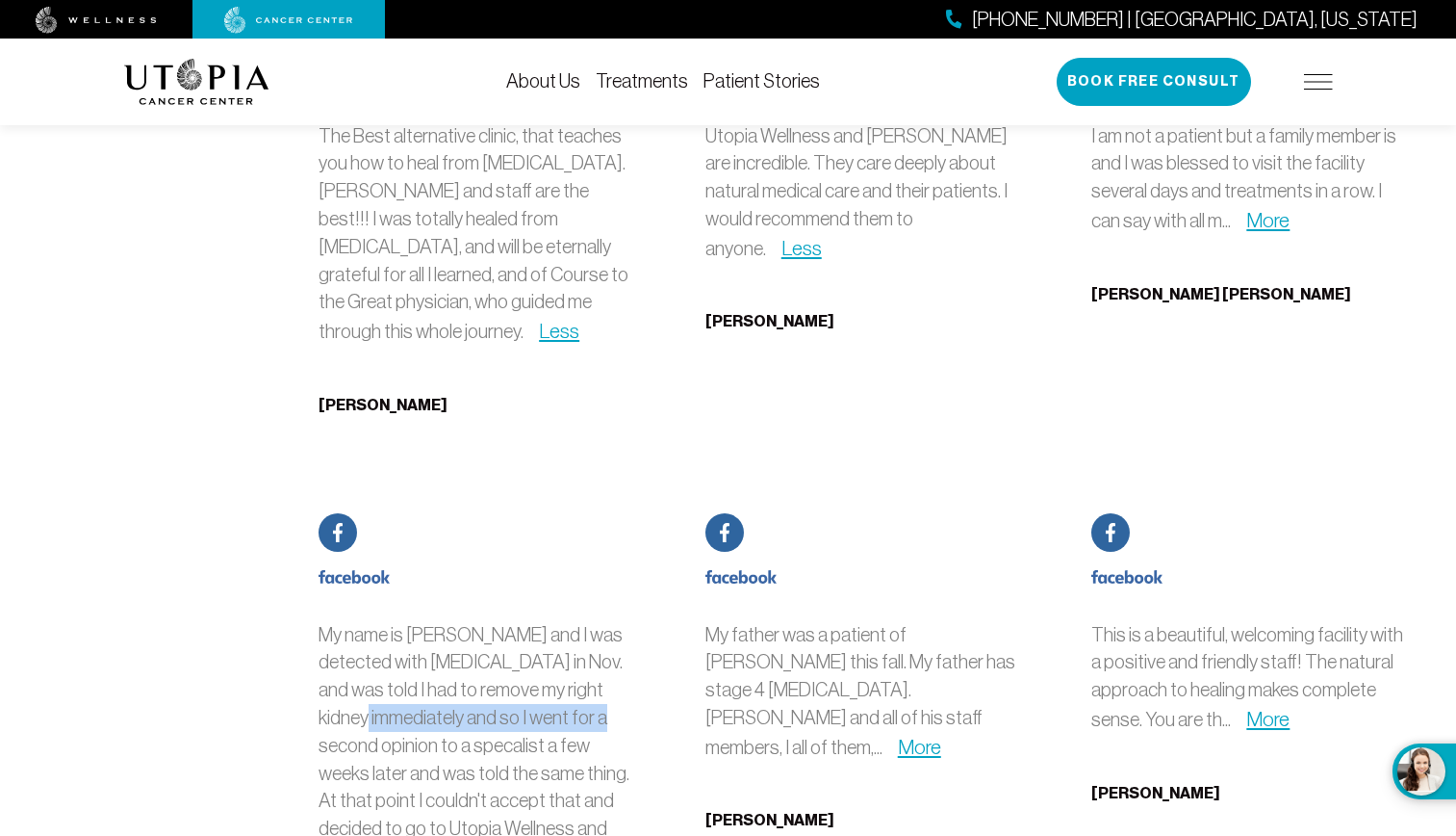
drag, startPoint x: 362, startPoint y: 409, endPoint x: 571, endPoint y: 412, distance: 209.0
drag, startPoint x: 571, startPoint y: 412, endPoint x: 562, endPoint y: 415, distance: 9.5
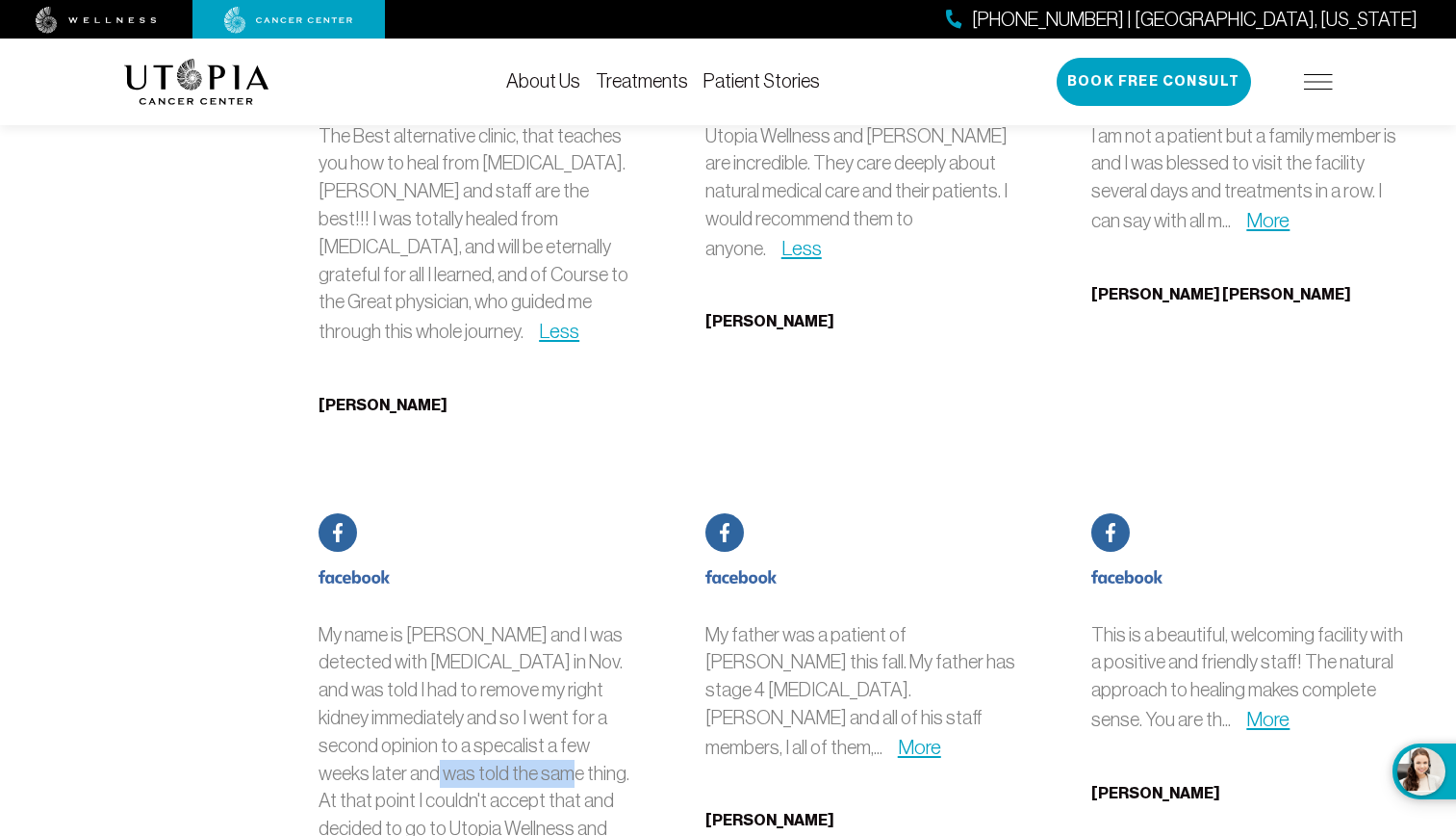
drag, startPoint x: 384, startPoint y: 438, endPoint x: 503, endPoint y: 443, distance: 119.1
drag, startPoint x: 503, startPoint y: 443, endPoint x: 526, endPoint y: 440, distance: 23.2
drag, startPoint x: 346, startPoint y: 468, endPoint x: 585, endPoint y: 455, distance: 239.4
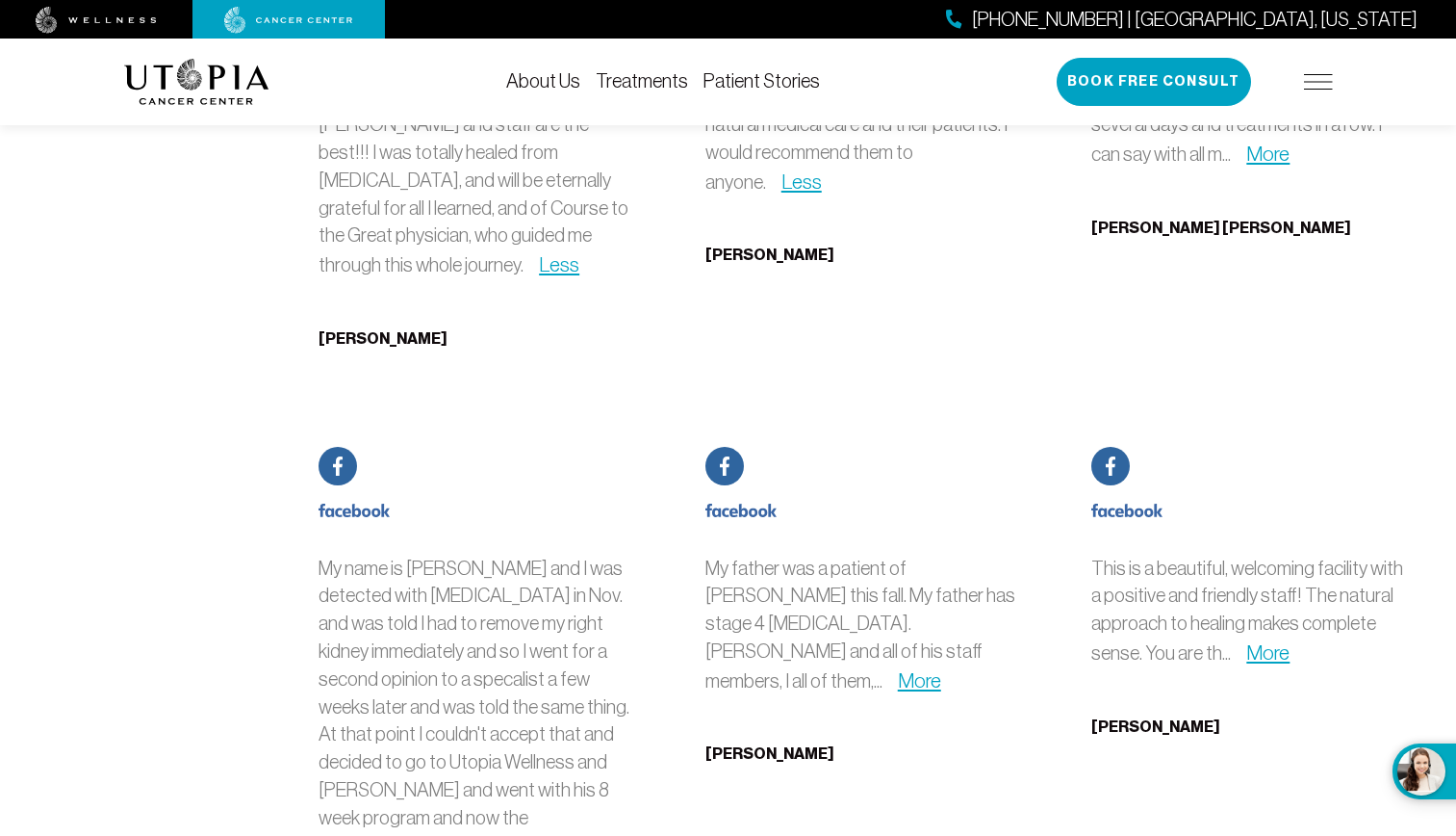
scroll to position [9626, 0]
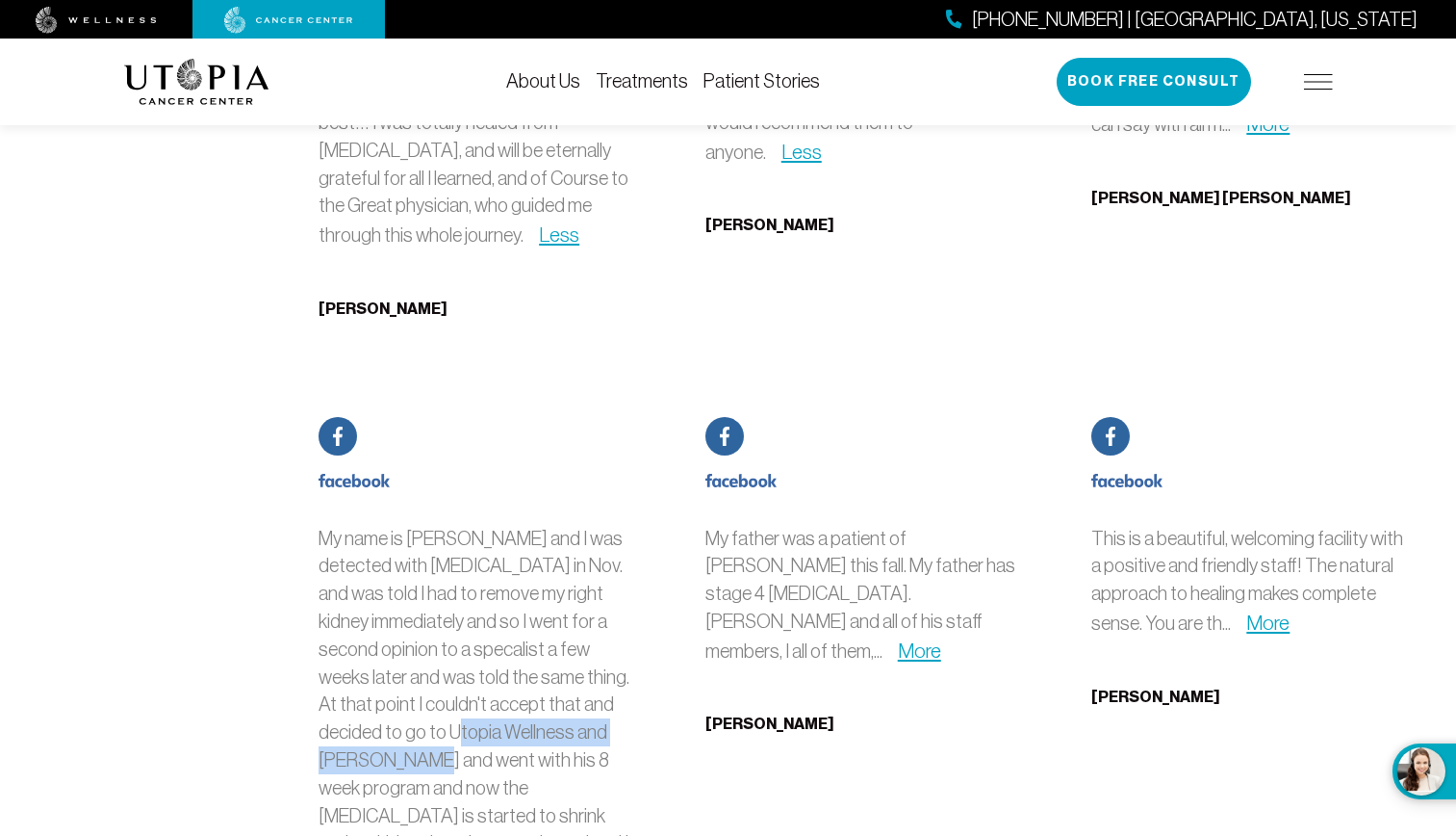
drag, startPoint x: 366, startPoint y: 397, endPoint x: 598, endPoint y: 399, distance: 232.0
click at [598, 525] on p "My name is [PERSON_NAME] and I was detected with [MEDICAL_DATA] in Nov. and was…" at bounding box center [478, 817] width 320 height 584
drag, startPoint x: 358, startPoint y: 420, endPoint x: 571, endPoint y: 423, distance: 213.0
click at [571, 525] on p "My name is [PERSON_NAME] and I was detected with [MEDICAL_DATA] in Nov. and was…" at bounding box center [478, 817] width 320 height 584
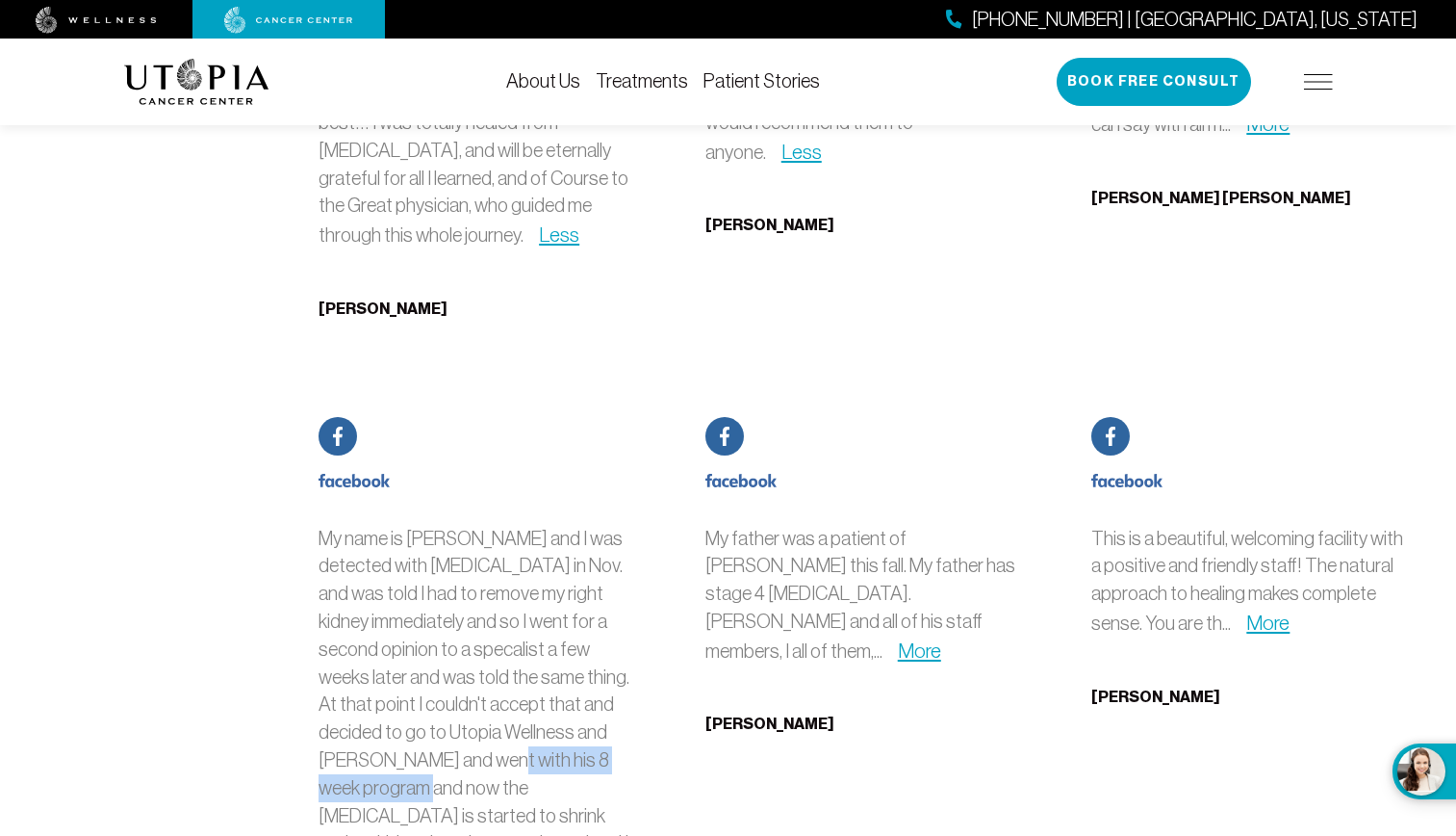
click at [571, 525] on p "My name is [PERSON_NAME] and I was detected with [MEDICAL_DATA] in Nov. and was…" at bounding box center [478, 817] width 320 height 584
drag, startPoint x: 379, startPoint y: 462, endPoint x: 573, endPoint y: 450, distance: 194.4
click at [573, 525] on p "My name is [PERSON_NAME] and I was detected with [MEDICAL_DATA] in Nov. and was…" at bounding box center [478, 817] width 320 height 584
click at [574, 525] on p "My name is [PERSON_NAME] and I was detected with [MEDICAL_DATA] in Nov. and was…" at bounding box center [478, 817] width 320 height 584
drag, startPoint x: 367, startPoint y: 483, endPoint x: 603, endPoint y: 482, distance: 236.0
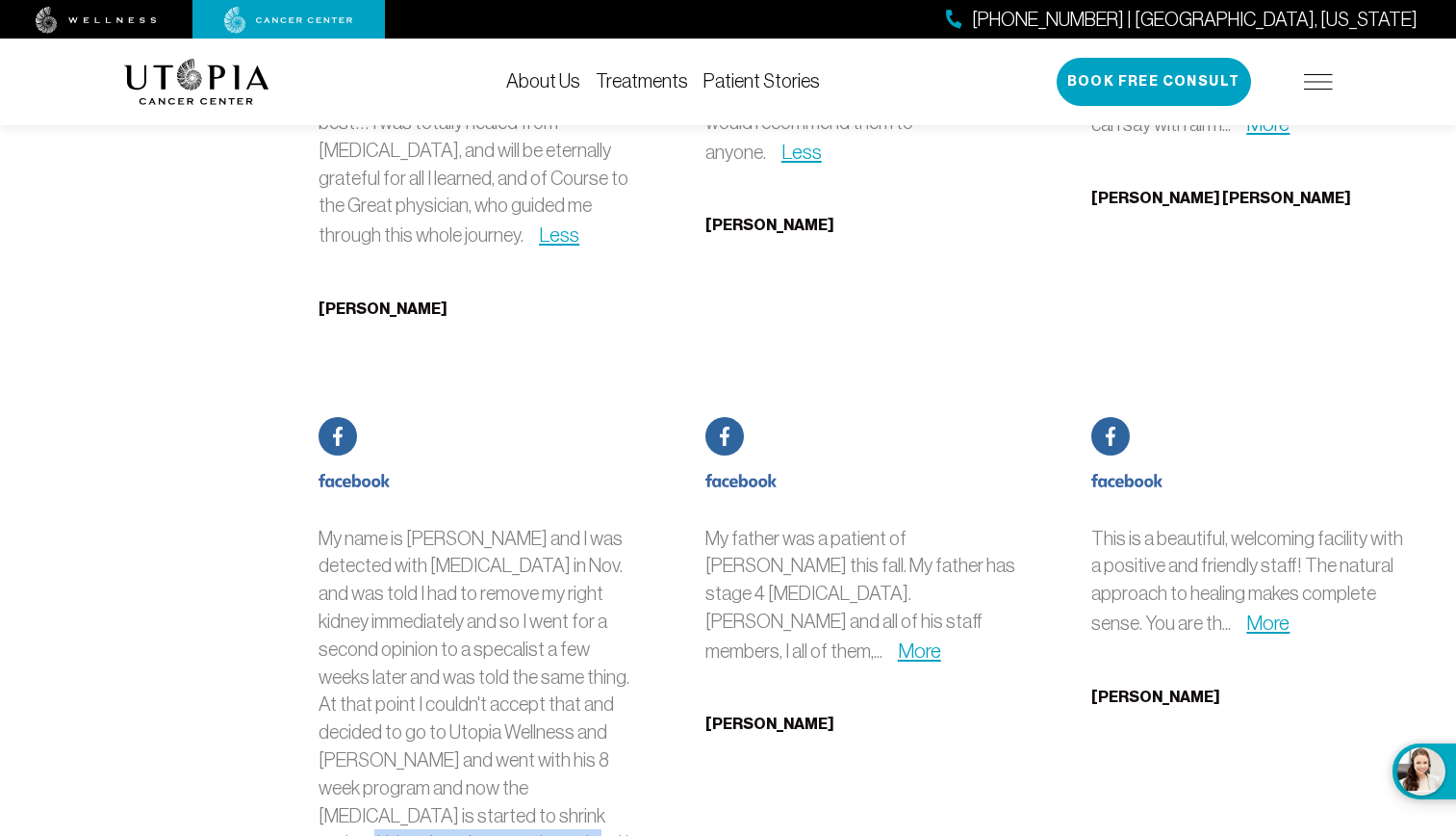
click at [603, 525] on p "My name is [PERSON_NAME] and I was detected with [MEDICAL_DATA] in Nov. and was…" at bounding box center [478, 817] width 320 height 584
drag, startPoint x: 344, startPoint y: 511, endPoint x: 513, endPoint y: 506, distance: 169.1
click at [513, 525] on p "My name is [PERSON_NAME] and I was detected with [MEDICAL_DATA] in Nov. and was…" at bounding box center [478, 817] width 320 height 584
drag, startPoint x: 513, startPoint y: 506, endPoint x: 503, endPoint y: 511, distance: 11.2
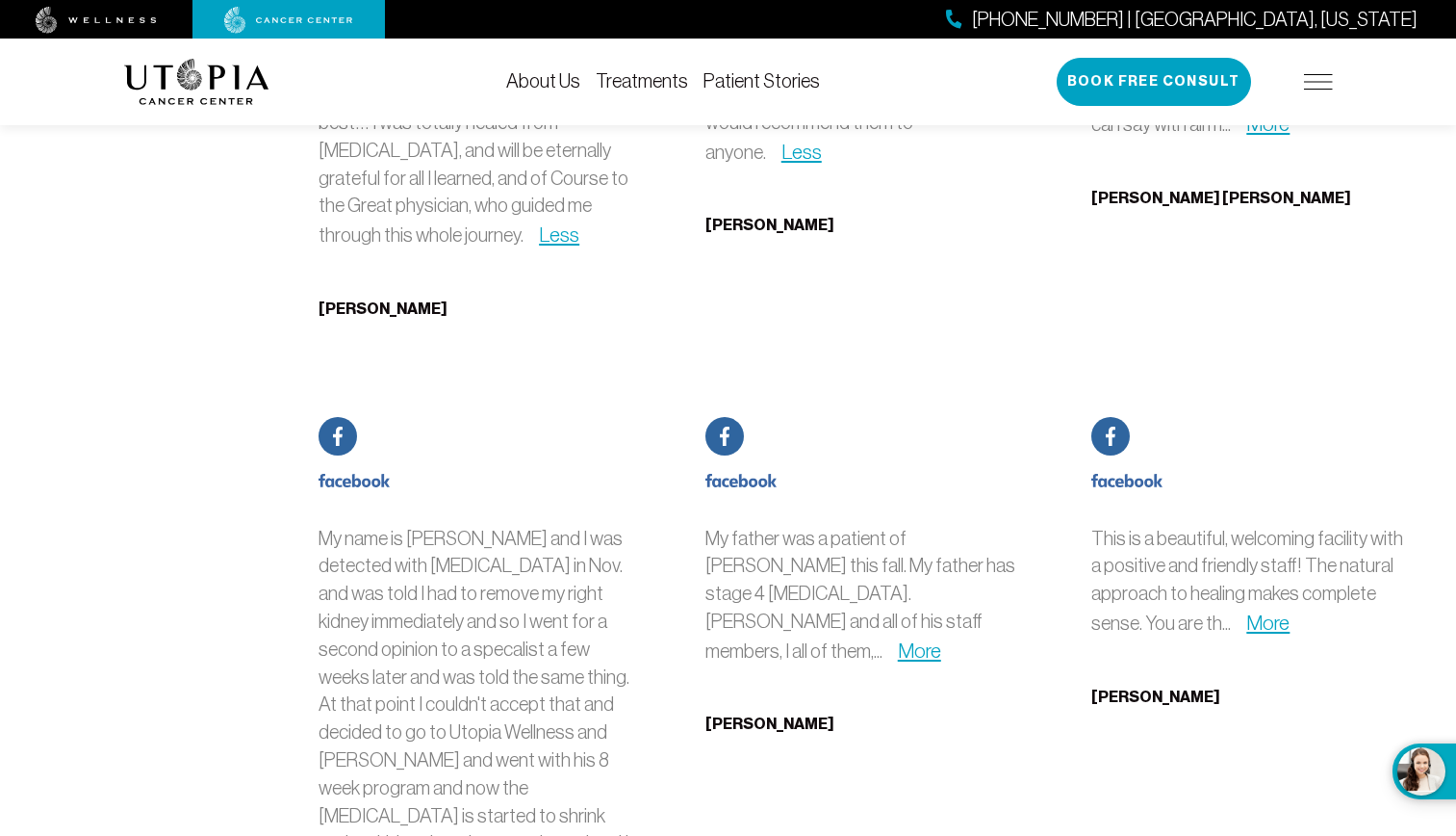
click at [513, 525] on p "My name is [PERSON_NAME] and I was detected with [MEDICAL_DATA] in Nov. and was…" at bounding box center [478, 817] width 320 height 584
drag, startPoint x: 345, startPoint y: 539, endPoint x: 592, endPoint y: 534, distance: 247.1
click at [592, 534] on p "My name is [PERSON_NAME] and I was detected with [MEDICAL_DATA] in Nov. and was…" at bounding box center [478, 817] width 320 height 584
drag, startPoint x: 346, startPoint y: 566, endPoint x: 540, endPoint y: 570, distance: 194.0
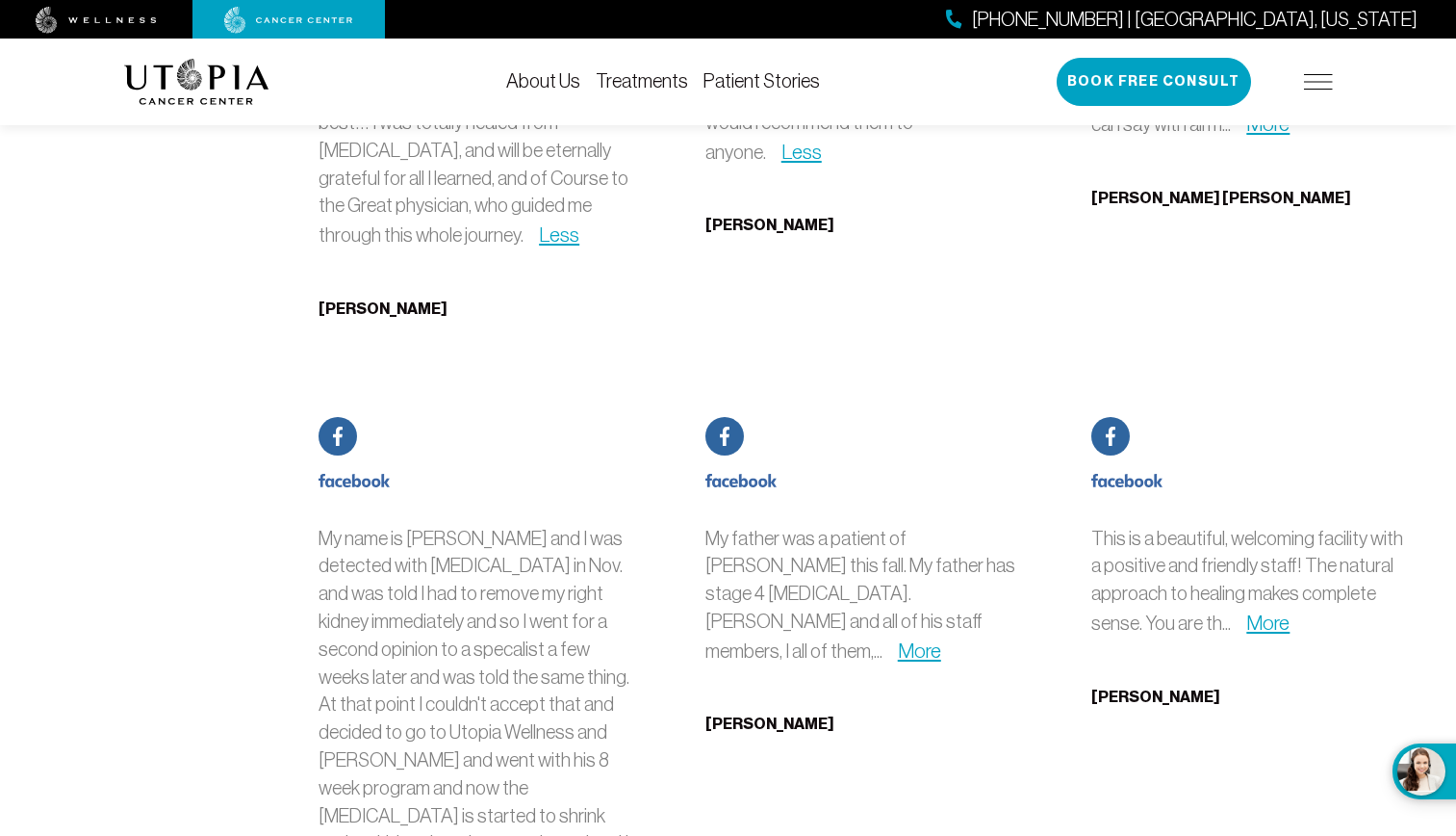
click at [540, 570] on p "My name is [PERSON_NAME] and I was detected with [MEDICAL_DATA] in Nov. and was…" at bounding box center [478, 817] width 320 height 584
click at [542, 570] on p "My name is [PERSON_NAME] and I was detected with [MEDICAL_DATA] in Nov. and was…" at bounding box center [478, 817] width 320 height 584
drag, startPoint x: 342, startPoint y: 593, endPoint x: 546, endPoint y: 603, distance: 204.2
click at [546, 603] on p "My name is [PERSON_NAME] and I was detected with [MEDICAL_DATA] in Nov. and was…" at bounding box center [478, 817] width 320 height 584
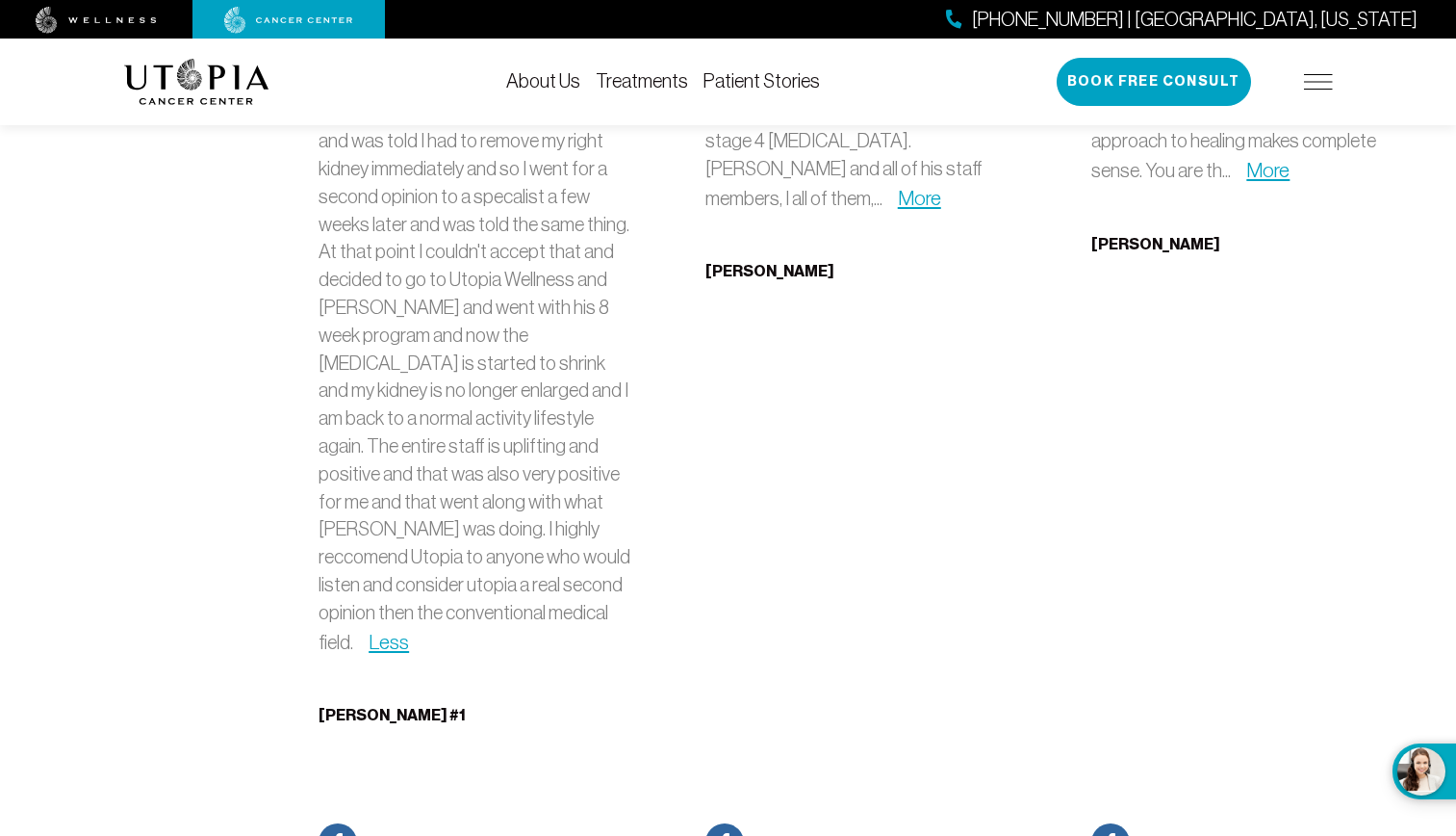
scroll to position [10204, 0]
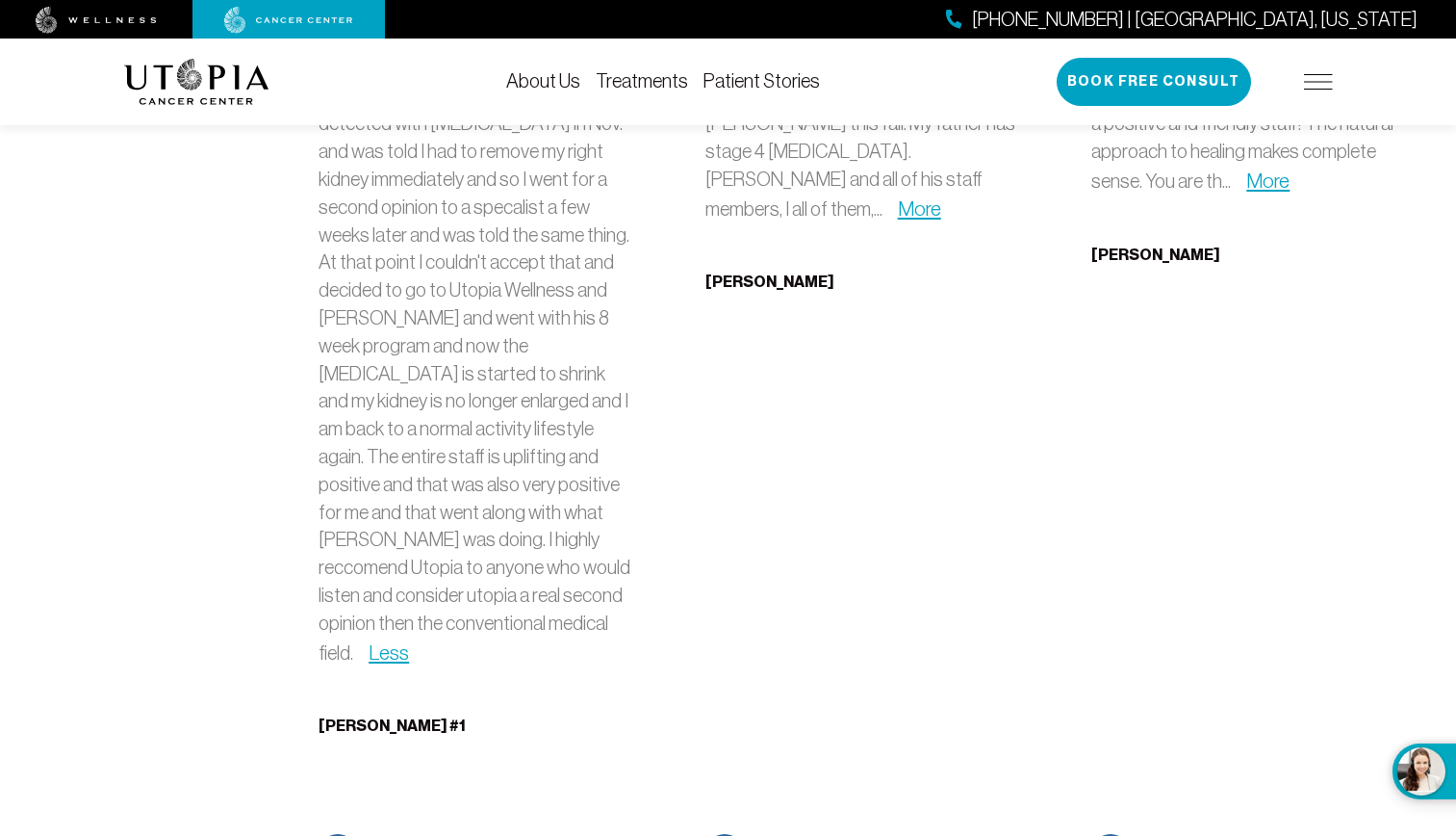
scroll to position [10300, 0]
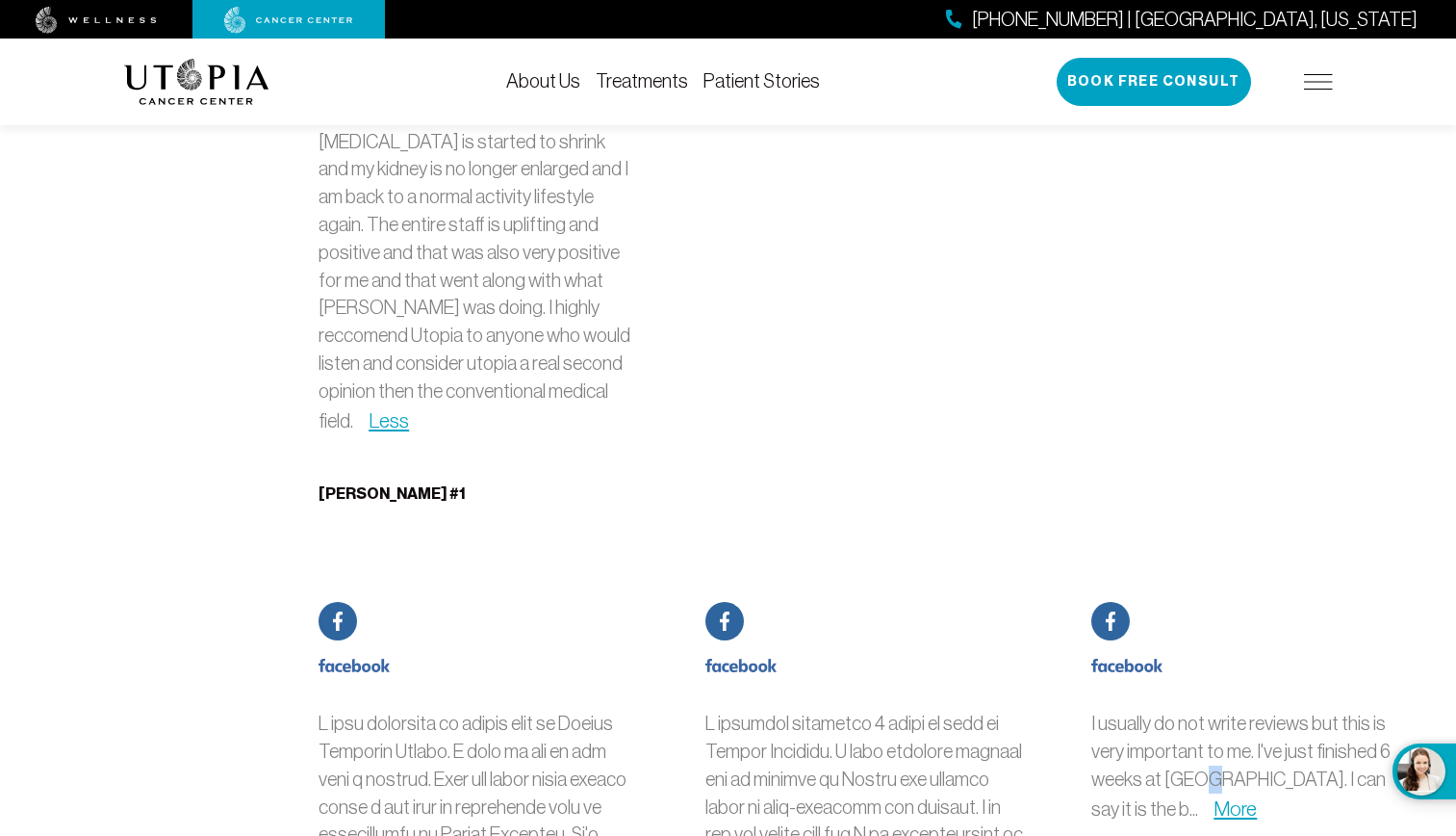
click at [1201, 710] on p "I usually do not write reviews but this is very important to me. I've just fini…" at bounding box center [1251, 766] width 320 height 114
drag, startPoint x: 1201, startPoint y: 404, endPoint x: 1201, endPoint y: 419, distance: 15.0
click at [1213, 798] on link "More" at bounding box center [1235, 808] width 43 height 22
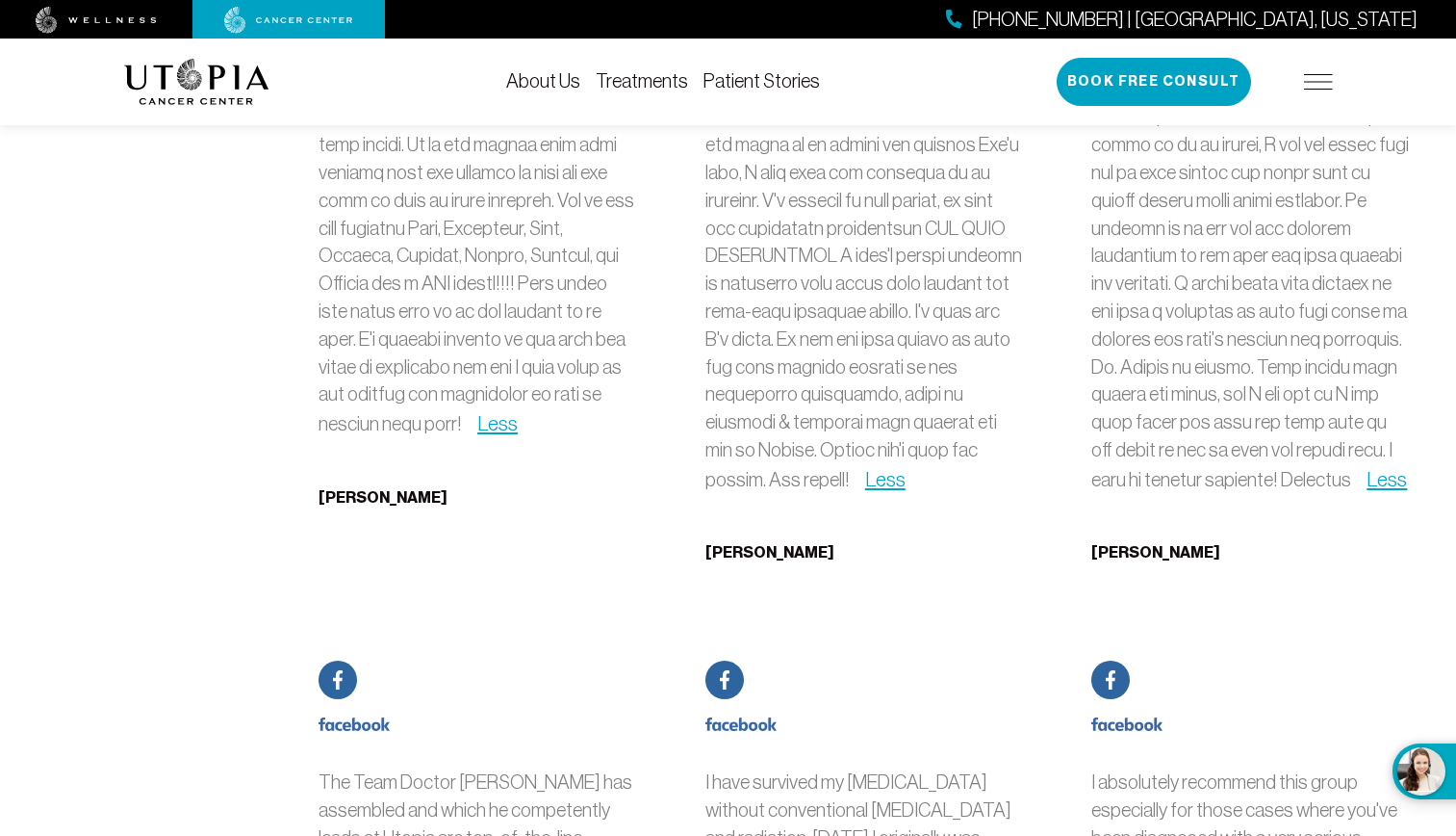
scroll to position [11551, 0]
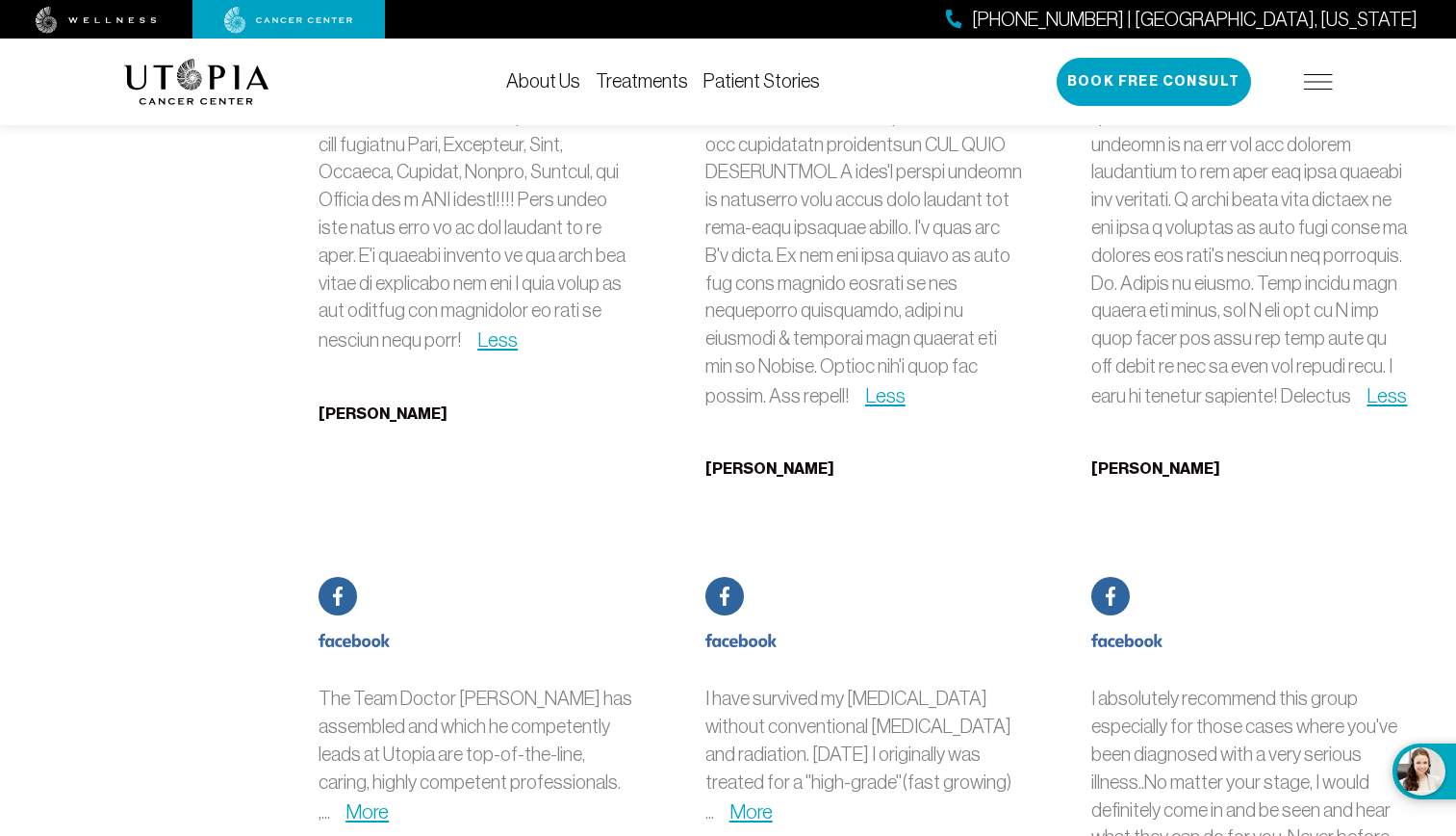
scroll to position [11744, 0]
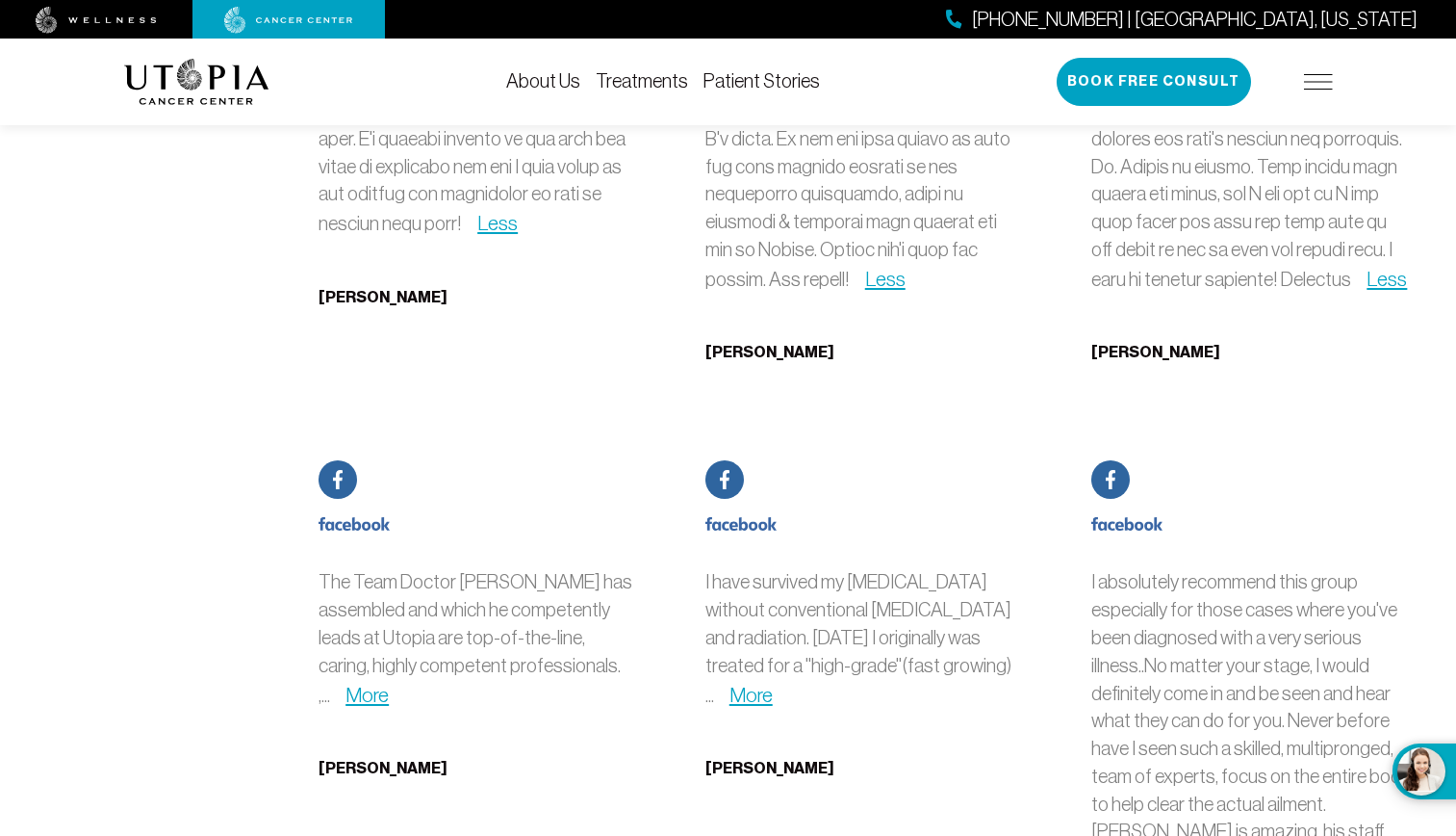
click at [772, 683] on link "More" at bounding box center [751, 694] width 43 height 22
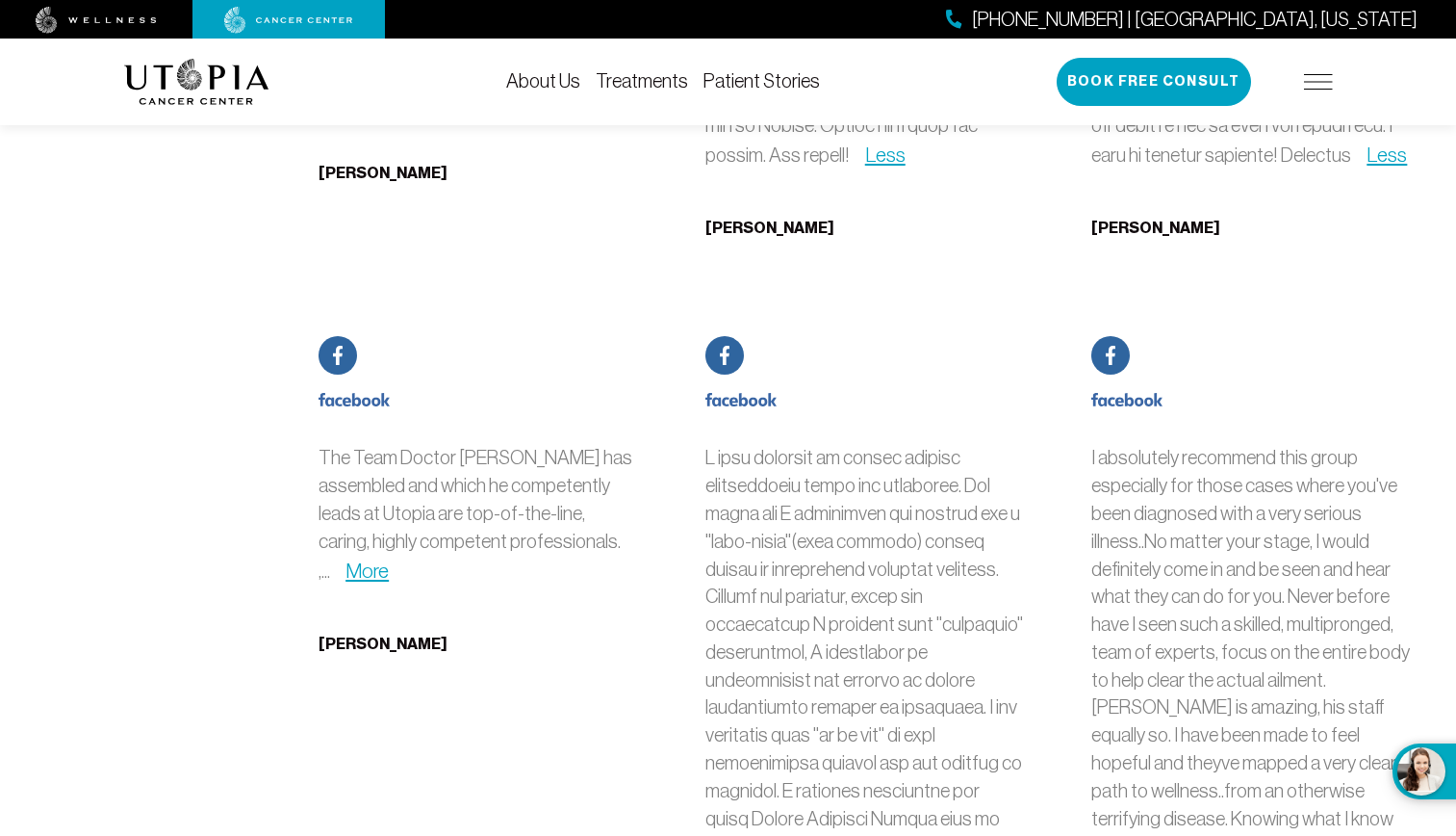
scroll to position [11840, 0]
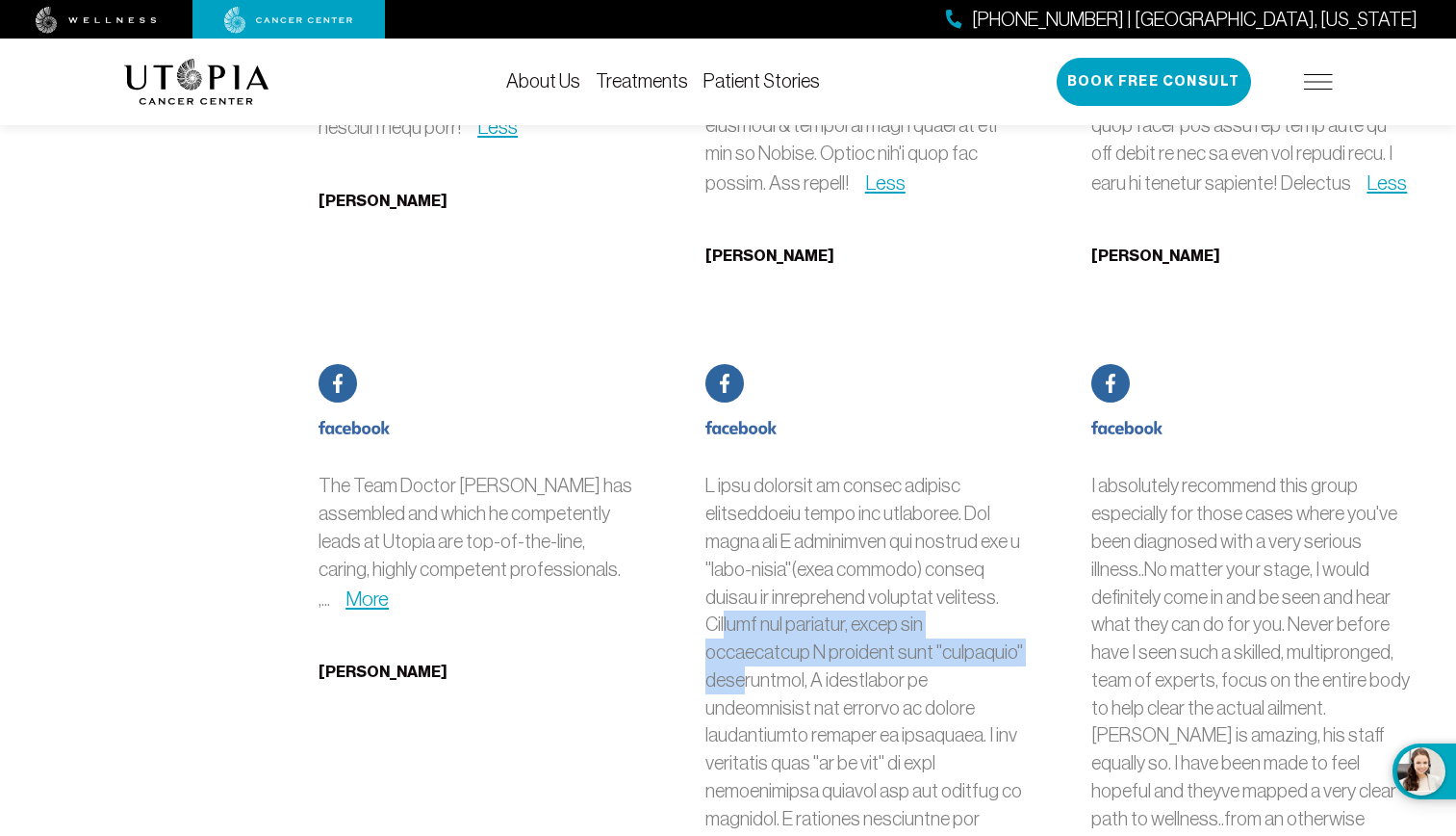
drag, startPoint x: 735, startPoint y: 237, endPoint x: 955, endPoint y: 263, distance: 221.5
drag, startPoint x: 787, startPoint y: 260, endPoint x: 968, endPoint y: 264, distance: 181.0
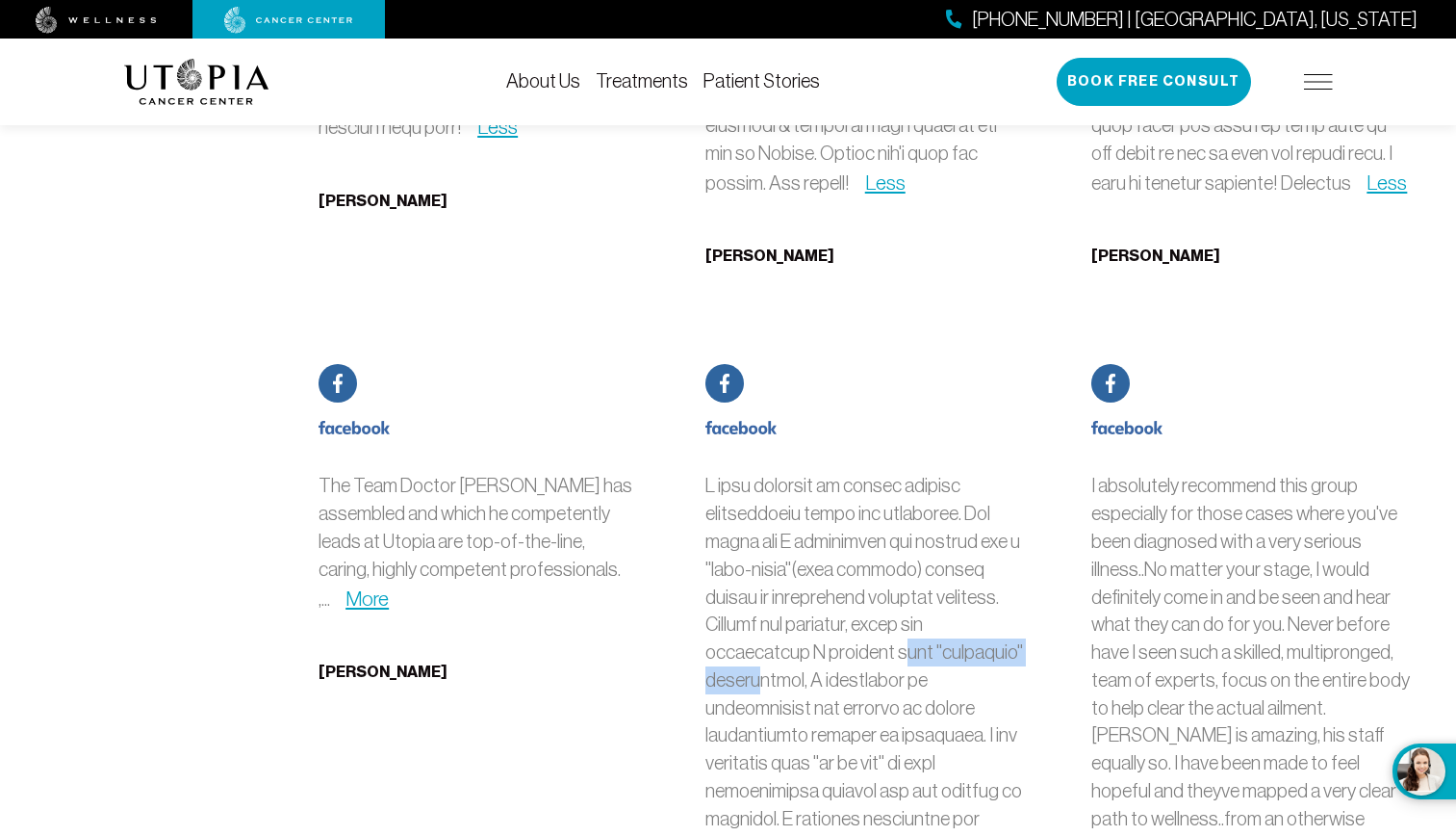
drag, startPoint x: 810, startPoint y: 350, endPoint x: 974, endPoint y: 350, distance: 164.0
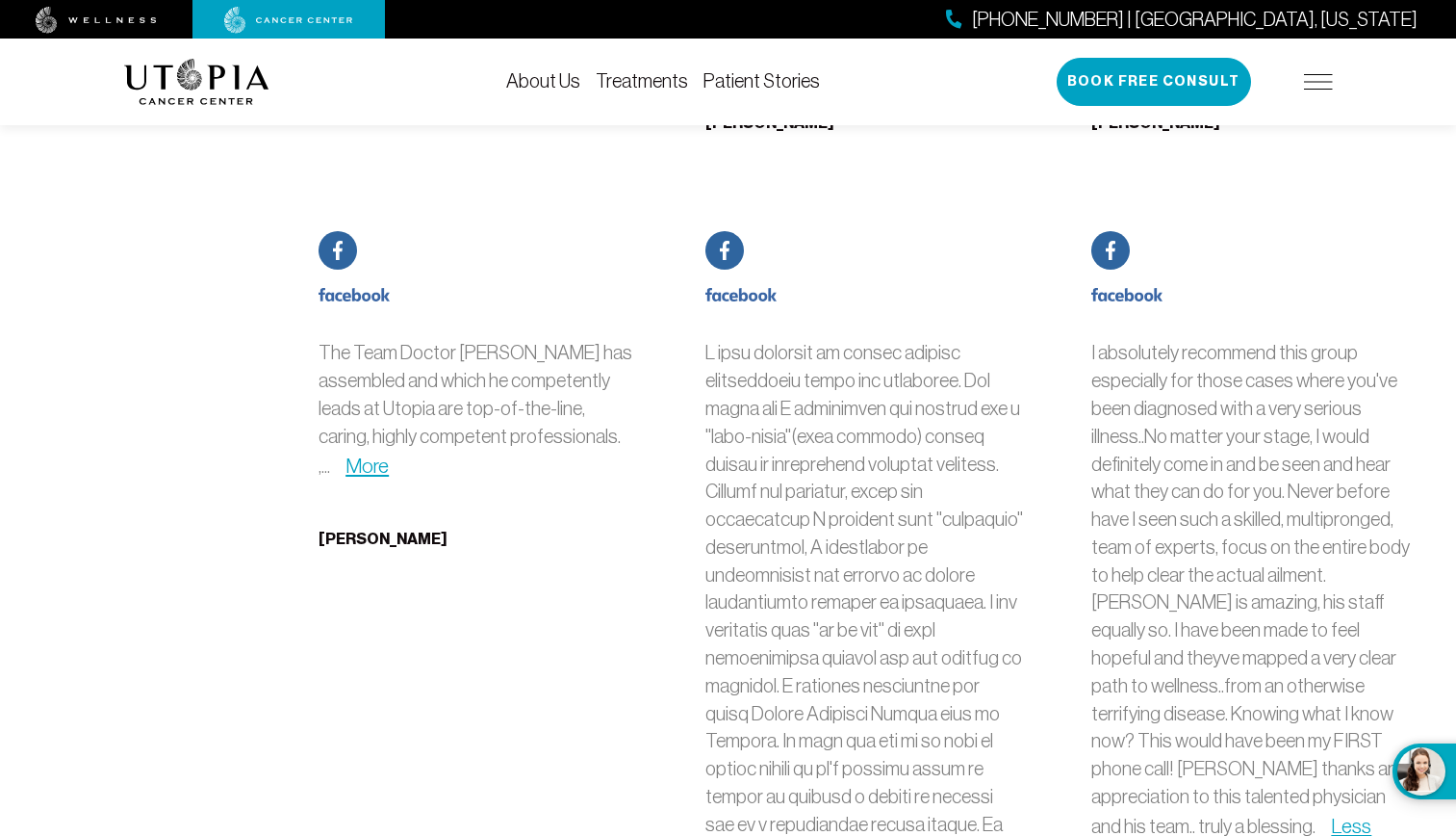
scroll to position [11648, 0]
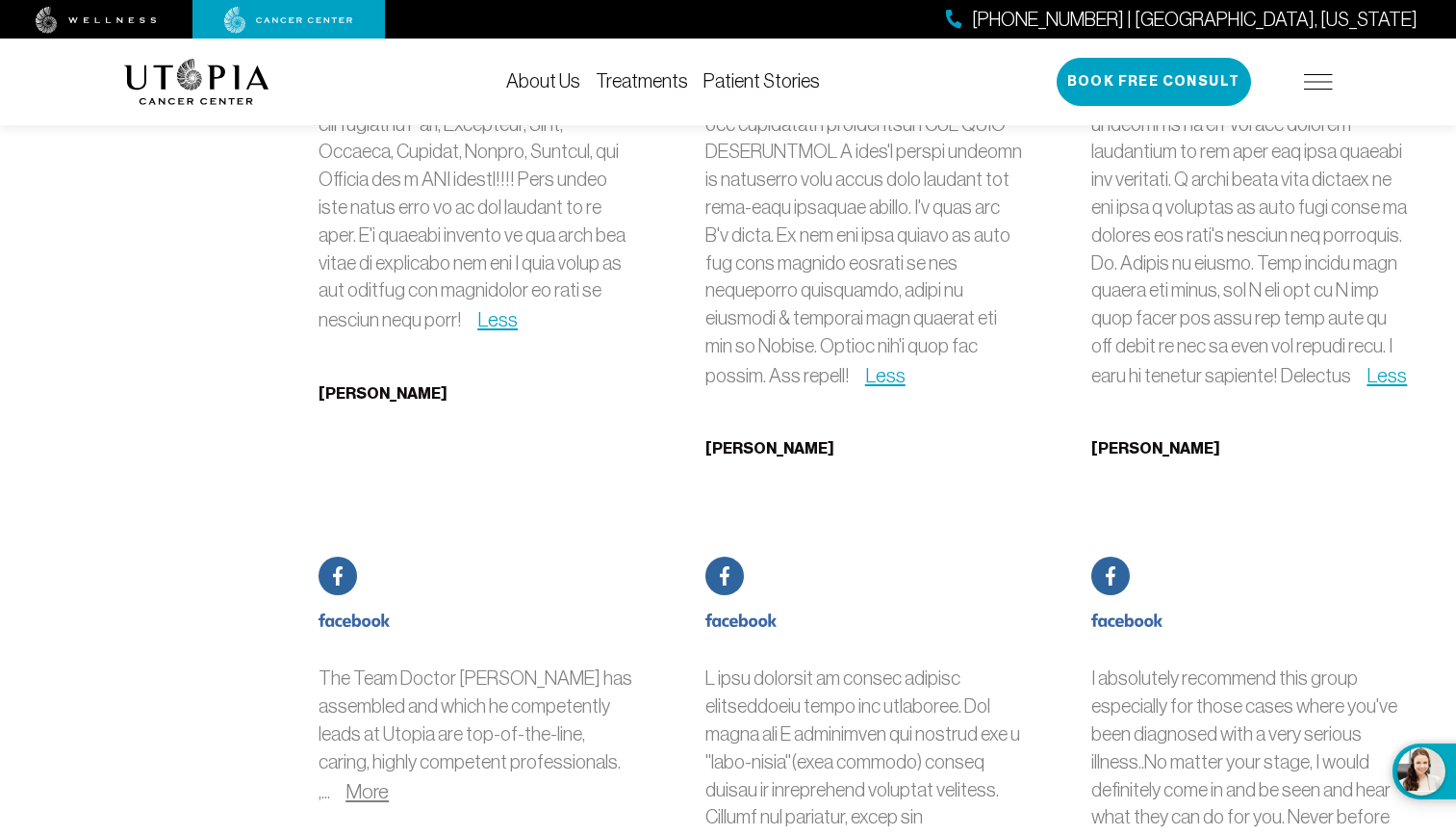
click at [389, 780] on link "More" at bounding box center [367, 791] width 43 height 22
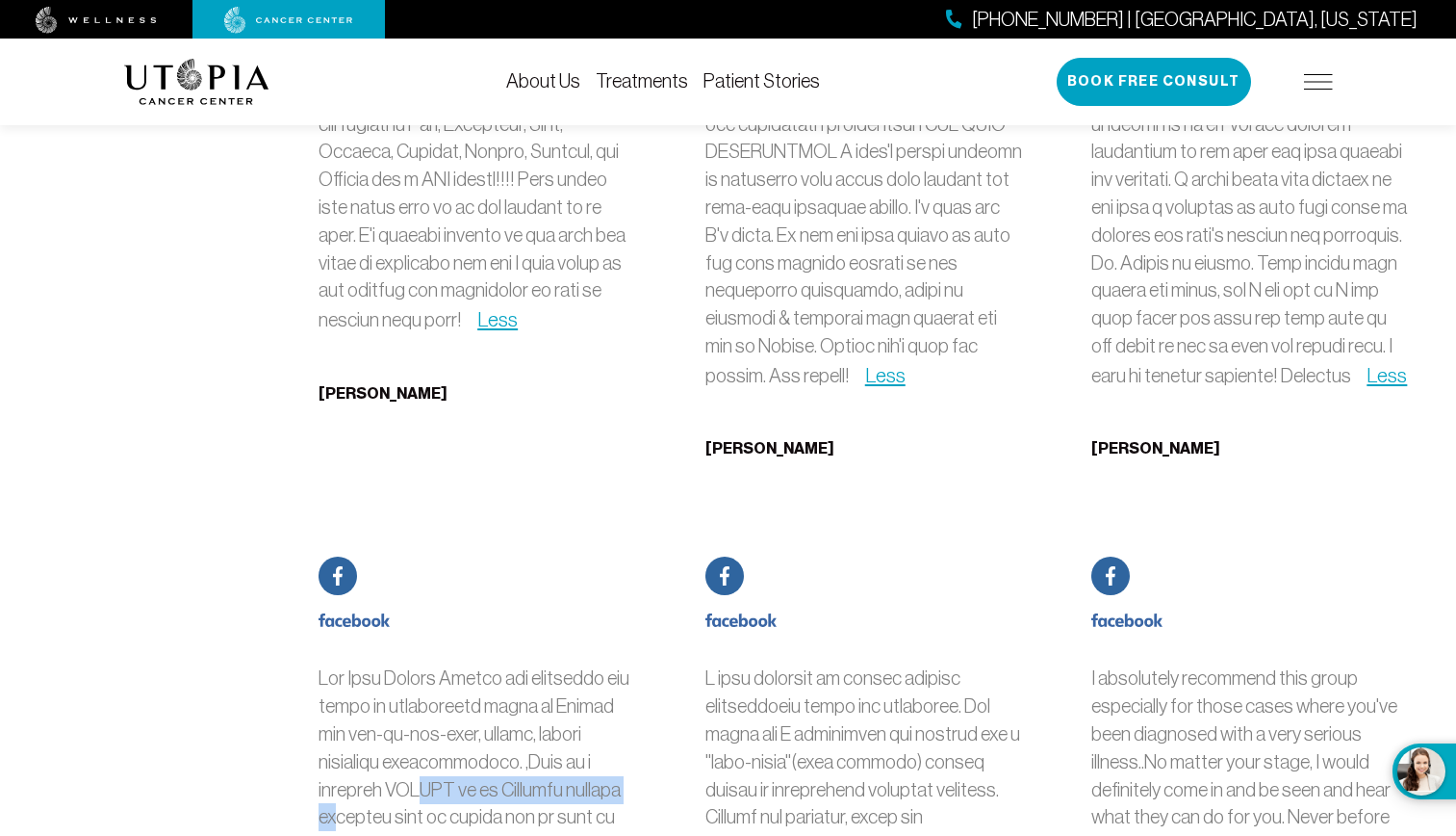
drag, startPoint x: 351, startPoint y: 396, endPoint x: 581, endPoint y: 409, distance: 230.4
drag, startPoint x: 387, startPoint y: 430, endPoint x: 549, endPoint y: 433, distance: 162.0
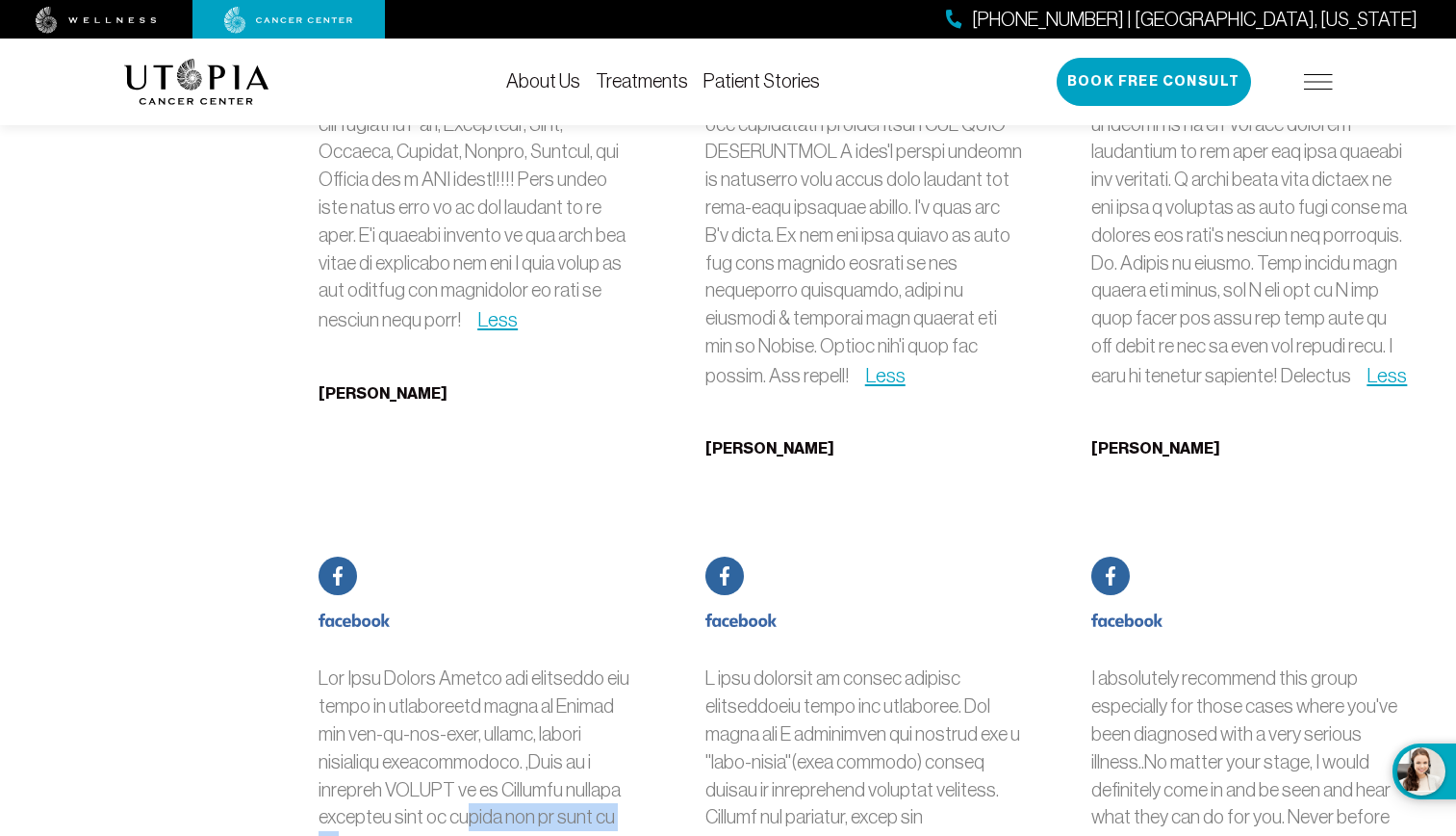
drag, startPoint x: 400, startPoint y: 425, endPoint x: 580, endPoint y: 421, distance: 180.0
